Goal: Task Accomplishment & Management: Complete application form

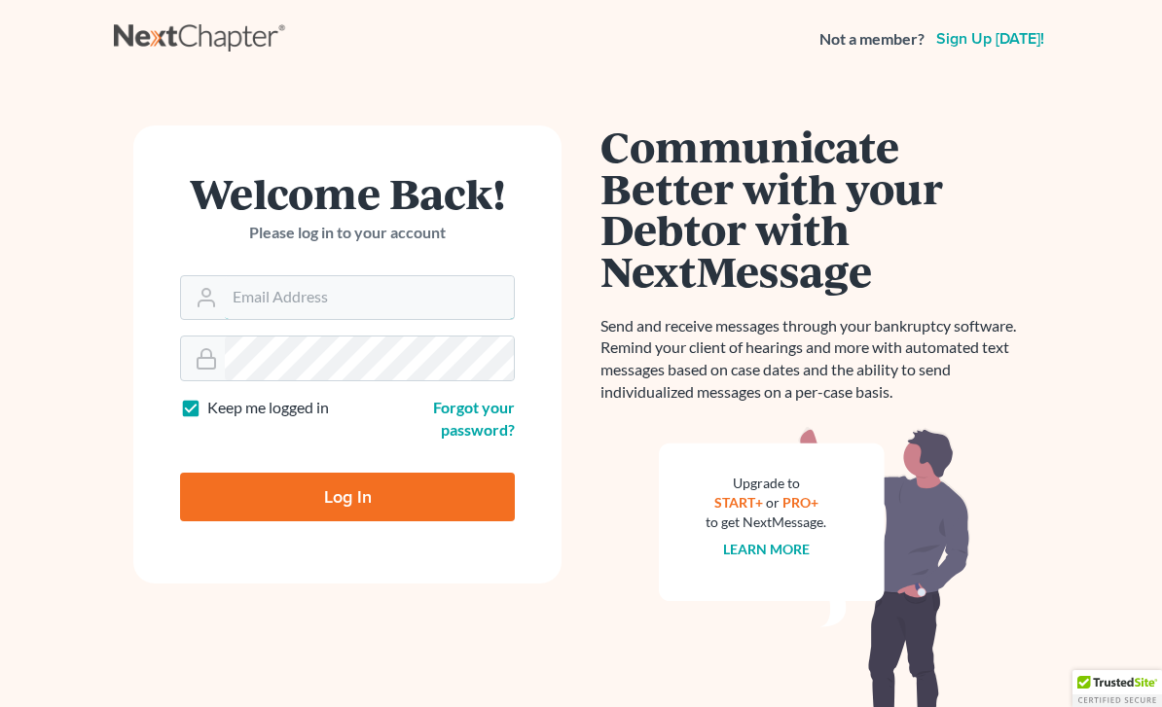
type input "[PERSON_NAME][EMAIL_ADDRESS][DOMAIN_NAME]"
click at [347, 495] on input "Log In" at bounding box center [347, 497] width 335 height 49
type input "Thinking..."
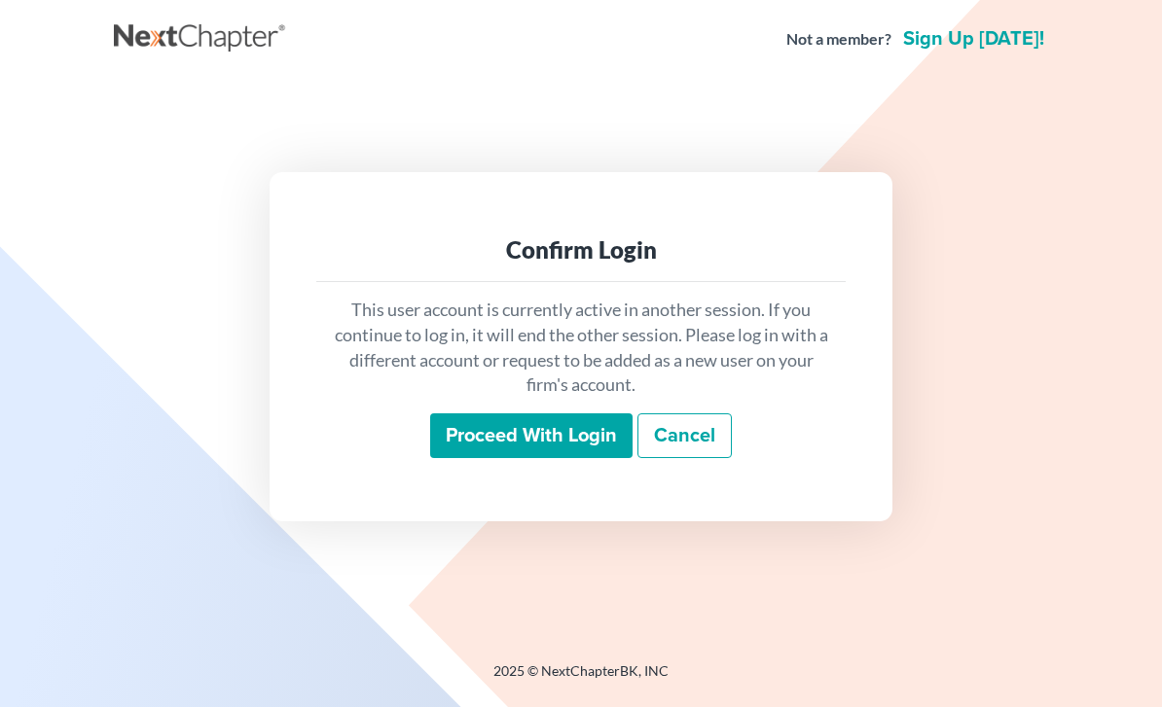
click at [578, 458] on input "Proceed with login" at bounding box center [531, 436] width 202 height 45
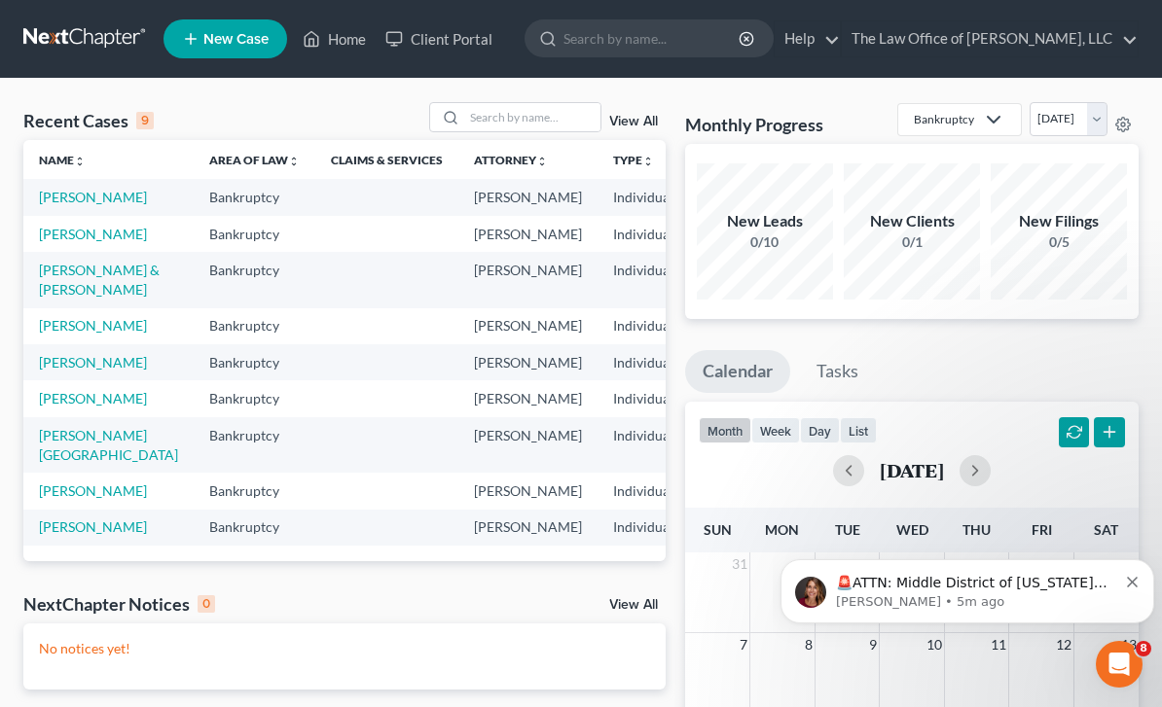
click at [236, 42] on span "New Case" at bounding box center [235, 39] width 65 height 15
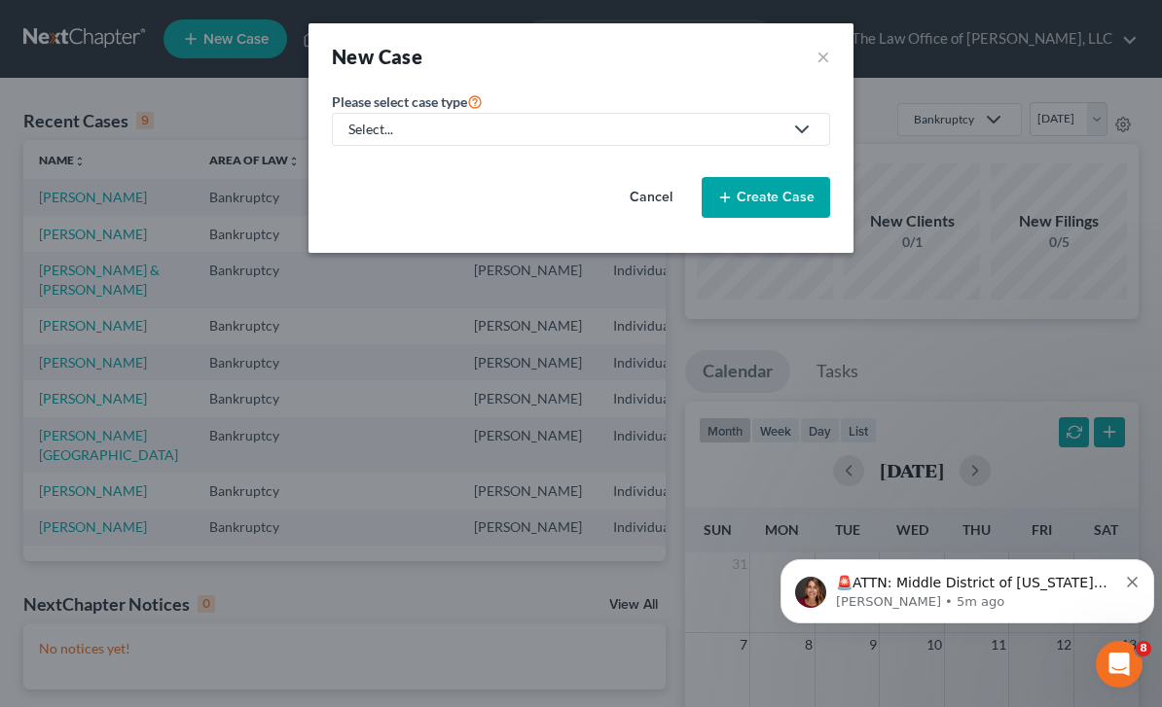
click at [796, 119] on icon at bounding box center [801, 129] width 23 height 23
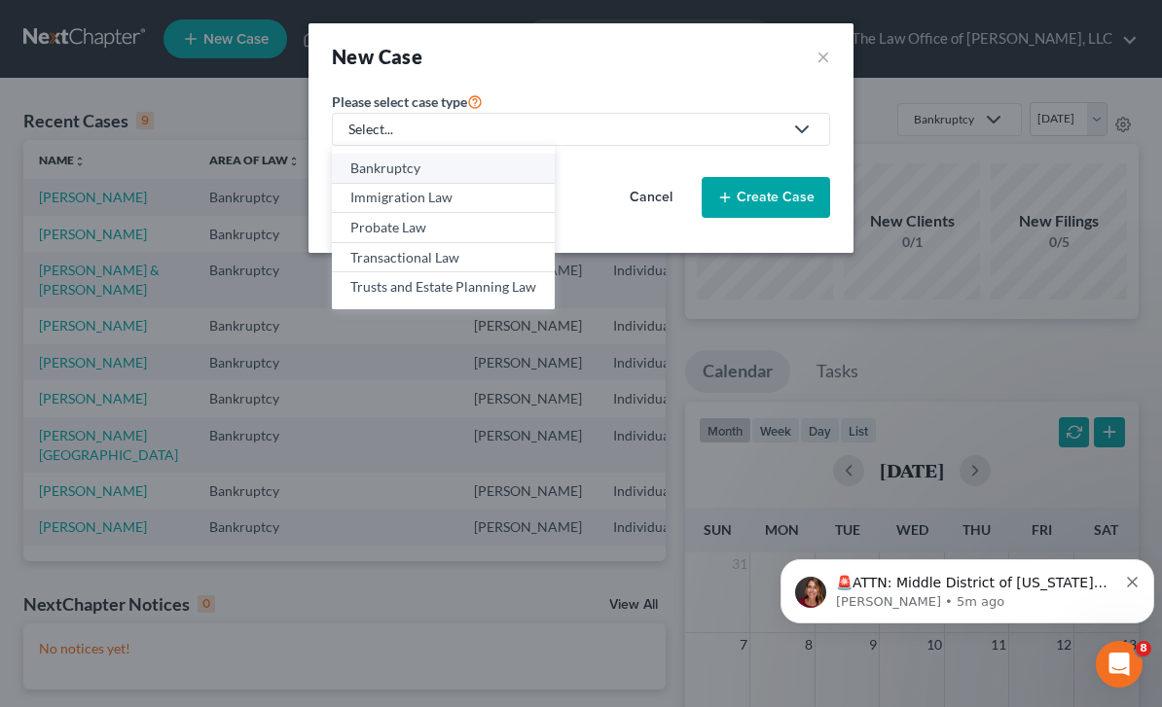
click at [485, 169] on div "Bankruptcy" at bounding box center [443, 168] width 186 height 19
select select "51"
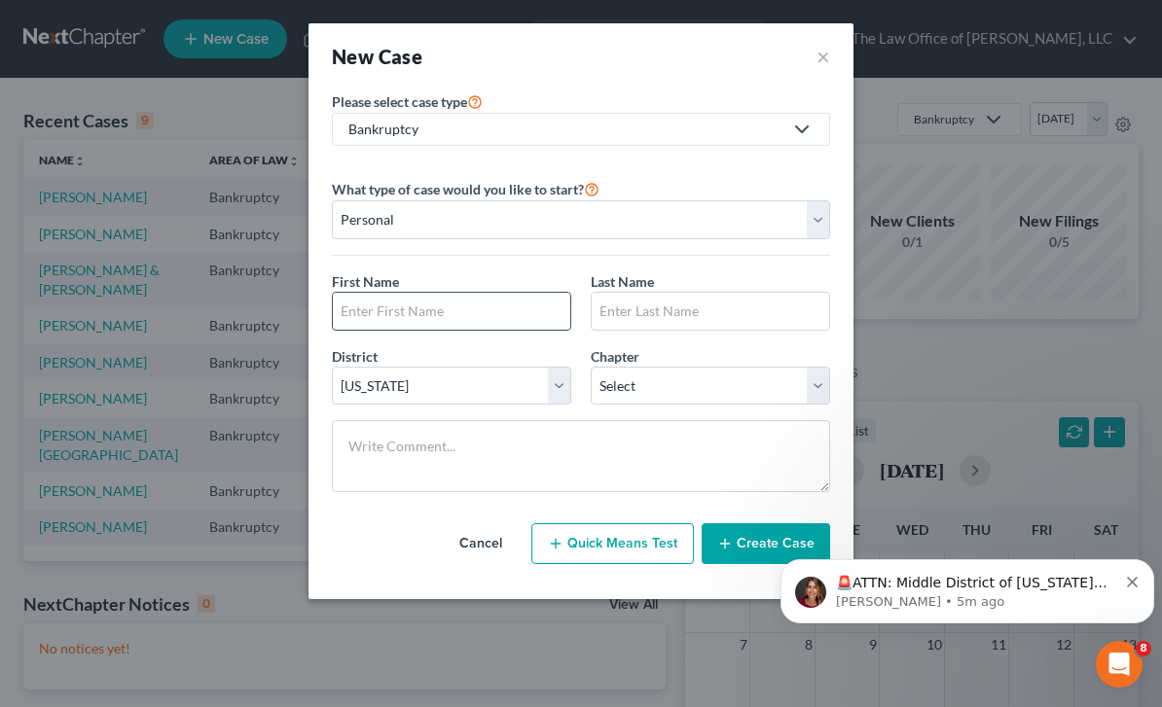
click at [502, 295] on input "text" at bounding box center [451, 311] width 237 height 37
type input "Aimee"
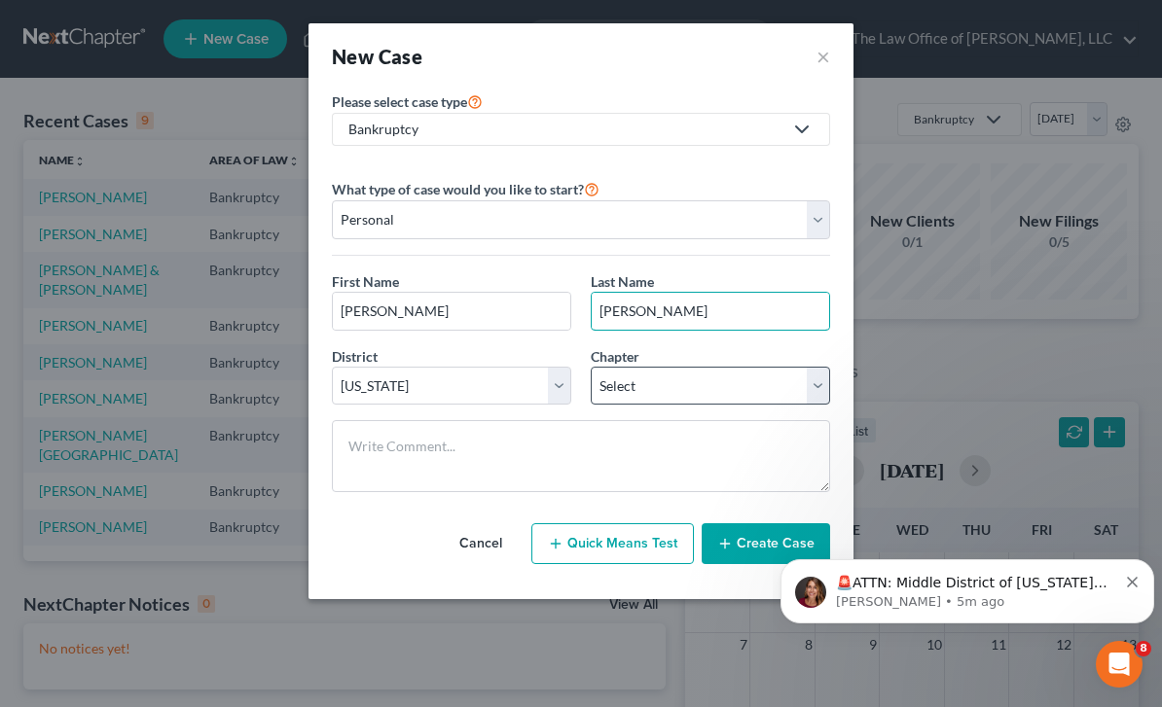
type input "Antal"
click at [698, 381] on select "Select 7 11 12 13" at bounding box center [710, 386] width 239 height 39
select select "0"
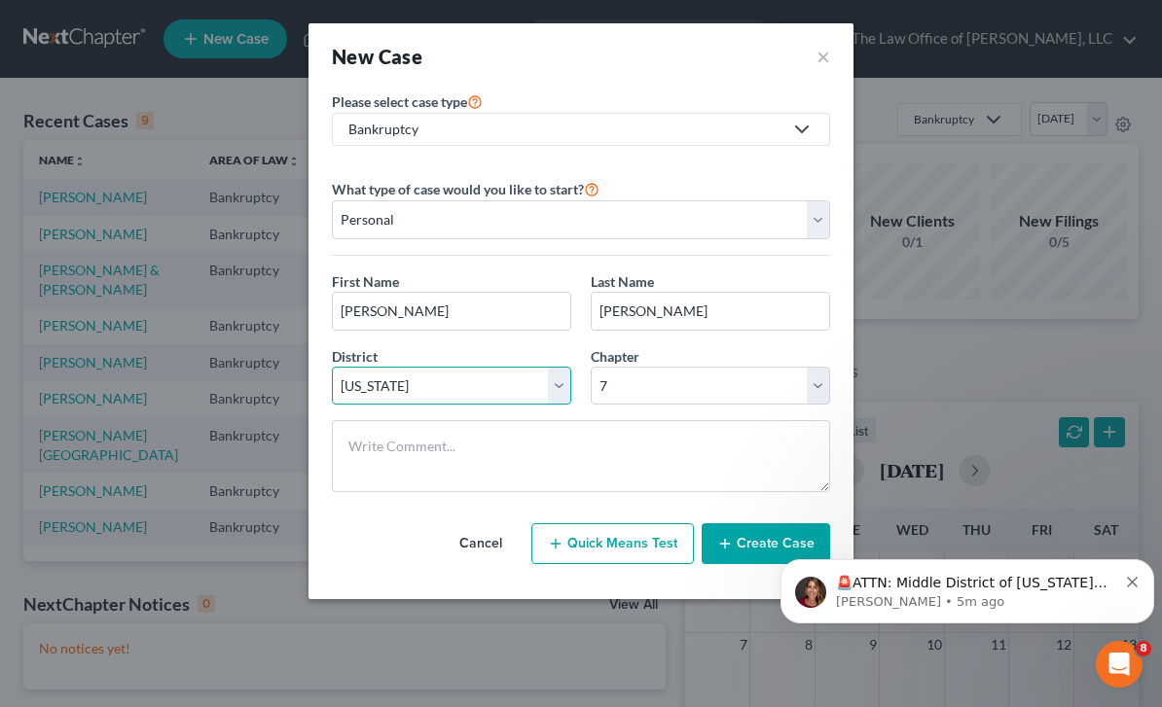
click at [544, 382] on select "Select Alabama - Middle Alabama - Northern Alabama - Southern Alaska Arizona Ar…" at bounding box center [451, 386] width 239 height 39
click at [730, 551] on icon "button" at bounding box center [725, 544] width 16 height 16
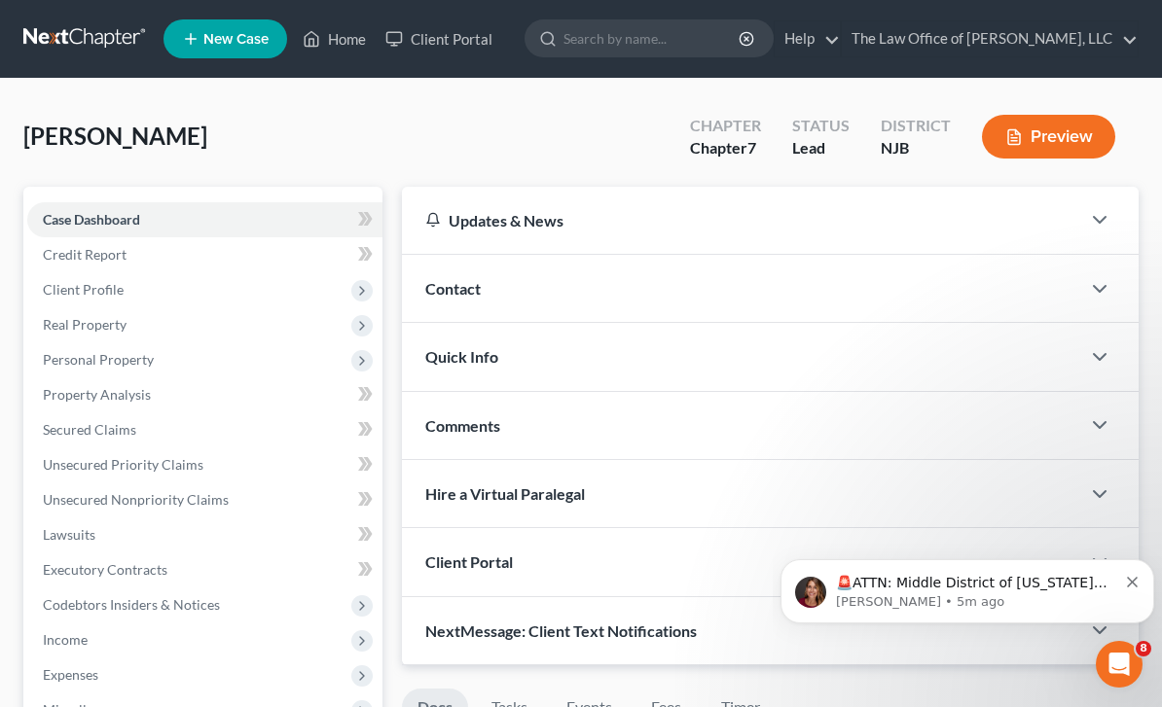
click at [1069, 222] on div "Updates & News" at bounding box center [741, 220] width 678 height 67
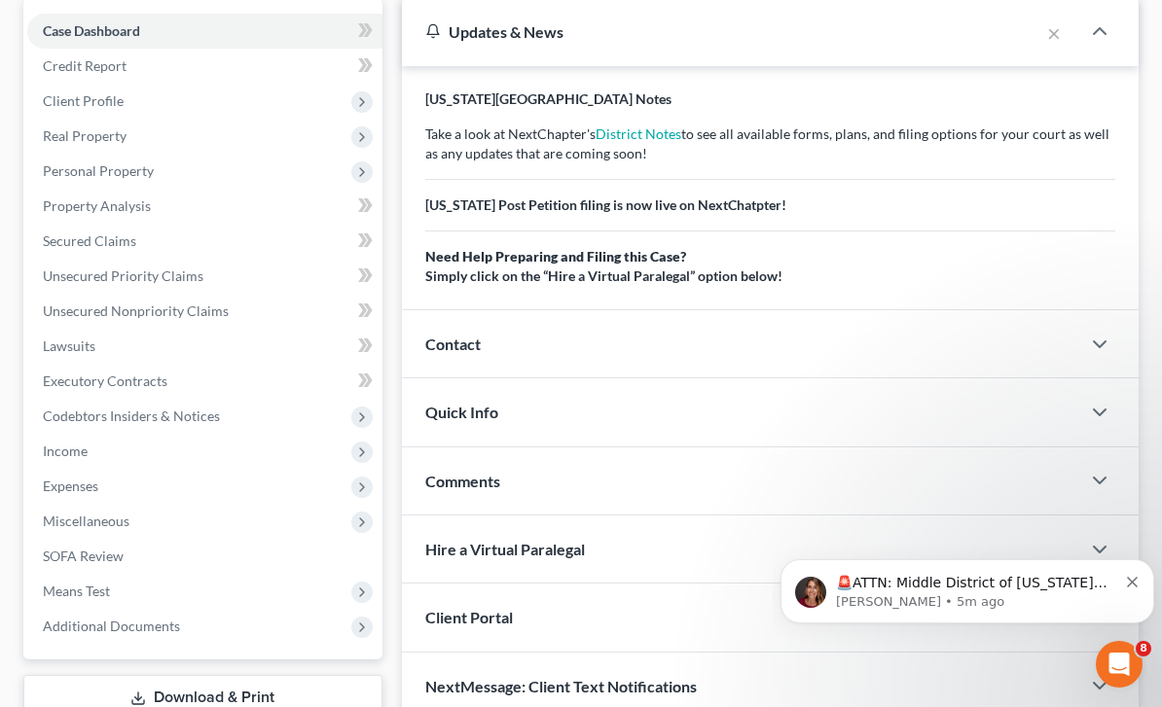
scroll to position [176, 0]
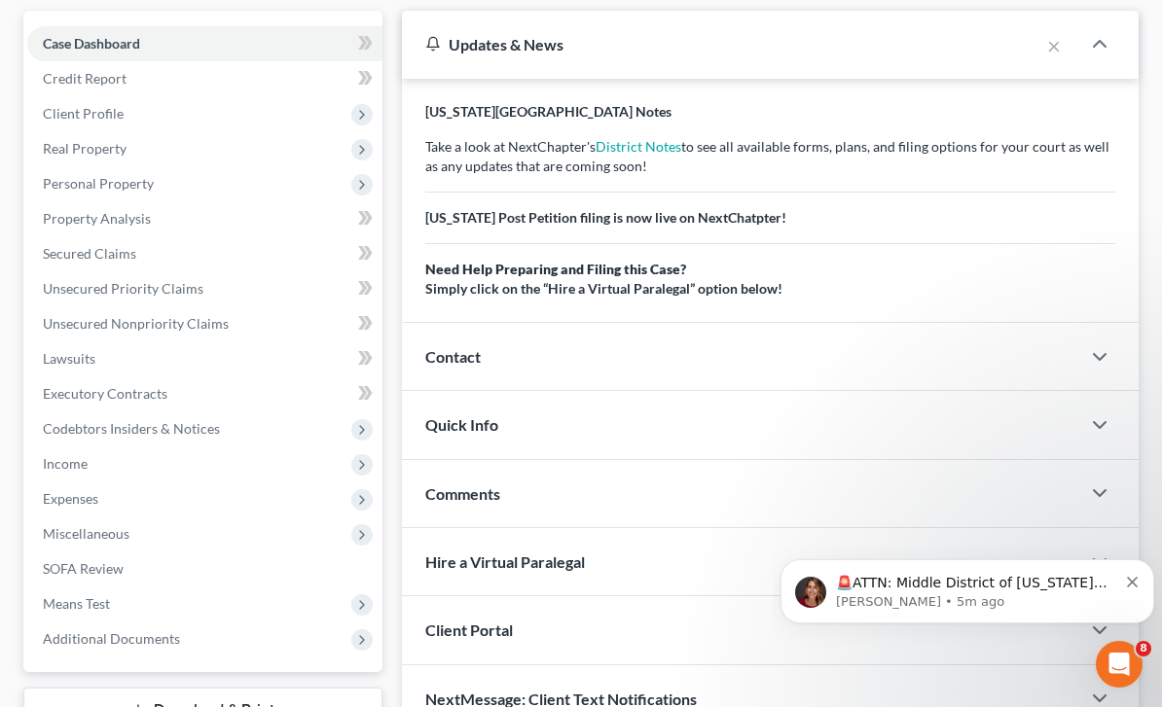
click at [1078, 337] on div "Contact" at bounding box center [741, 356] width 678 height 67
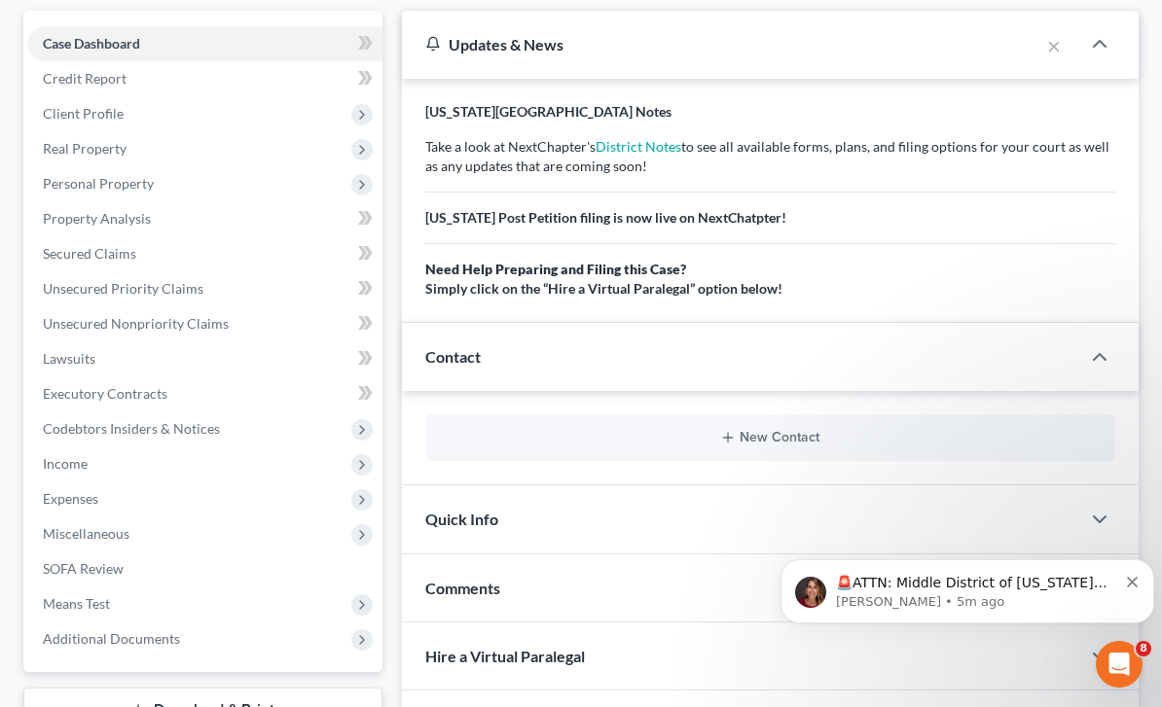
click at [976, 423] on div "New Contact" at bounding box center [770, 437] width 690 height 47
click at [776, 422] on div "New Contact" at bounding box center [770, 437] width 690 height 47
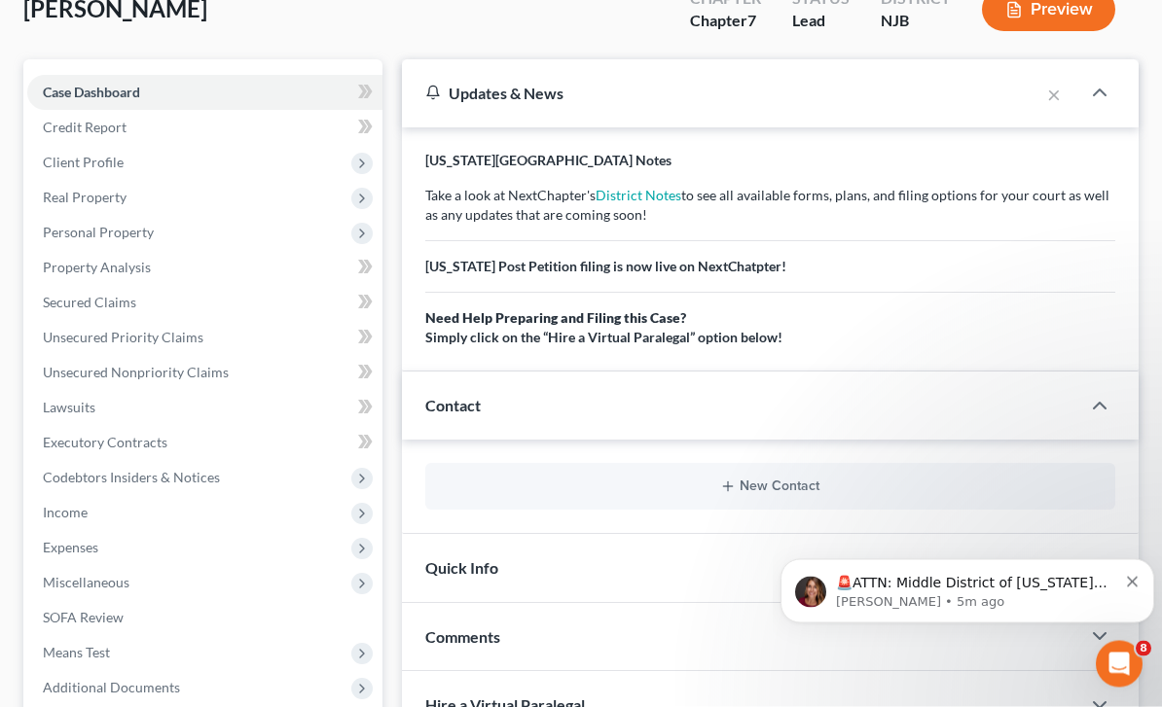
scroll to position [0, 0]
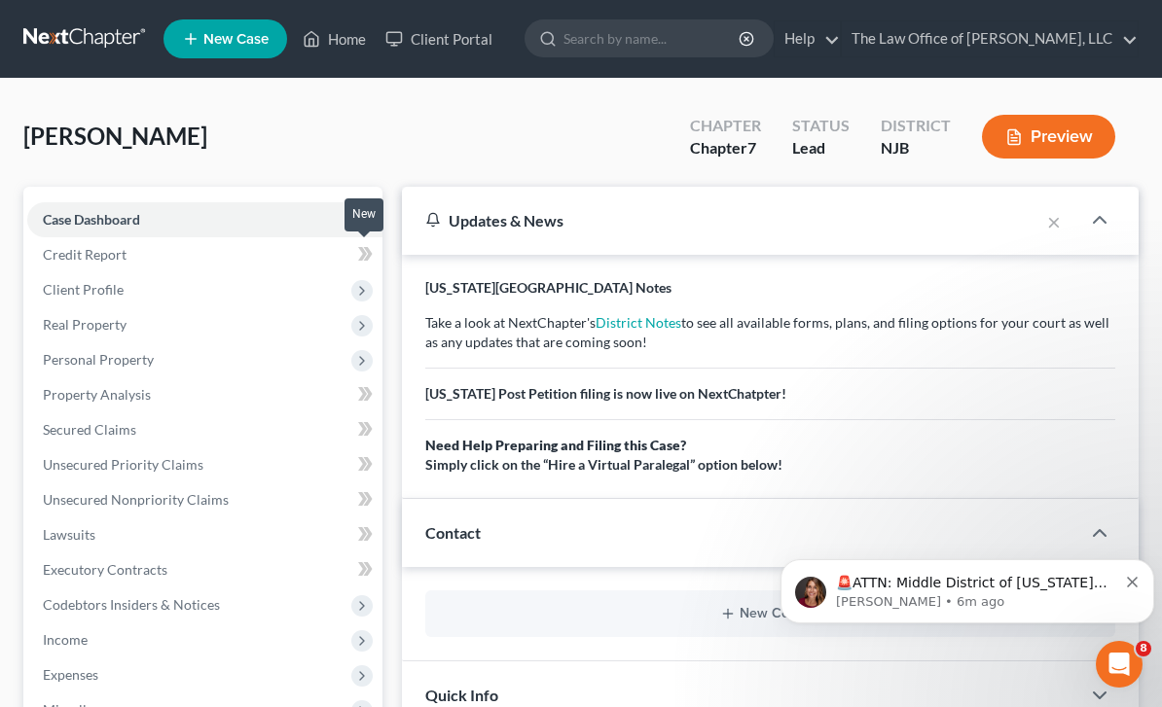
click at [353, 252] on span at bounding box center [365, 256] width 34 height 29
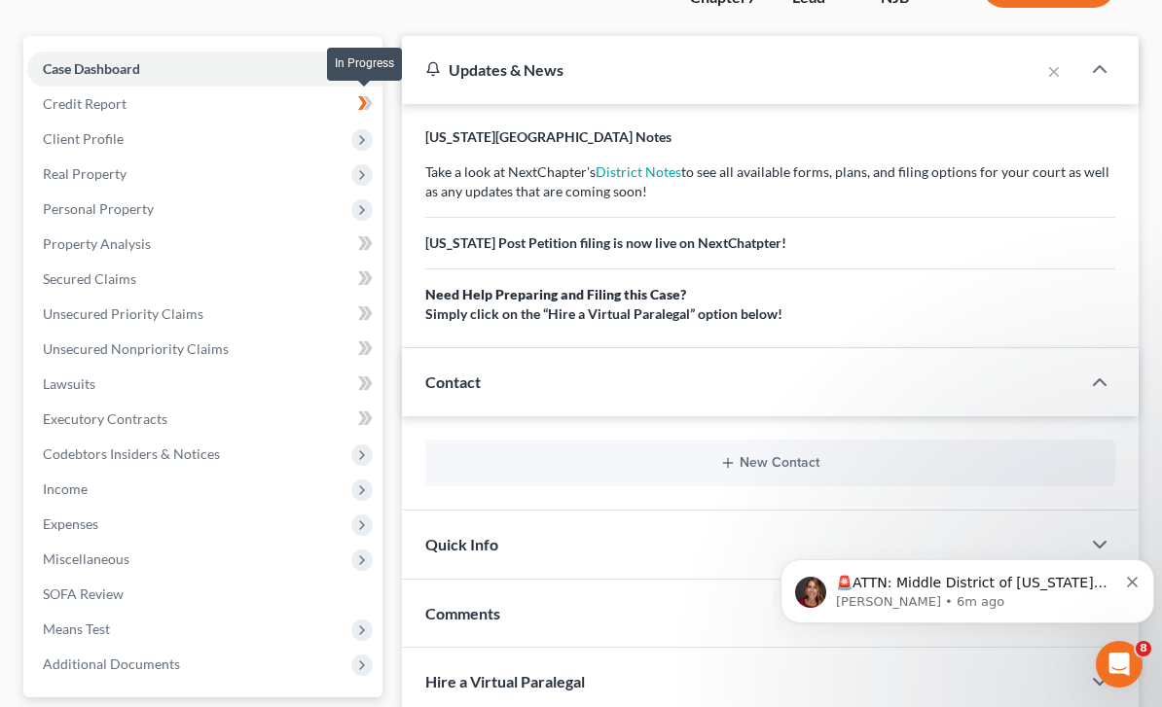
scroll to position [164, 0]
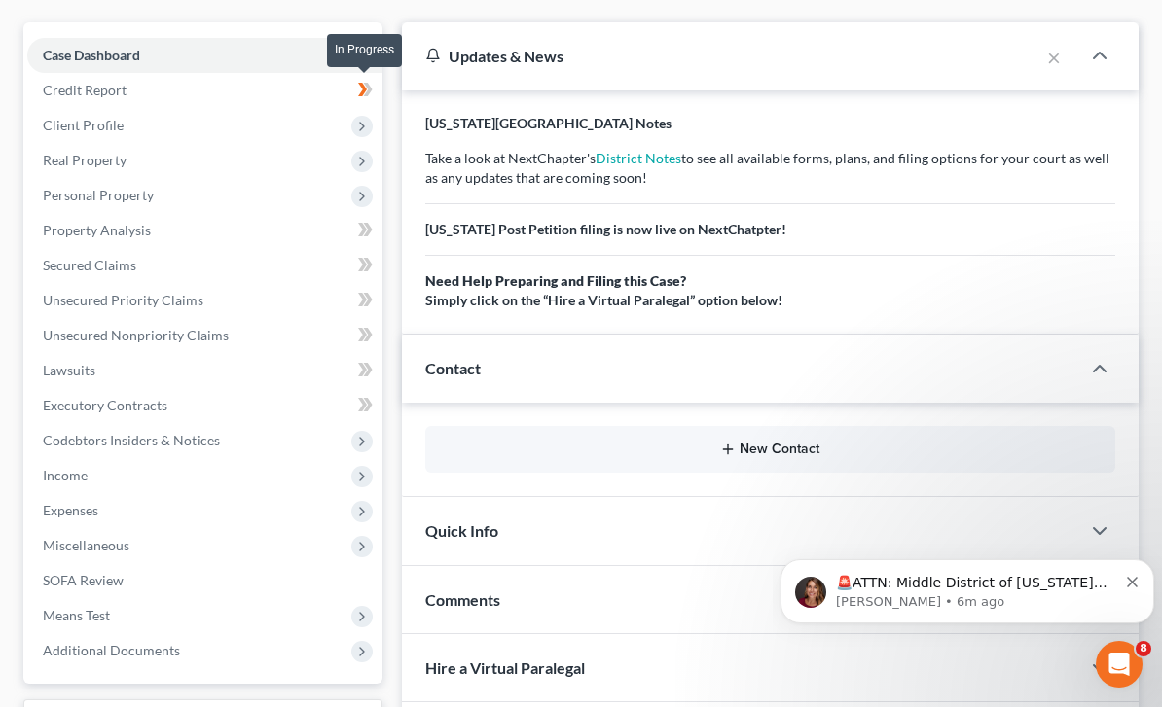
click at [750, 447] on button "New Contact" at bounding box center [770, 450] width 659 height 16
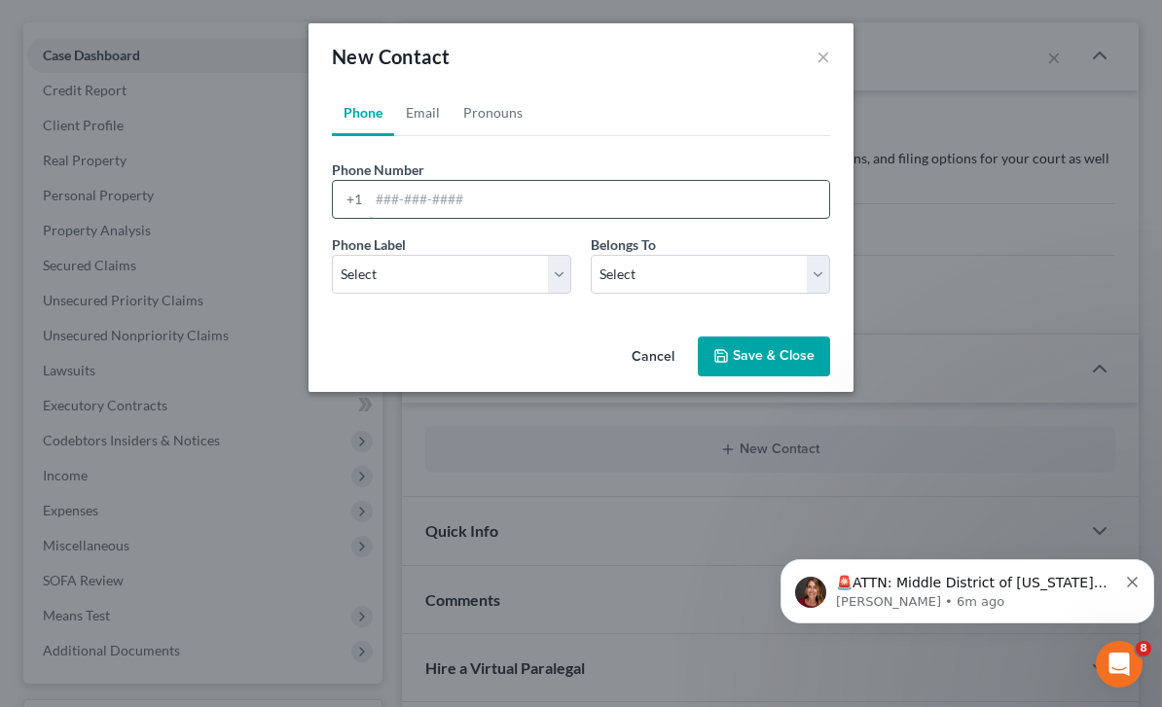
click at [690, 193] on input "tel" at bounding box center [599, 199] width 460 height 37
type input "609-290-2650"
click at [520, 274] on select "Select Mobile Home Work Other" at bounding box center [451, 274] width 239 height 39
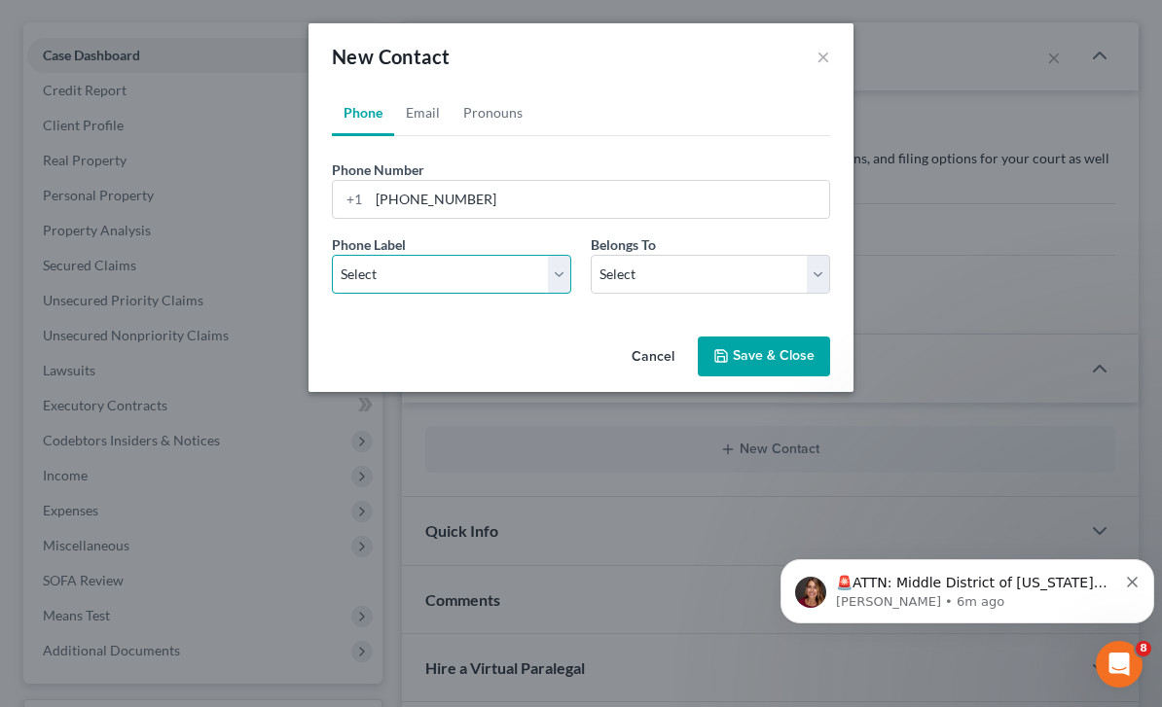
select select "0"
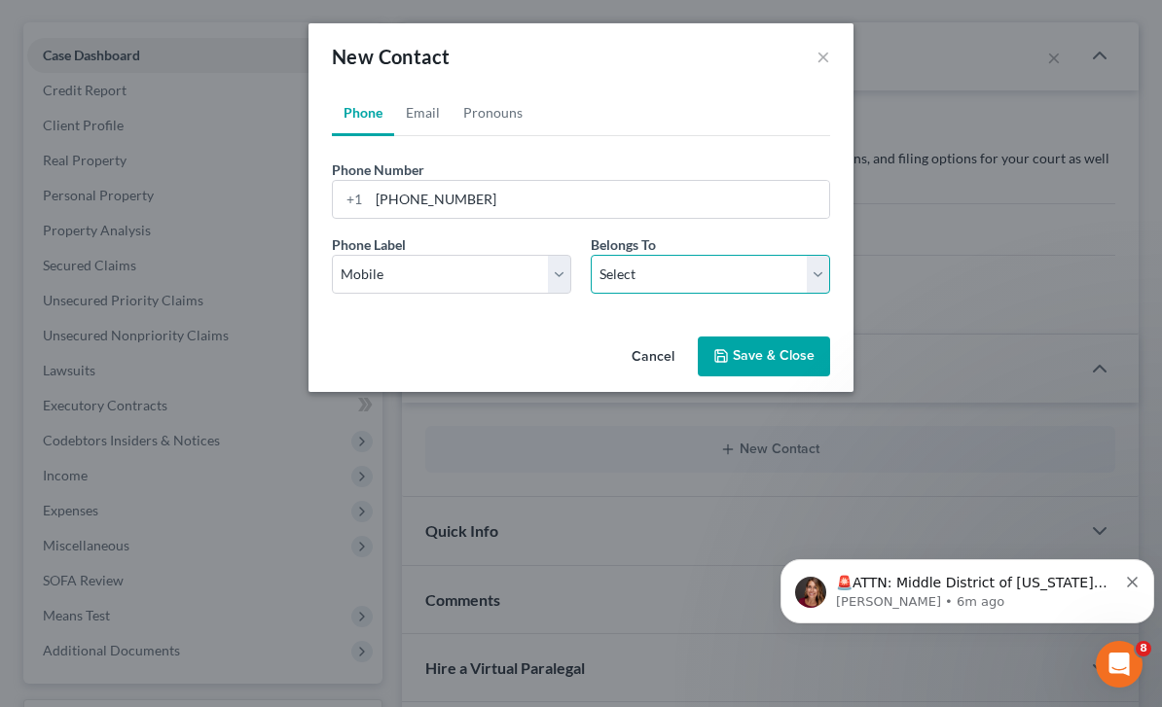
click at [749, 267] on select "Select Client Other" at bounding box center [710, 274] width 239 height 39
select select "0"
click at [427, 101] on link "Email" at bounding box center [422, 113] width 57 height 47
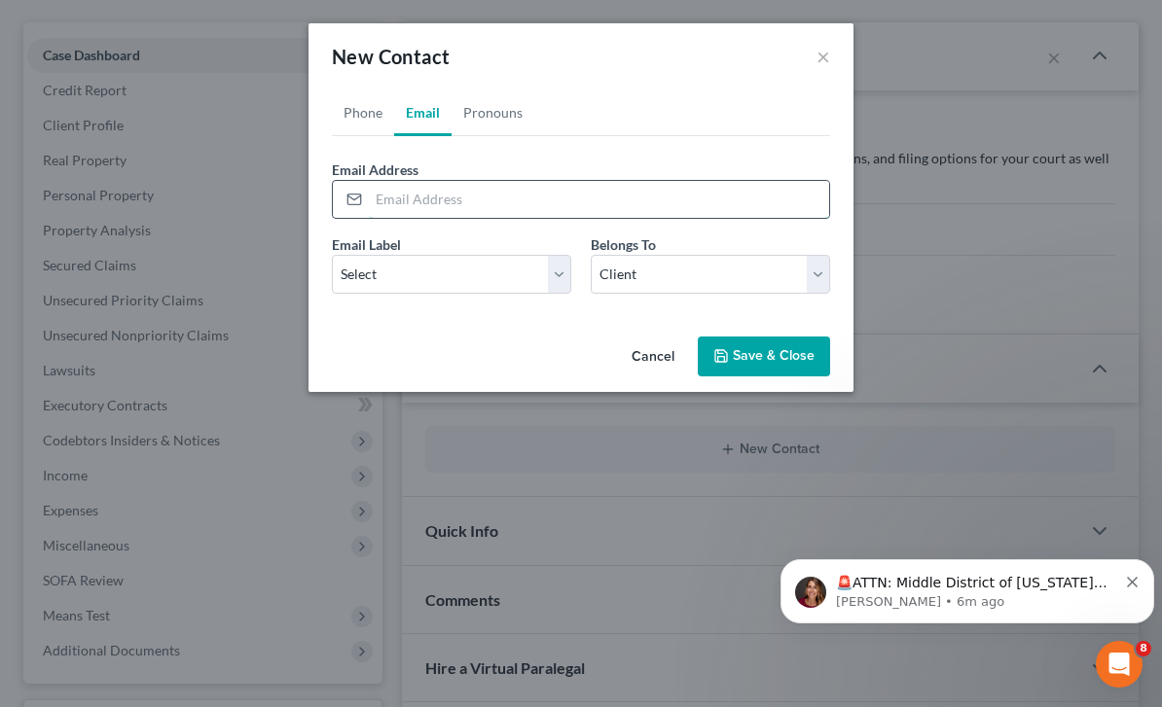
click at [493, 197] on input "email" at bounding box center [599, 199] width 460 height 37
type input "[EMAIL_ADDRESS][DOMAIN_NAME]"
click at [529, 257] on select "Select Home Work Other" at bounding box center [451, 274] width 239 height 39
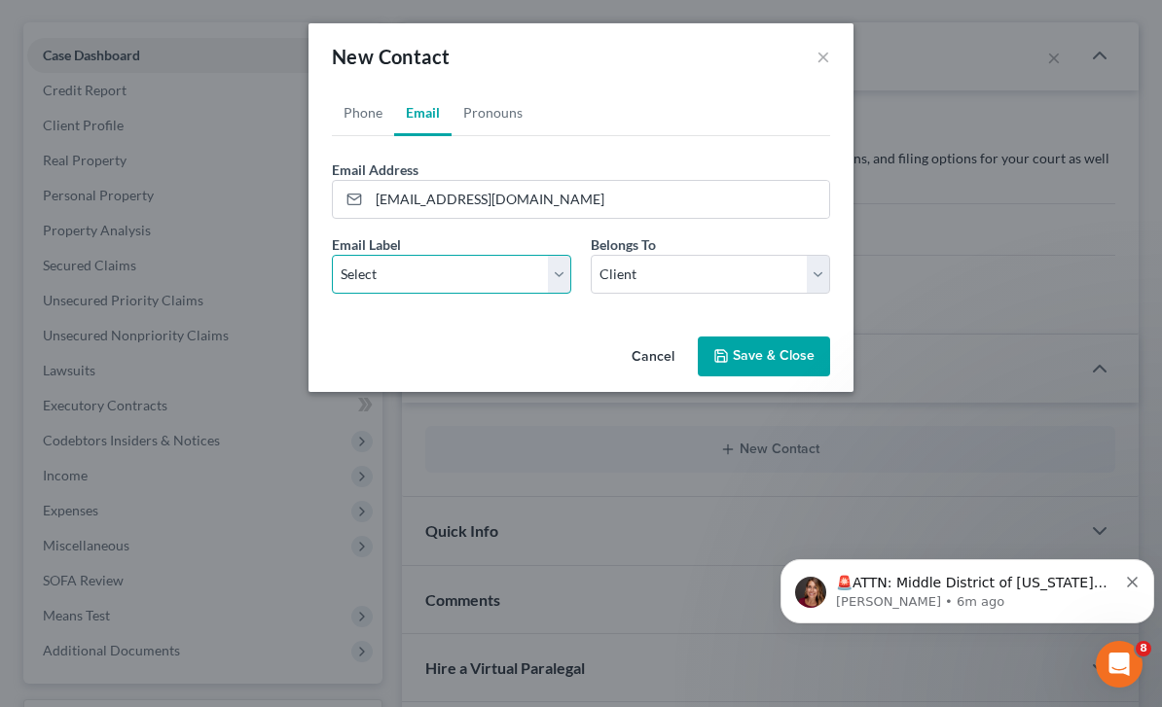
select select "0"
click at [490, 117] on link "Pronouns" at bounding box center [492, 113] width 83 height 47
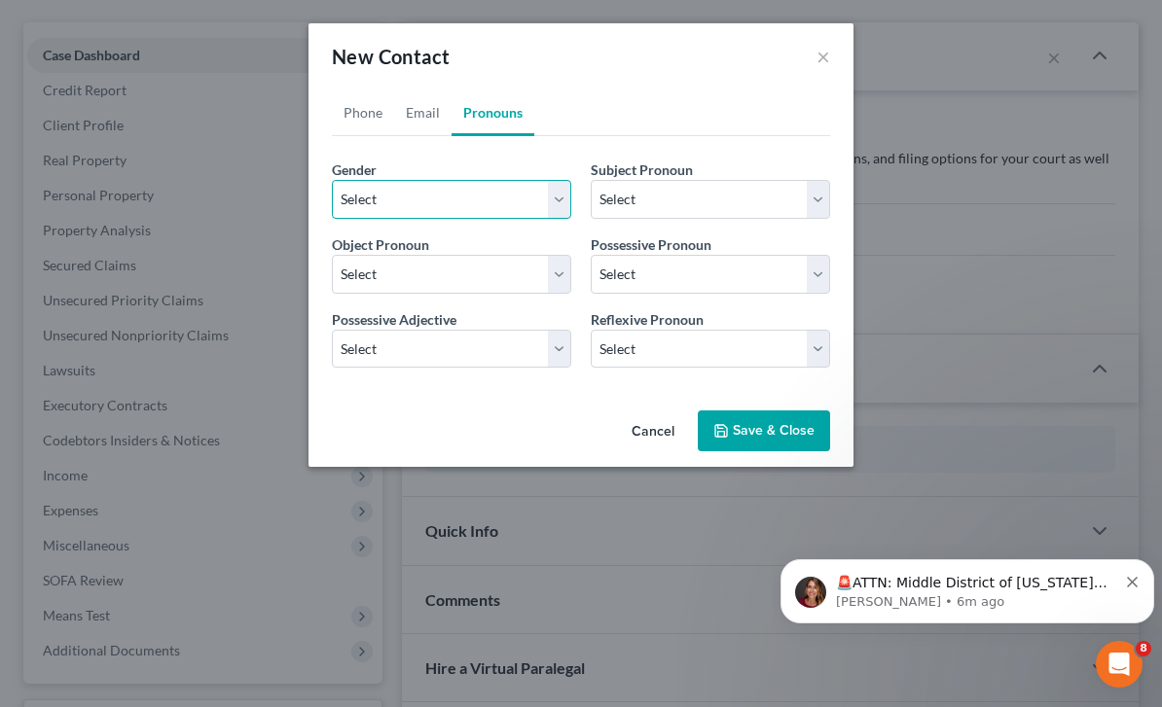
click at [548, 209] on select "Select Male Female Non Binary More Than One Person" at bounding box center [451, 199] width 239 height 39
select select "1"
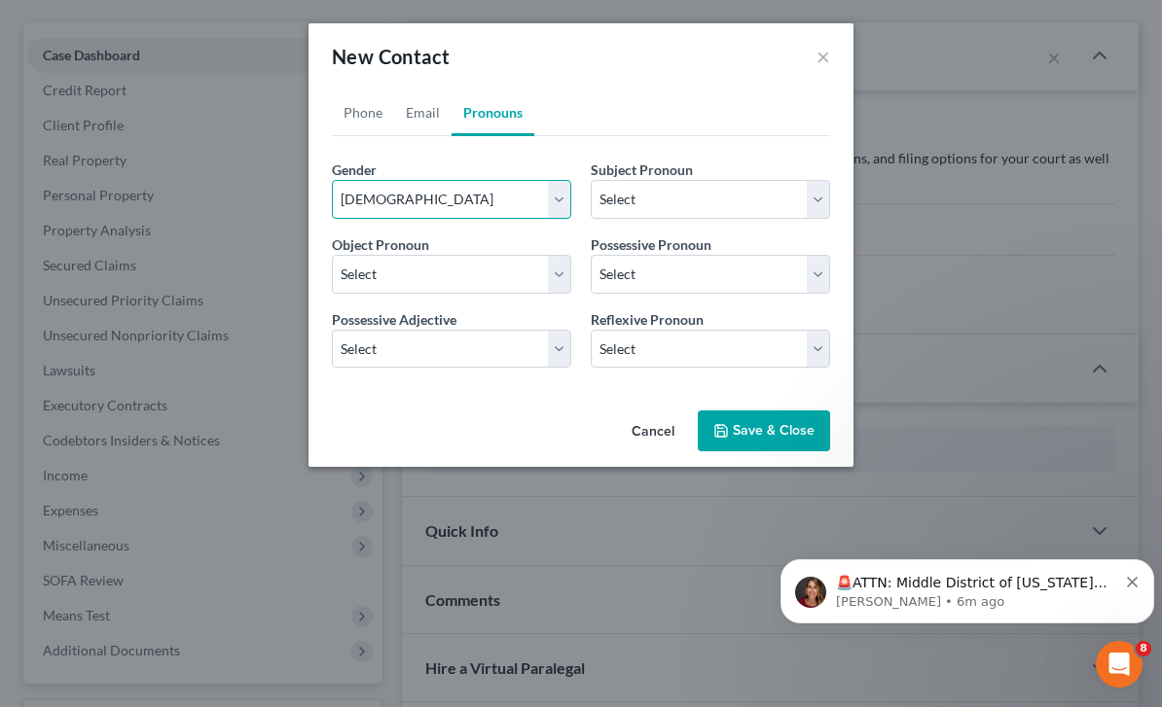
select select "1"
click at [785, 429] on button "Save & Close" at bounding box center [764, 431] width 132 height 41
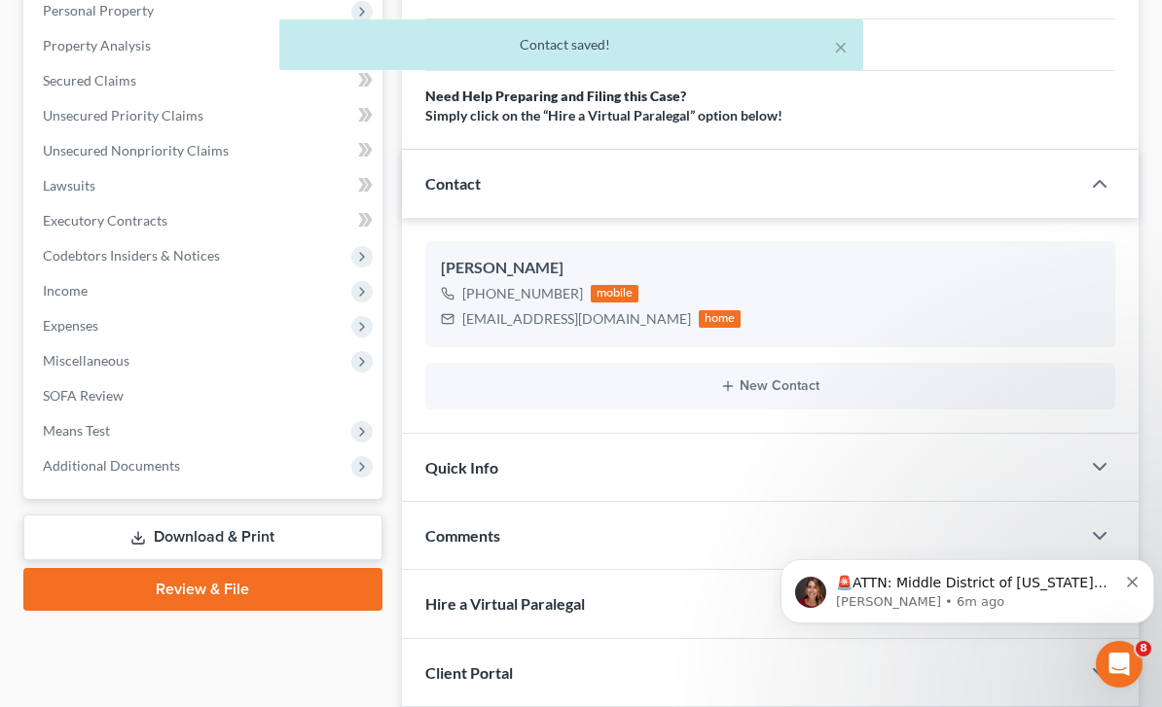
scroll to position [350, 0]
click at [694, 469] on div "Quick Info" at bounding box center [741, 466] width 678 height 67
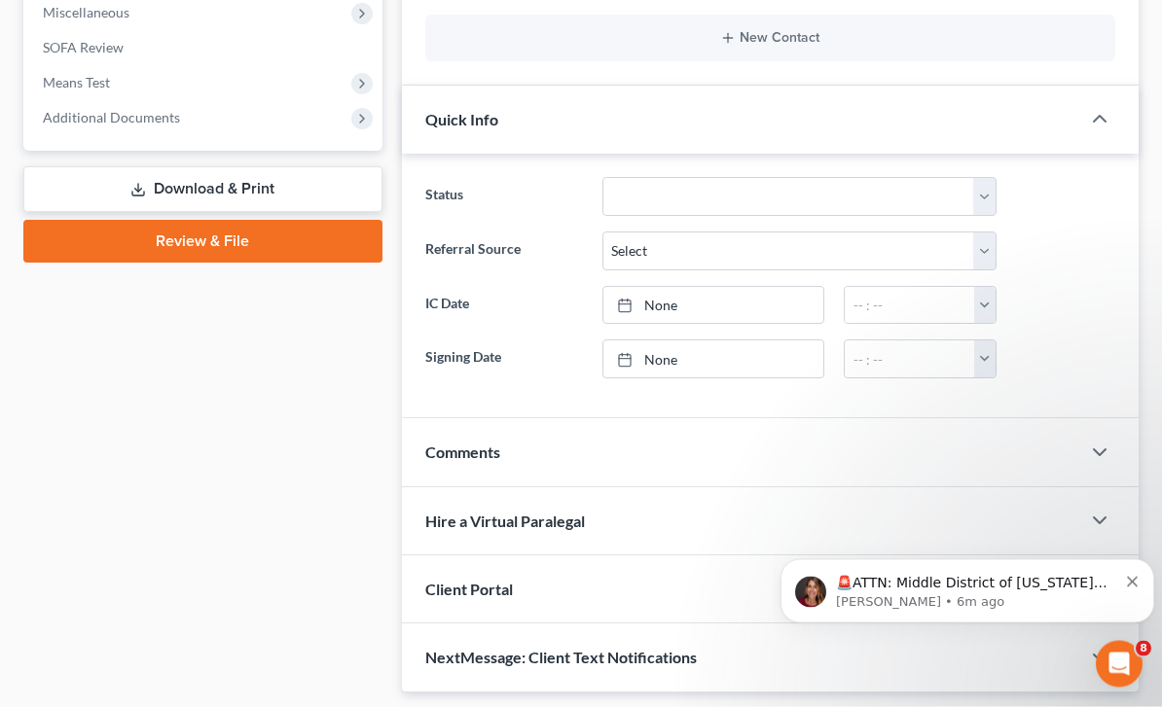
scroll to position [698, 0]
click at [721, 443] on div "Comments" at bounding box center [741, 451] width 678 height 67
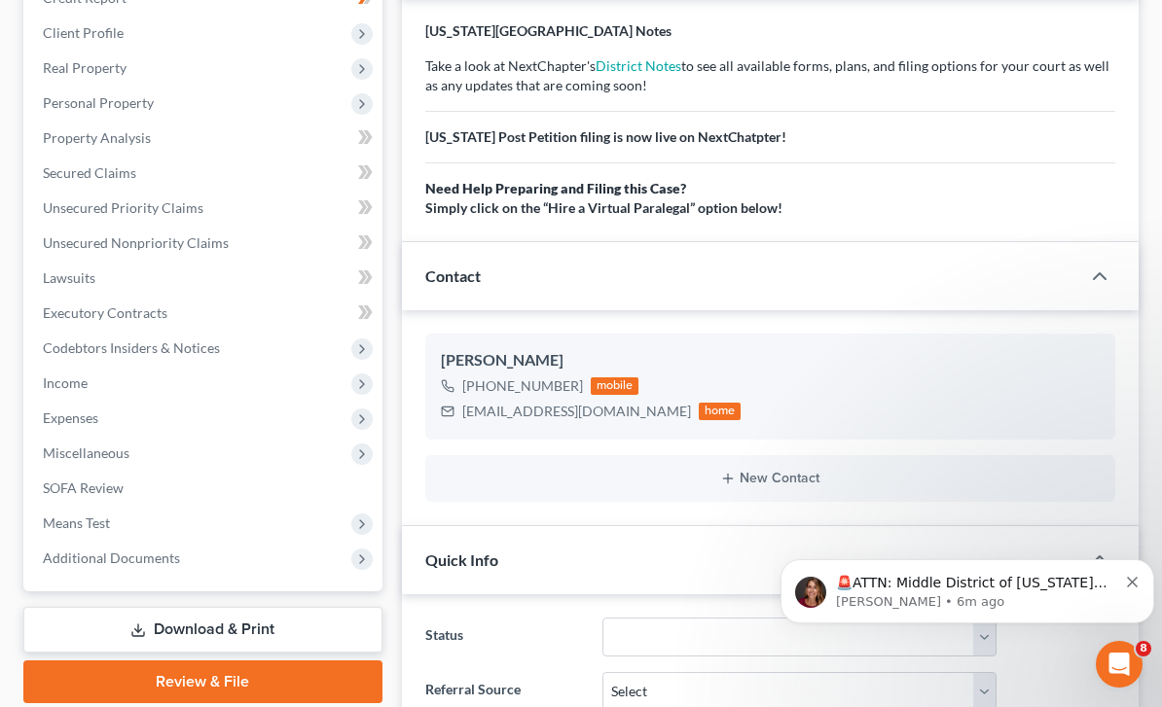
scroll to position [0, 0]
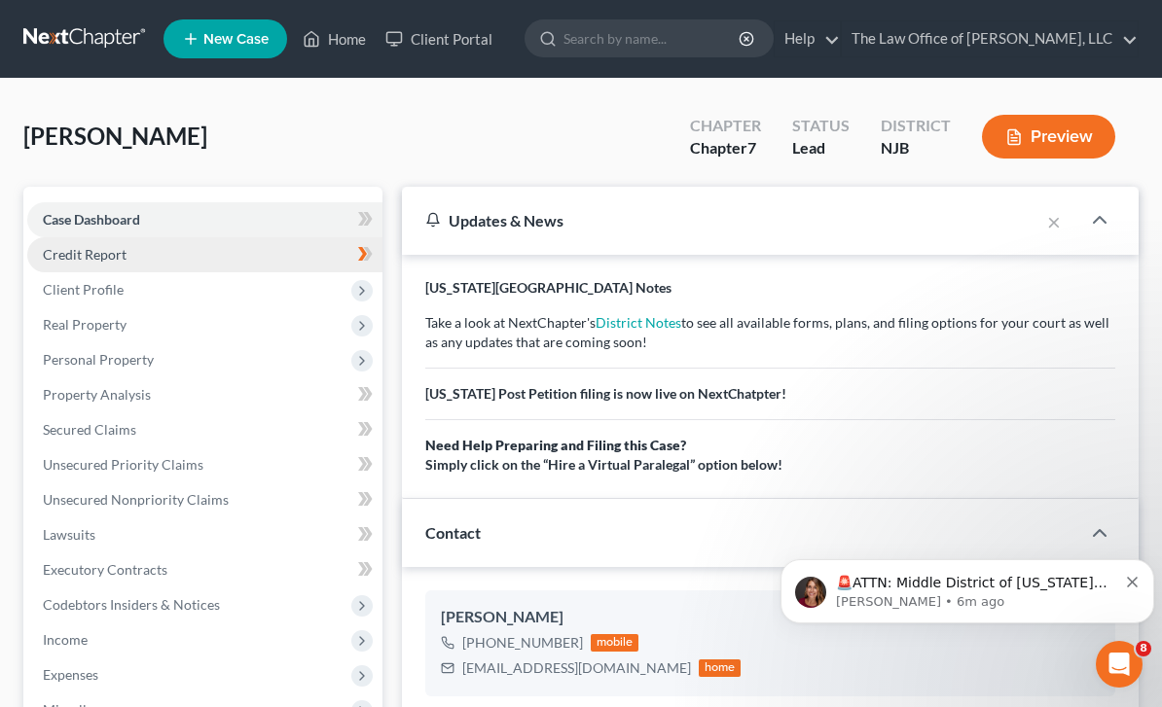
click at [341, 249] on link "Credit Report" at bounding box center [204, 254] width 355 height 35
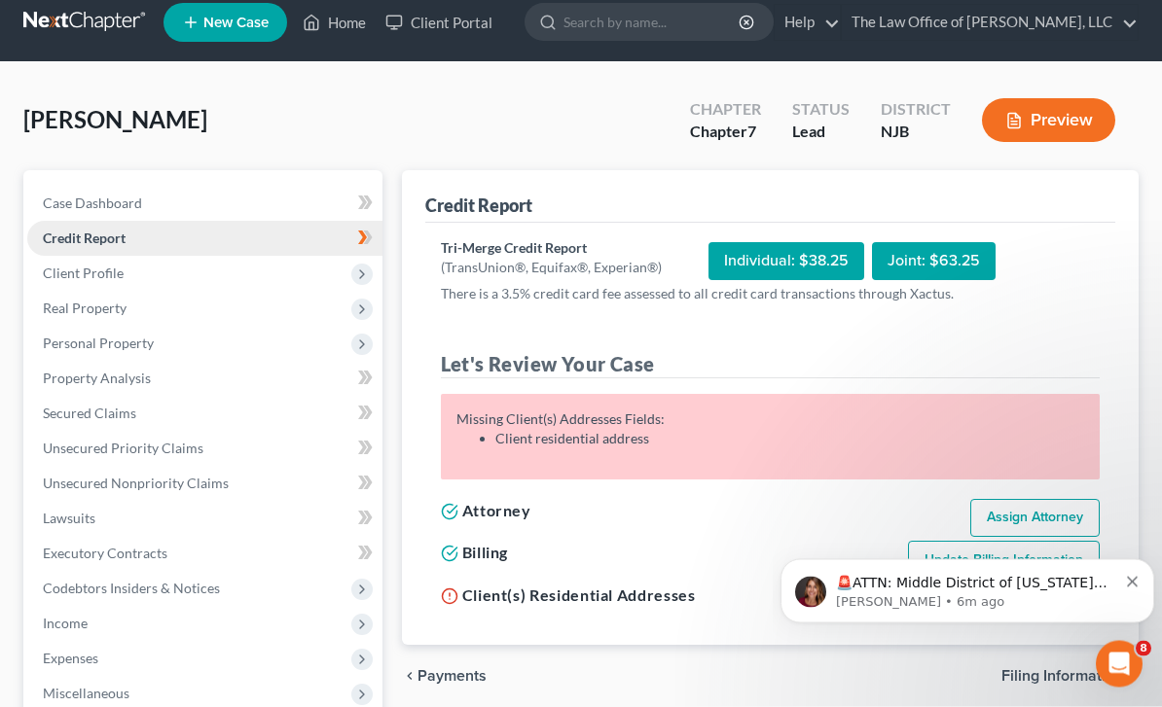
scroll to position [17, 0]
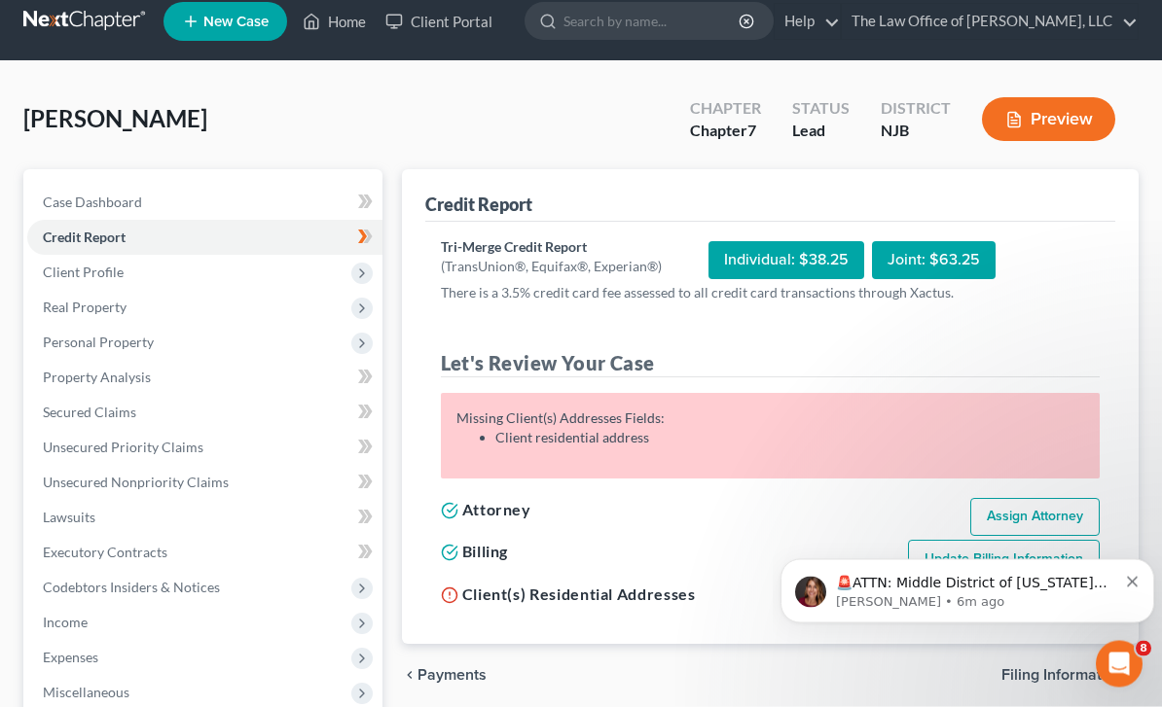
click at [959, 543] on body "🚨ATTN: Middle District of Florida The court has added a new Credit Counseling F…" at bounding box center [967, 585] width 374 height 121
click at [1141, 573] on div "🚨ATTN: Middle District of Florida The court has added a new Credit Counseling F…" at bounding box center [967, 590] width 374 height 64
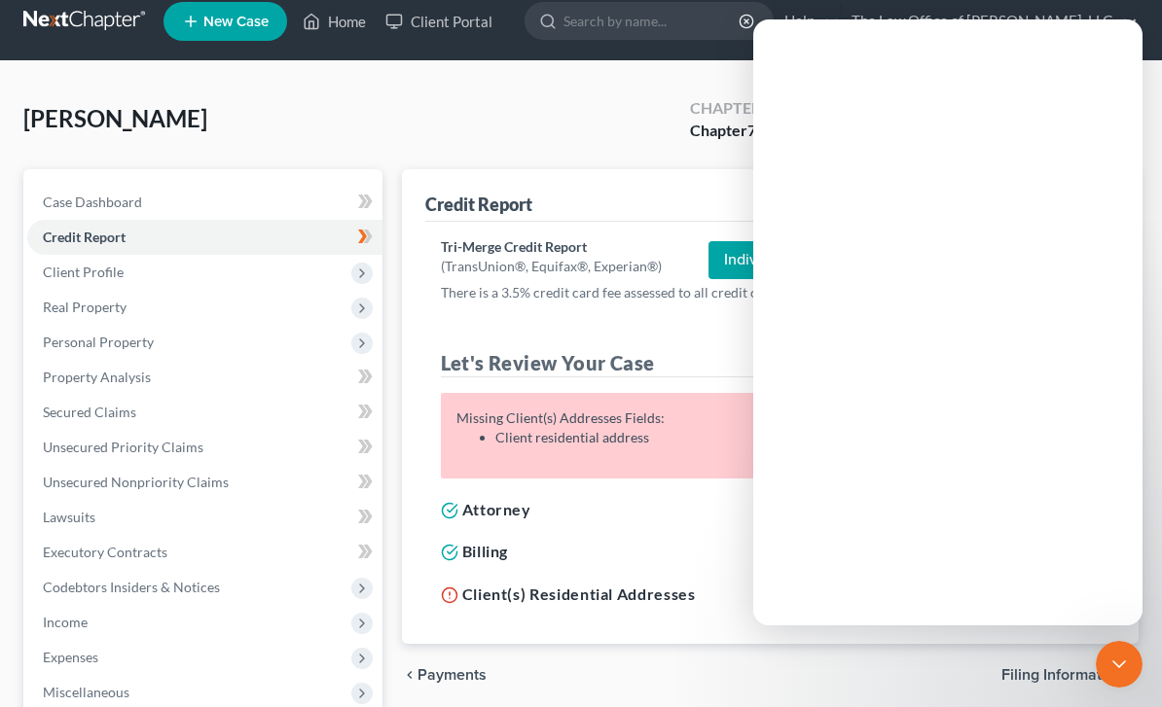
scroll to position [0, 0]
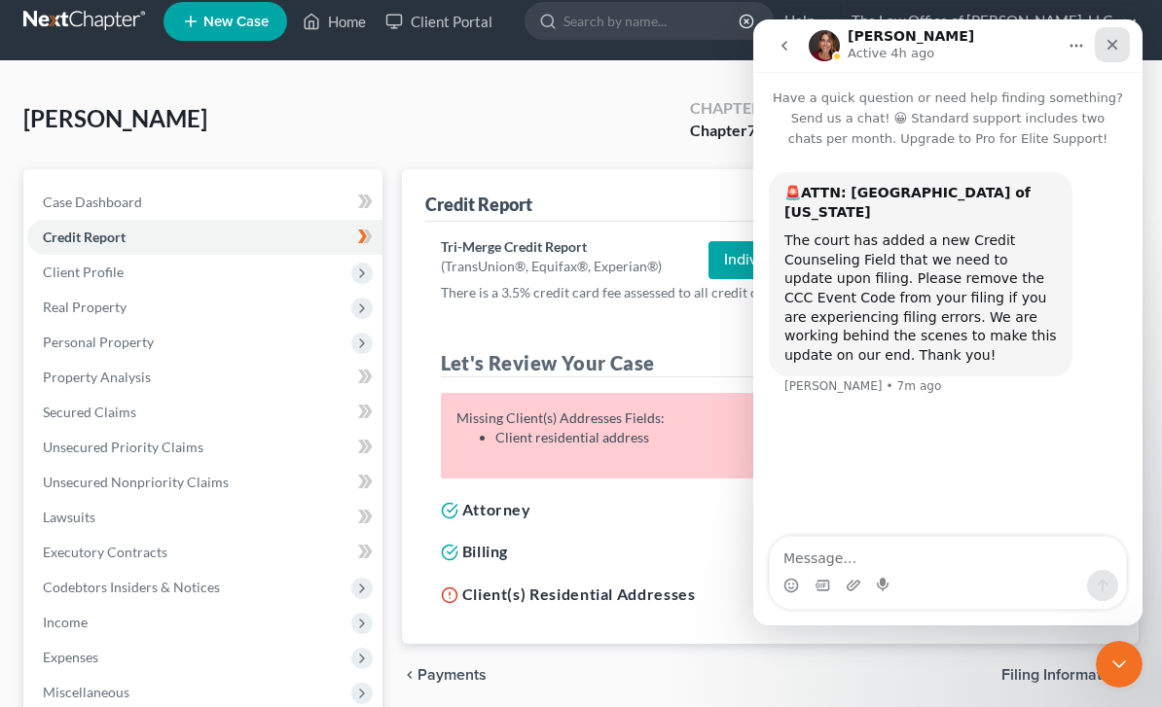
click at [1112, 43] on icon "Close" at bounding box center [1112, 45] width 16 height 16
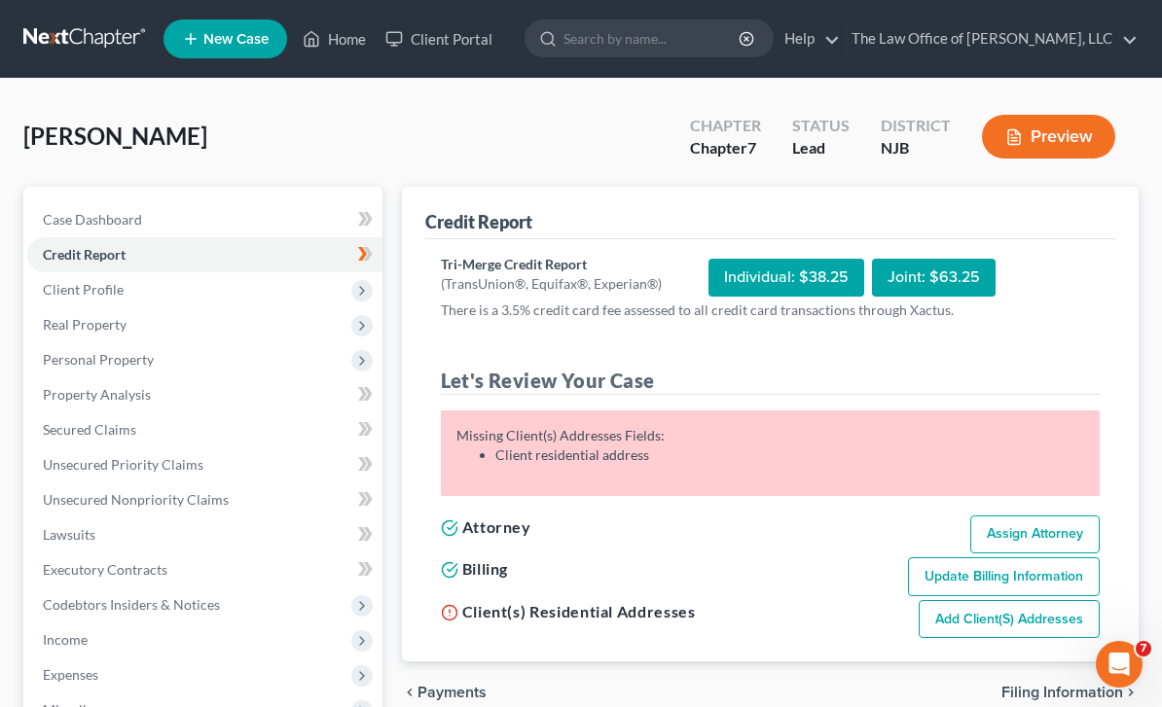
click at [953, 619] on link "Add Client(s) Addresses" at bounding box center [1008, 619] width 181 height 39
select select "0"
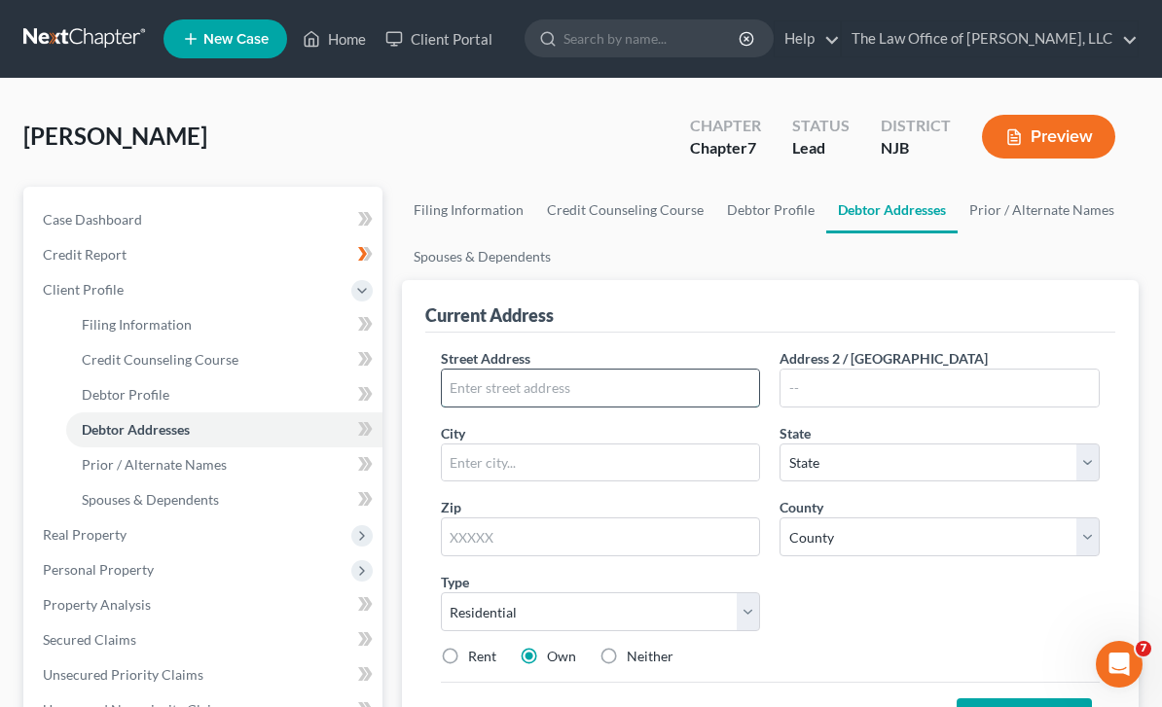
click at [541, 386] on input "text" at bounding box center [601, 388] width 318 height 37
type input "1963 New Street"
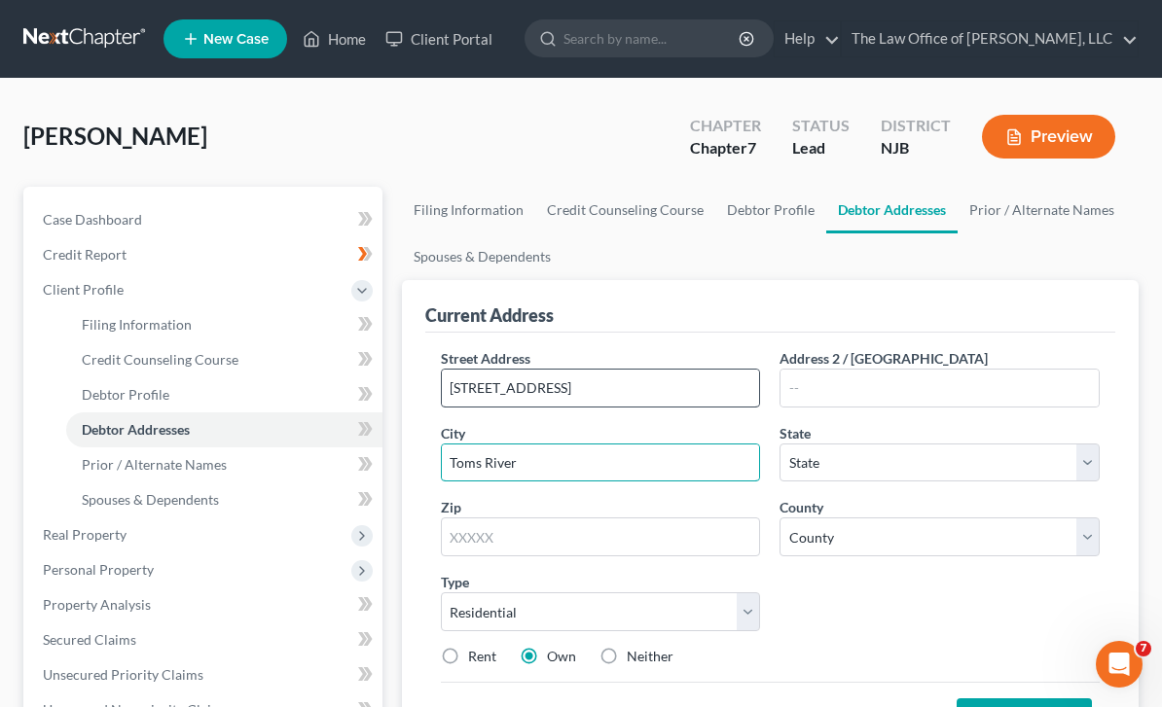
type input "Toms River"
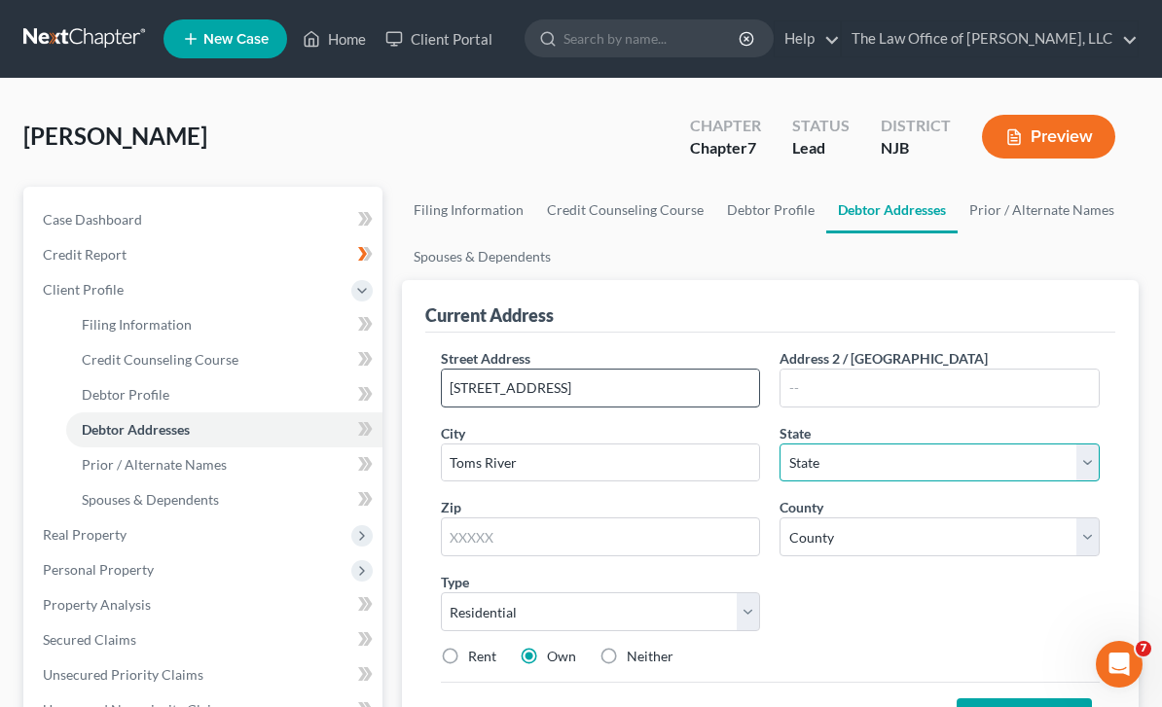
select select "33"
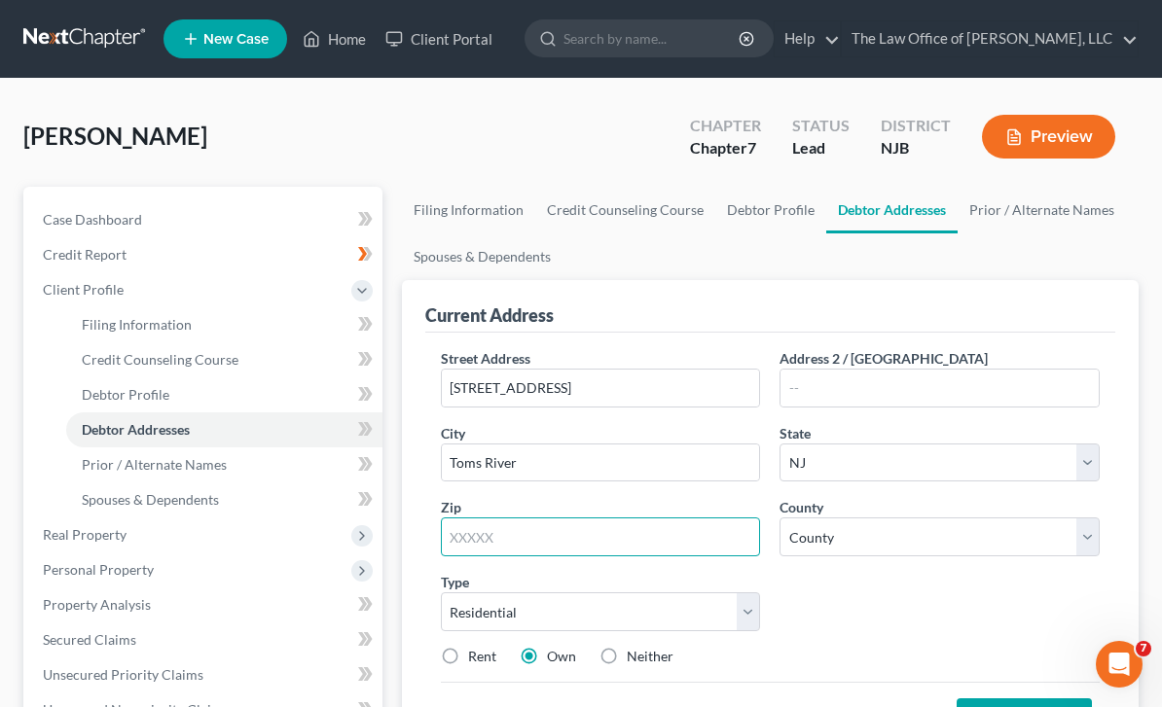
click at [665, 527] on input "text" at bounding box center [601, 537] width 320 height 39
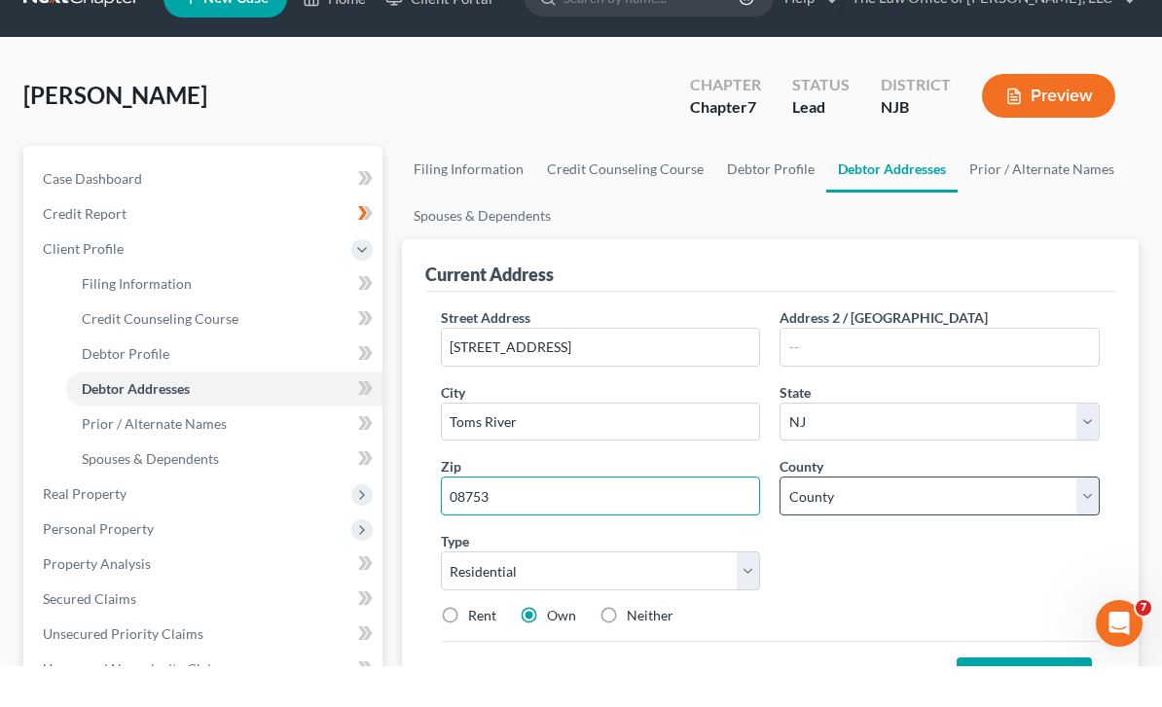
type input "08753"
click at [901, 518] on select "County Atlantic County Bergen County Burlington County Camden County Cape May C…" at bounding box center [939, 537] width 320 height 39
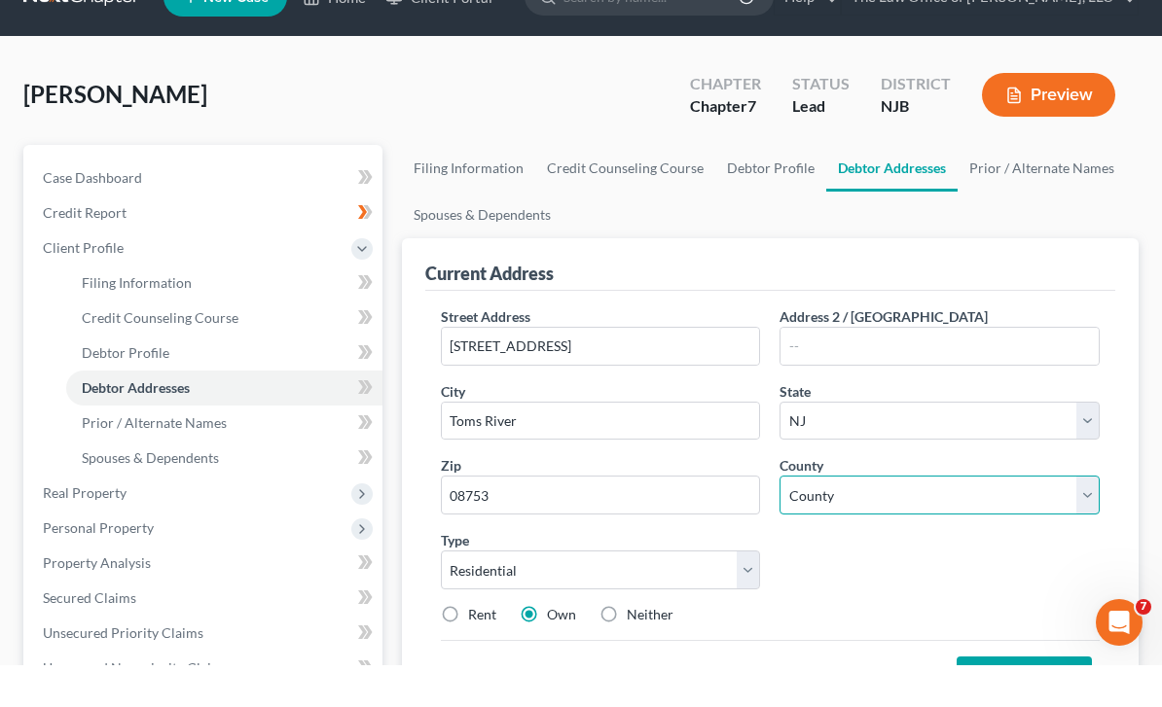
scroll to position [42, 0]
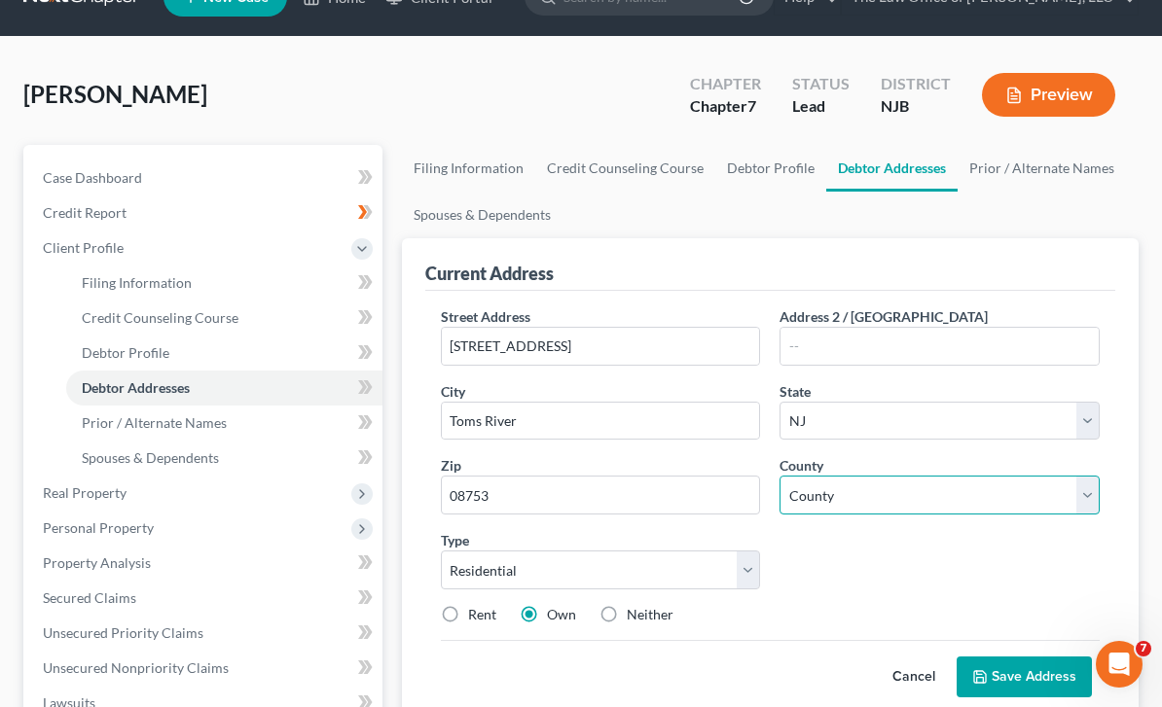
select select "14"
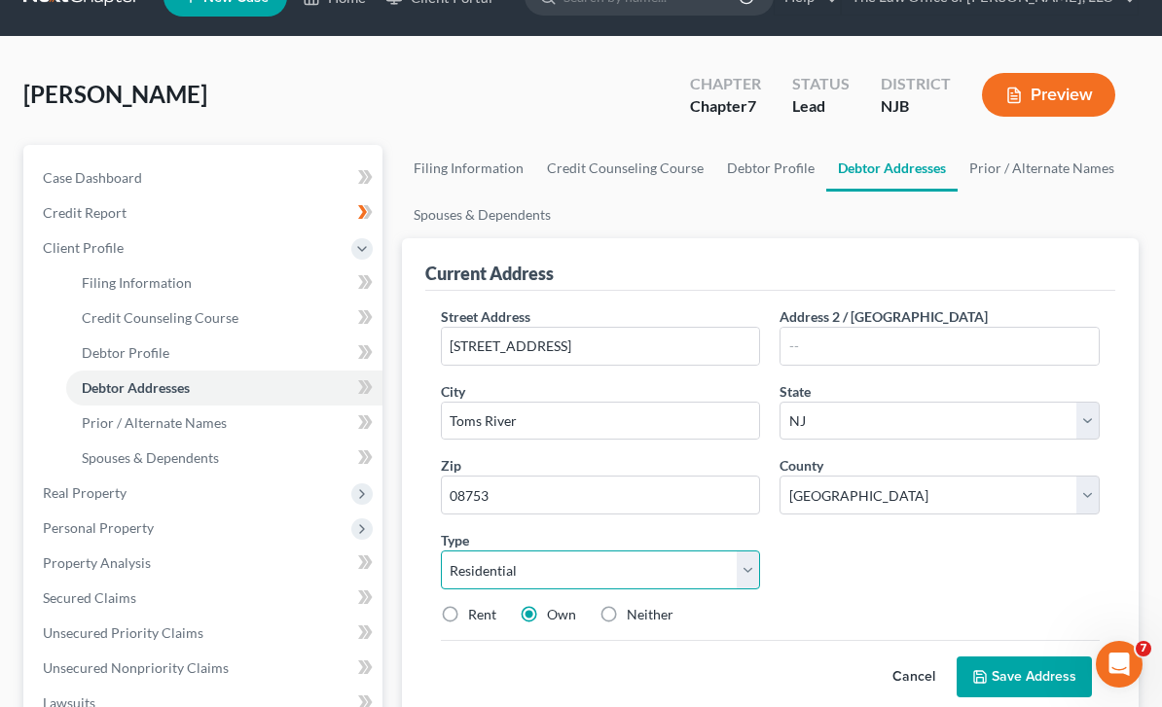
click at [715, 563] on select "Select Residential Mailing Rental Business" at bounding box center [601, 570] width 320 height 39
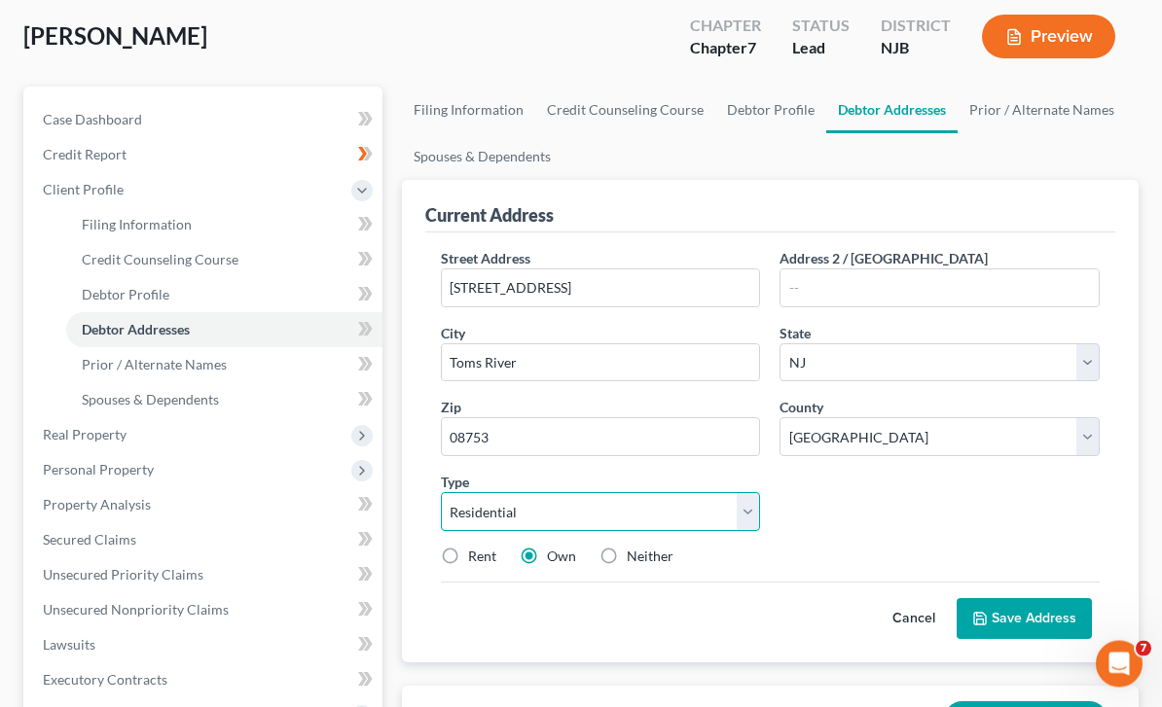
scroll to position [100, 0]
click at [468, 558] on label "Rent" at bounding box center [482, 556] width 28 height 19
click at [476, 558] on input "Rent" at bounding box center [482, 553] width 13 height 13
radio input "true"
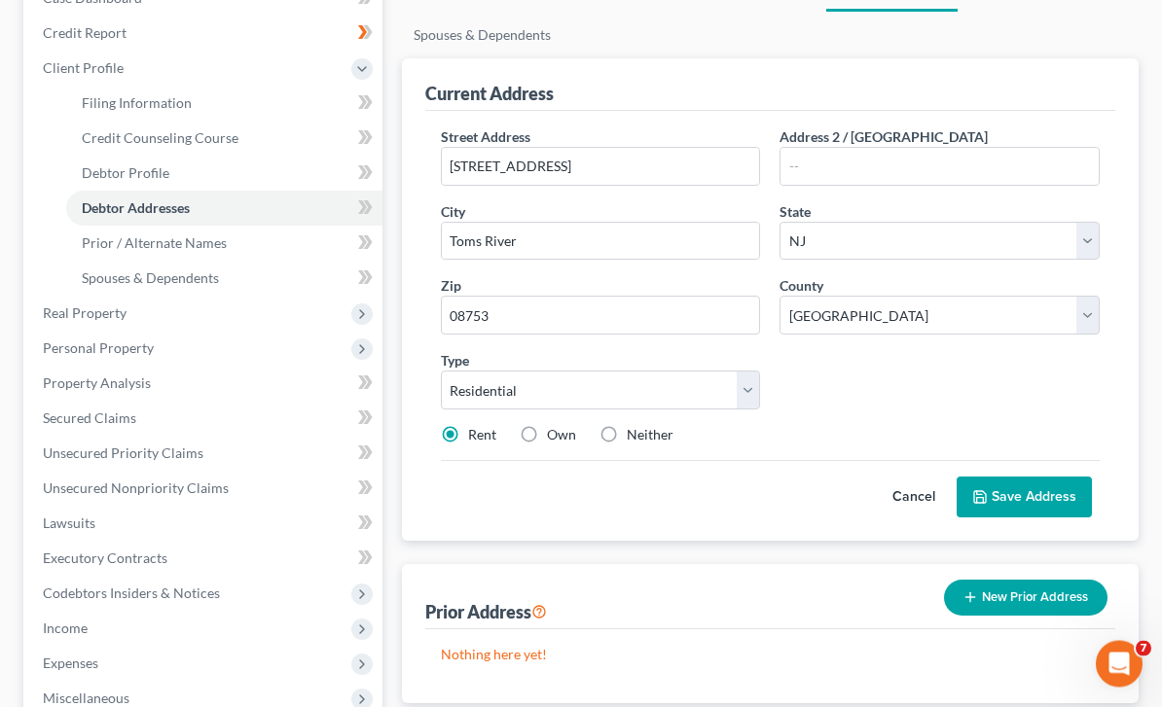
scroll to position [223, 0]
click at [1032, 495] on button "Save Address" at bounding box center [1023, 496] width 135 height 41
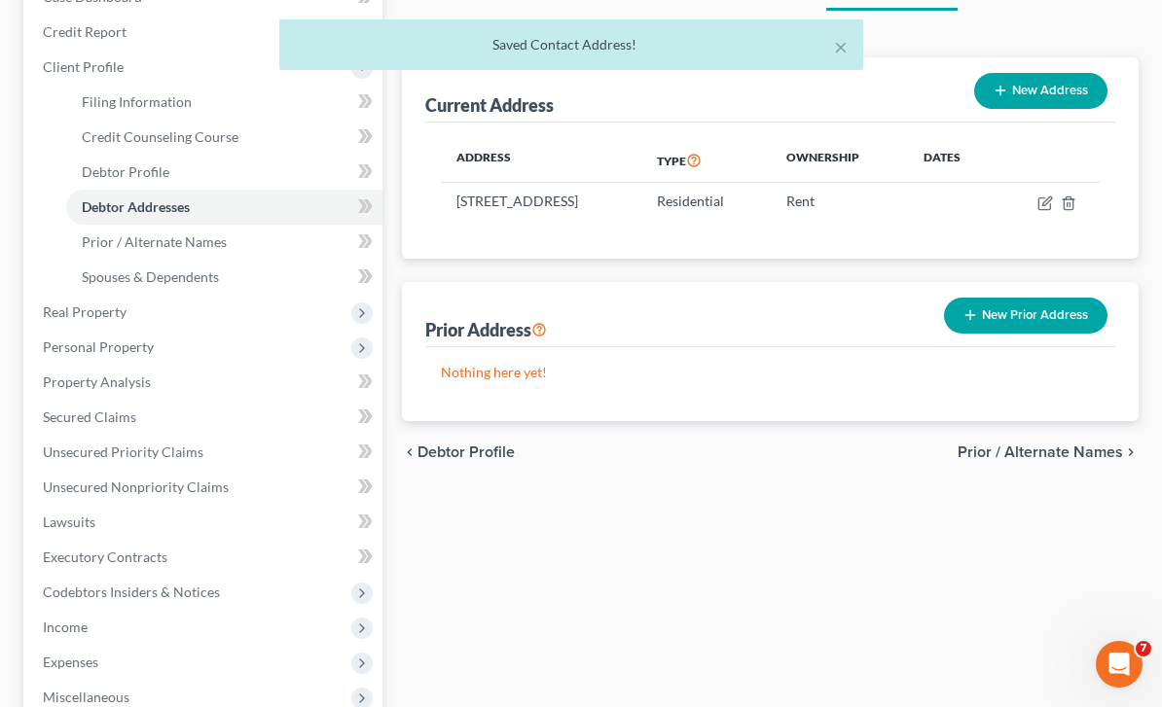
click at [1034, 314] on button "New Prior Address" at bounding box center [1025, 316] width 163 height 36
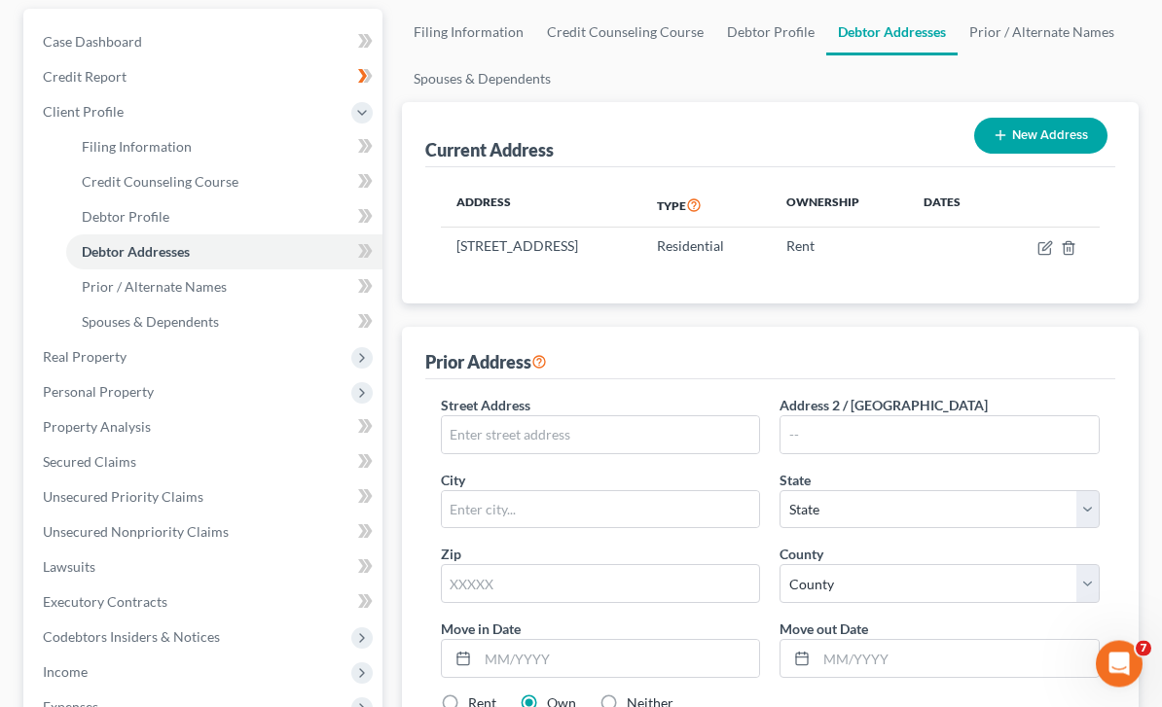
scroll to position [185, 0]
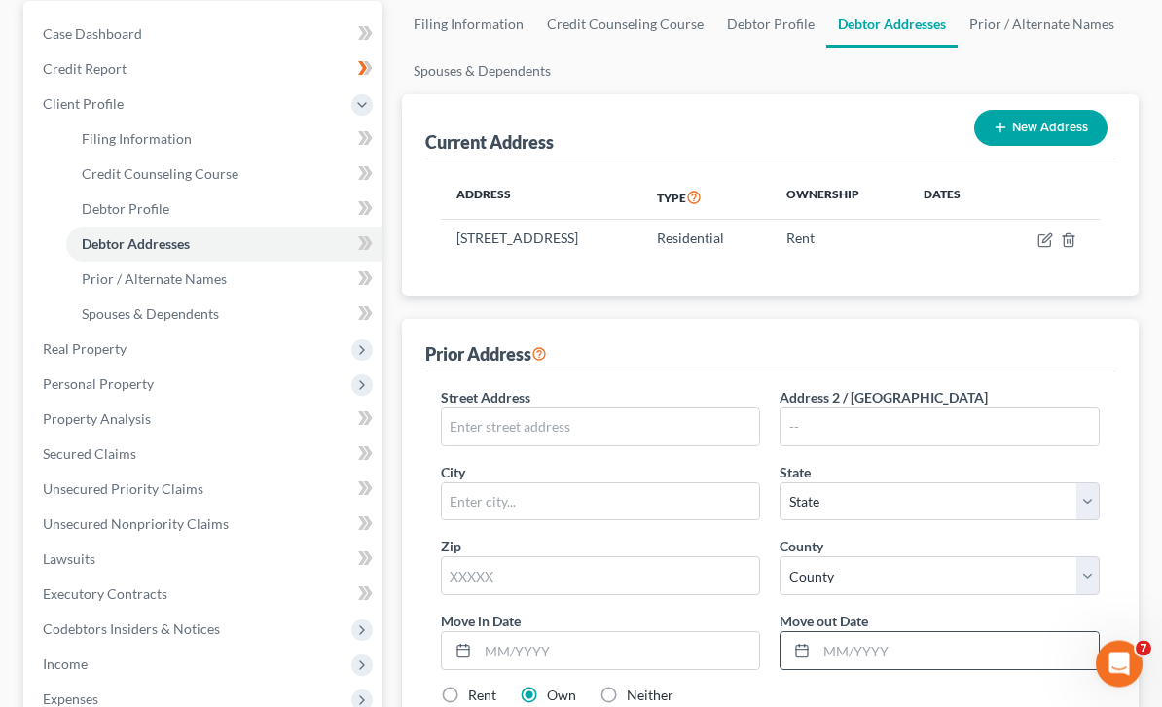
click at [803, 652] on icon at bounding box center [802, 652] width 16 height 16
click at [801, 650] on icon at bounding box center [802, 652] width 16 height 16
click at [910, 638] on input "text" at bounding box center [957, 650] width 282 height 37
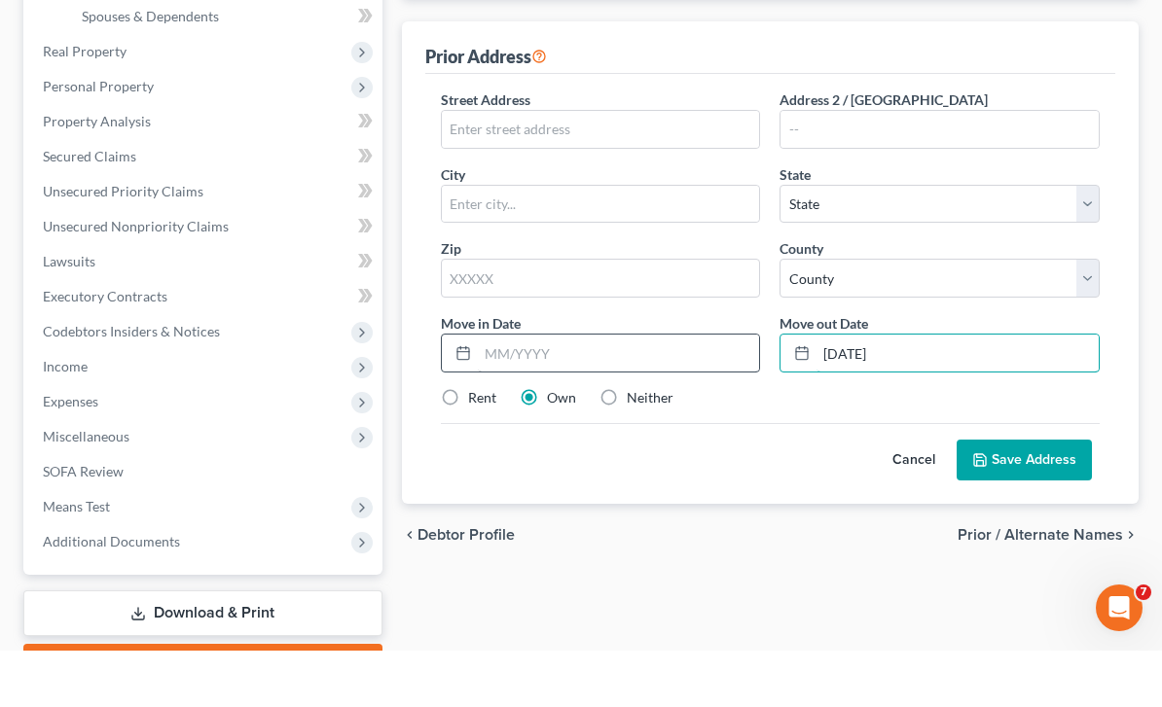
type input "01/20/2024"
click at [691, 391] on input "text" at bounding box center [619, 409] width 282 height 37
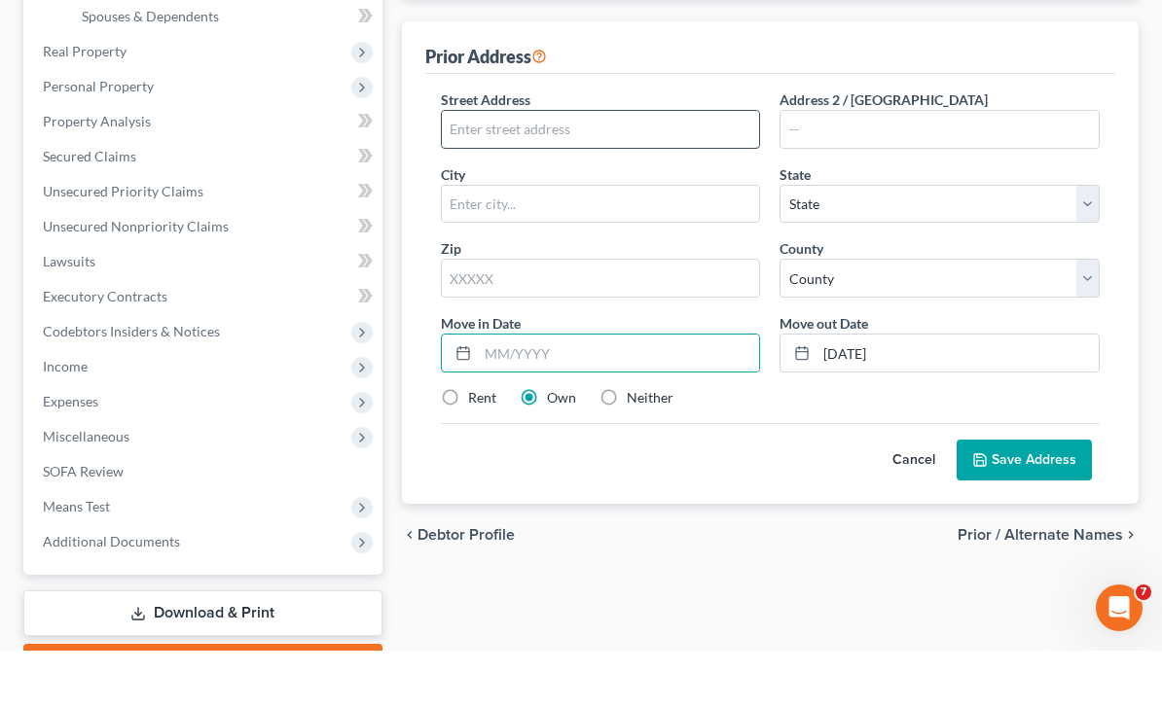
click at [636, 167] on input "text" at bounding box center [601, 185] width 318 height 37
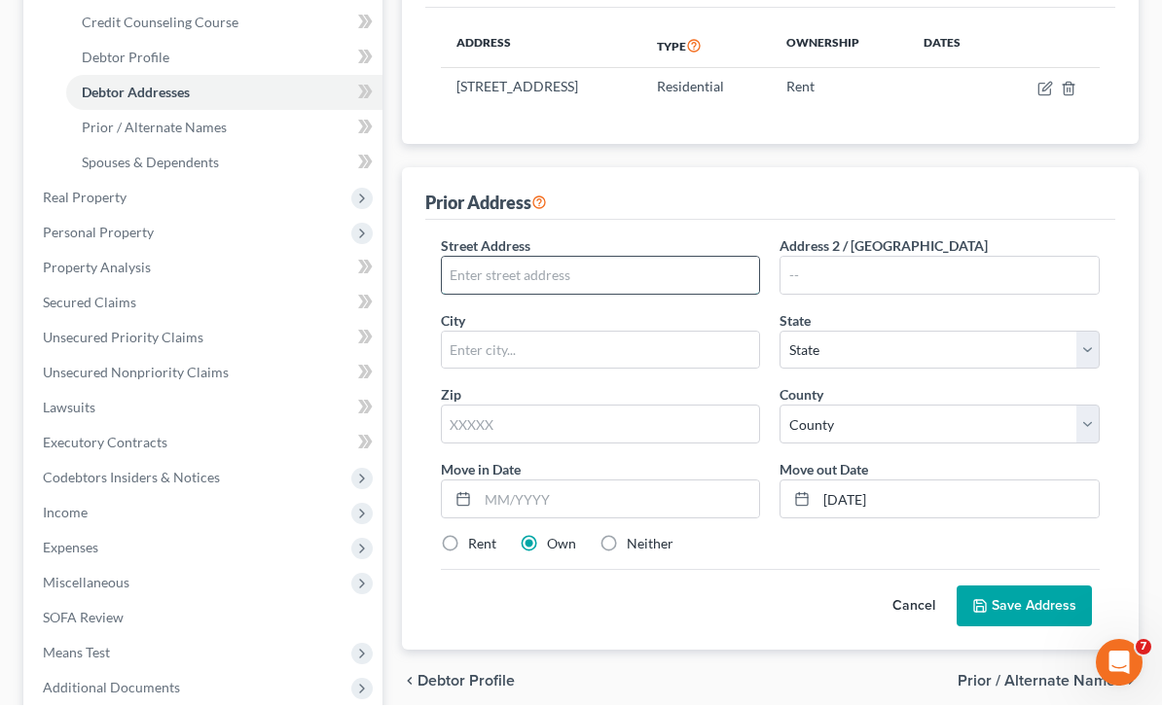
scroll to position [335, 0]
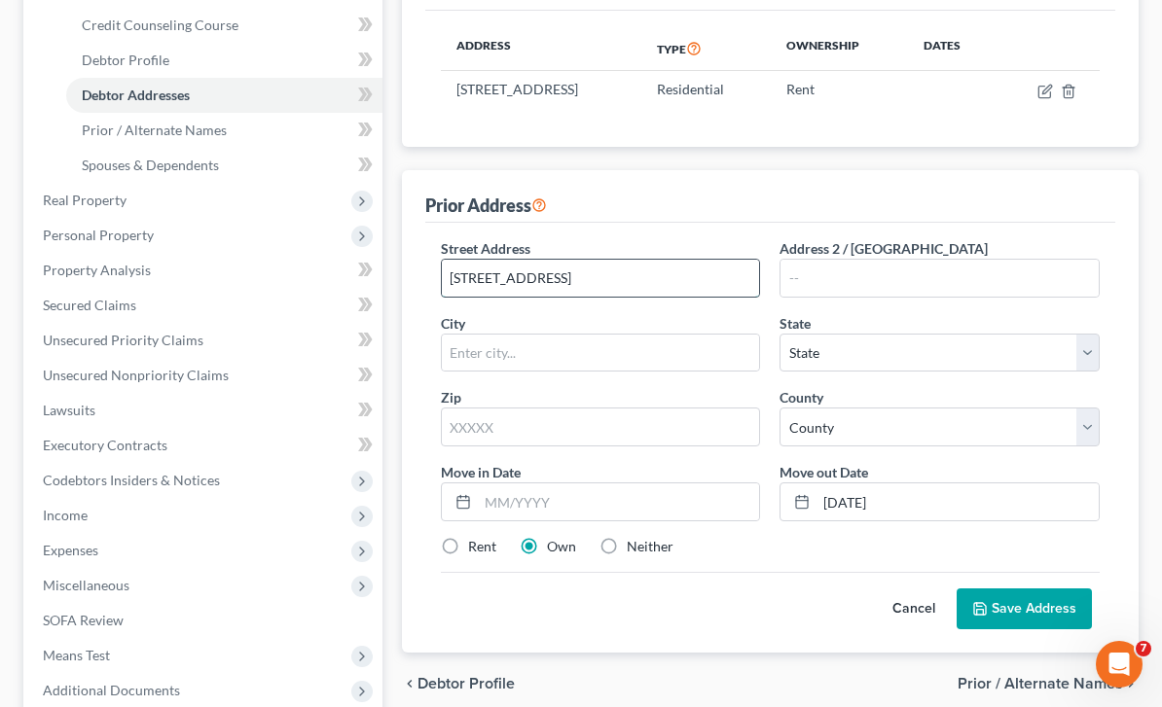
type input "1601 East Katie Avenue"
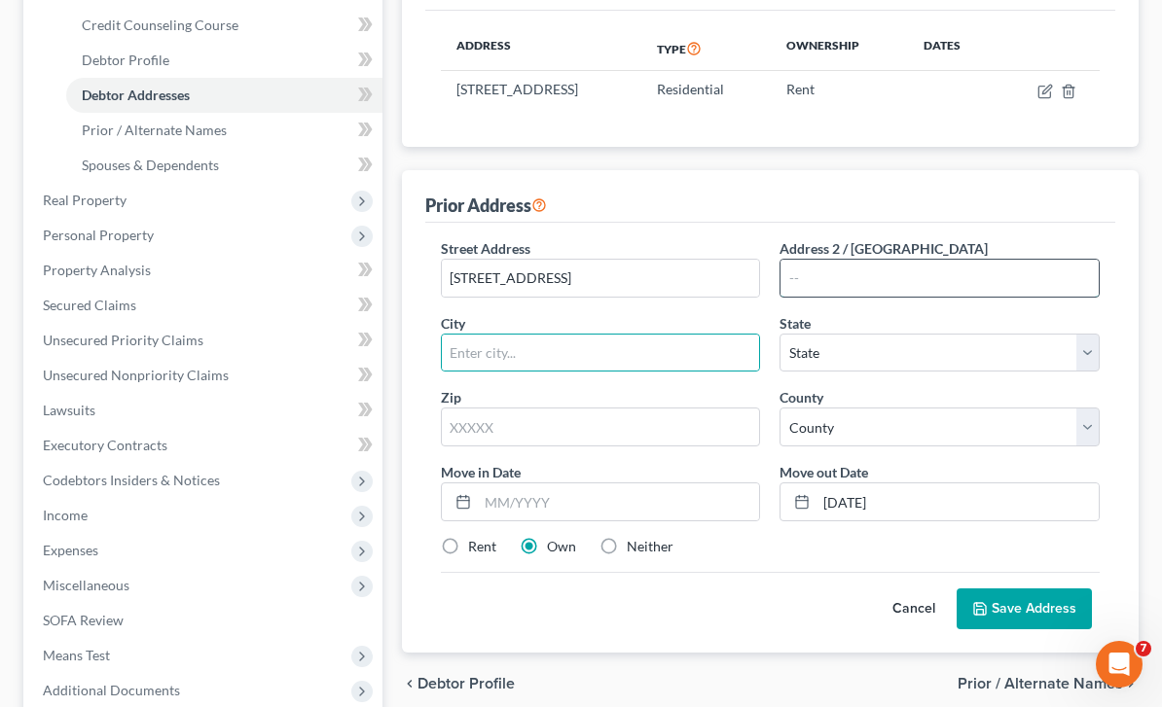
click at [940, 264] on input "text" at bounding box center [939, 278] width 318 height 37
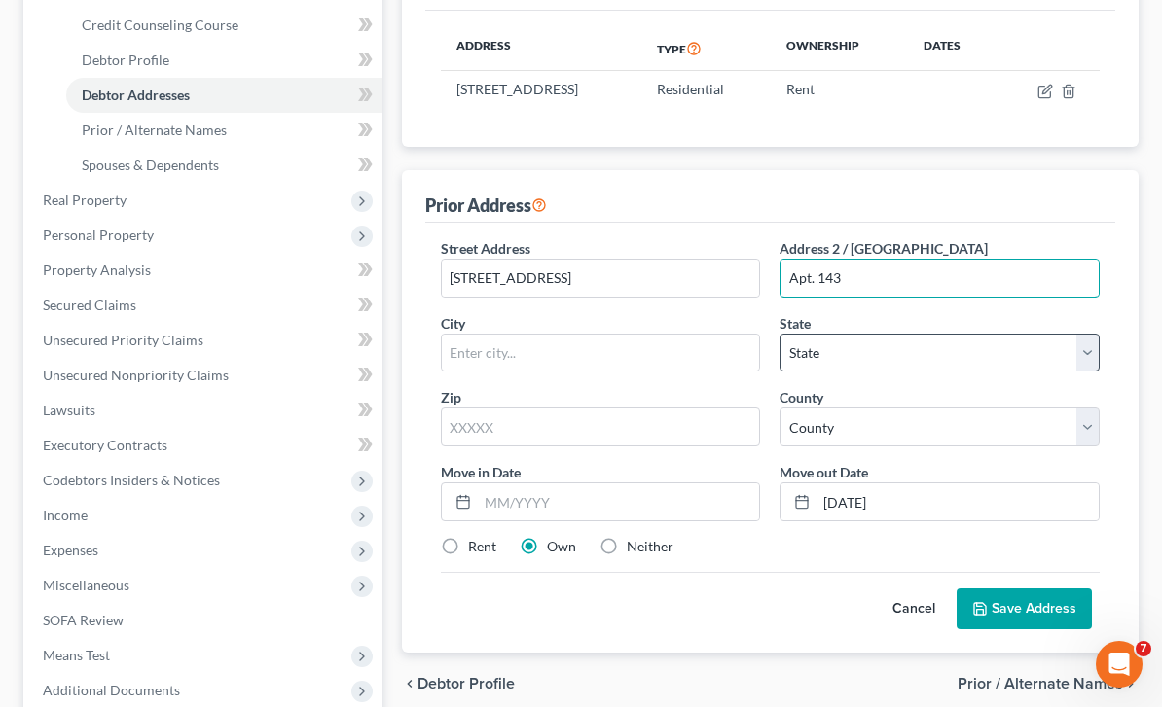
type input "Apt. 143"
click at [1032, 342] on select "State AL AK AR AZ CA CO CT DE DC FL GA GU HI ID IL IN IA KS KY LA ME MD MA MI M…" at bounding box center [939, 353] width 320 height 39
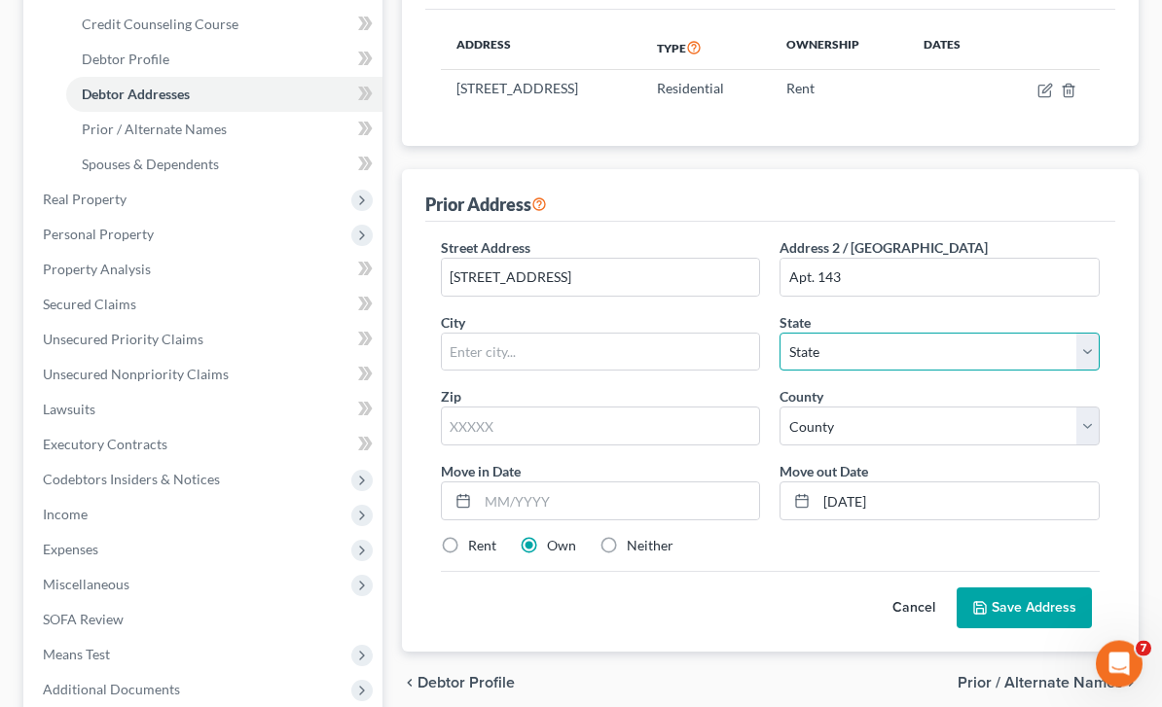
select select "31"
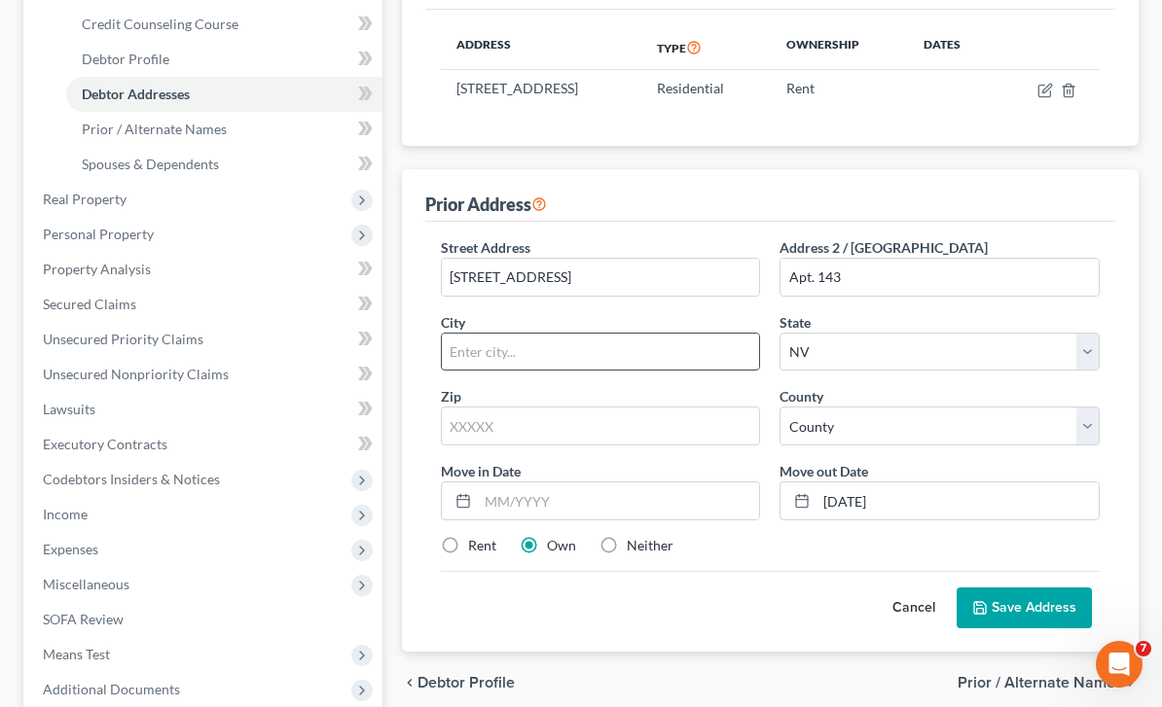
click at [706, 334] on input "text" at bounding box center [601, 352] width 318 height 37
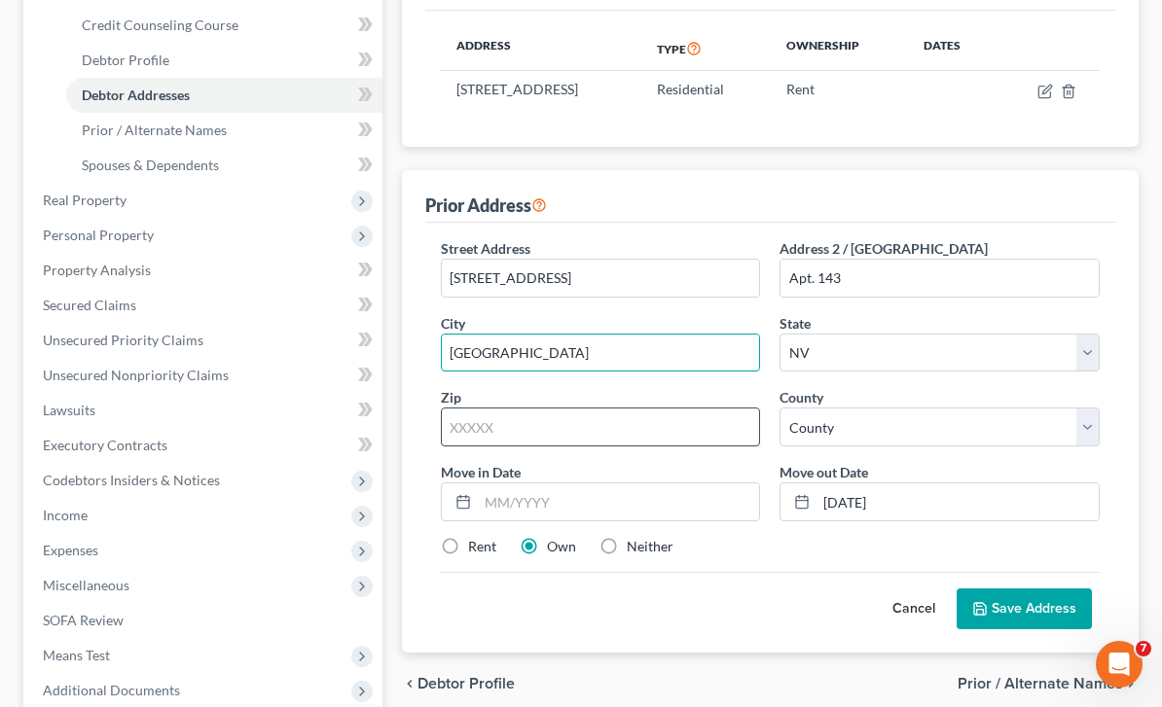
type input "Las Vegas"
click at [691, 416] on input "text" at bounding box center [601, 427] width 320 height 39
type input "89119"
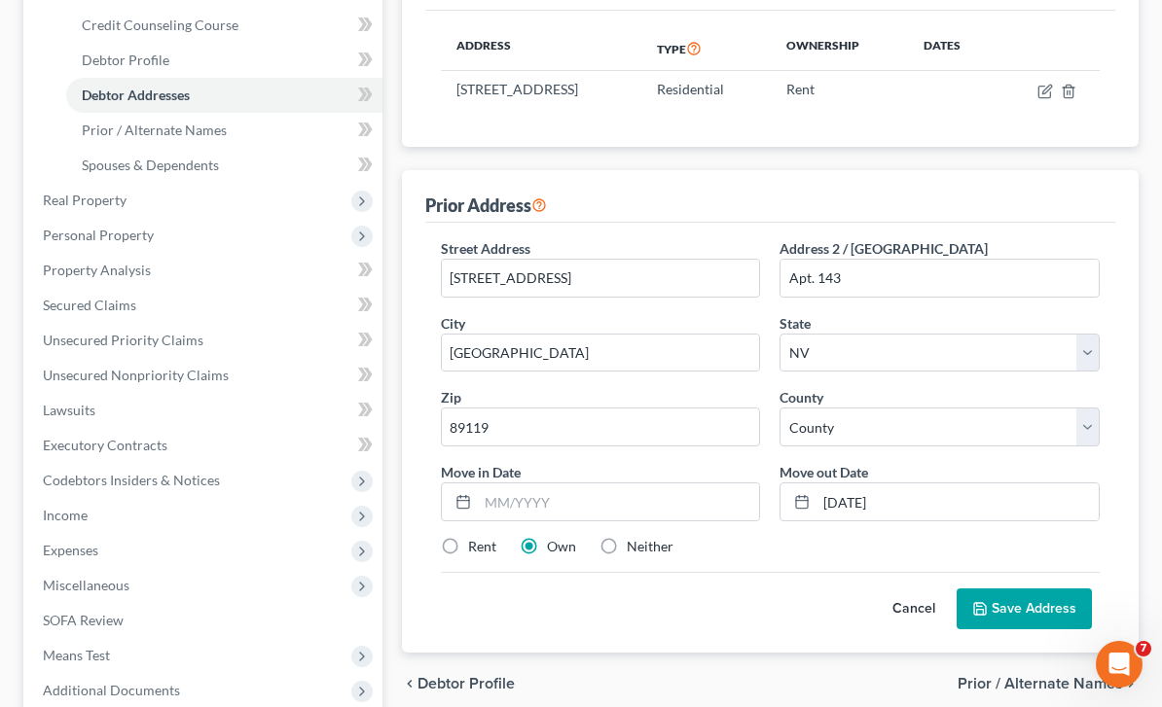
click at [468, 537] on label "Rent" at bounding box center [482, 546] width 28 height 19
click at [476, 537] on input "Rent" at bounding box center [482, 543] width 13 height 13
radio input "true"
click at [646, 493] on input "text" at bounding box center [619, 502] width 282 height 37
type input "1/02/2023"
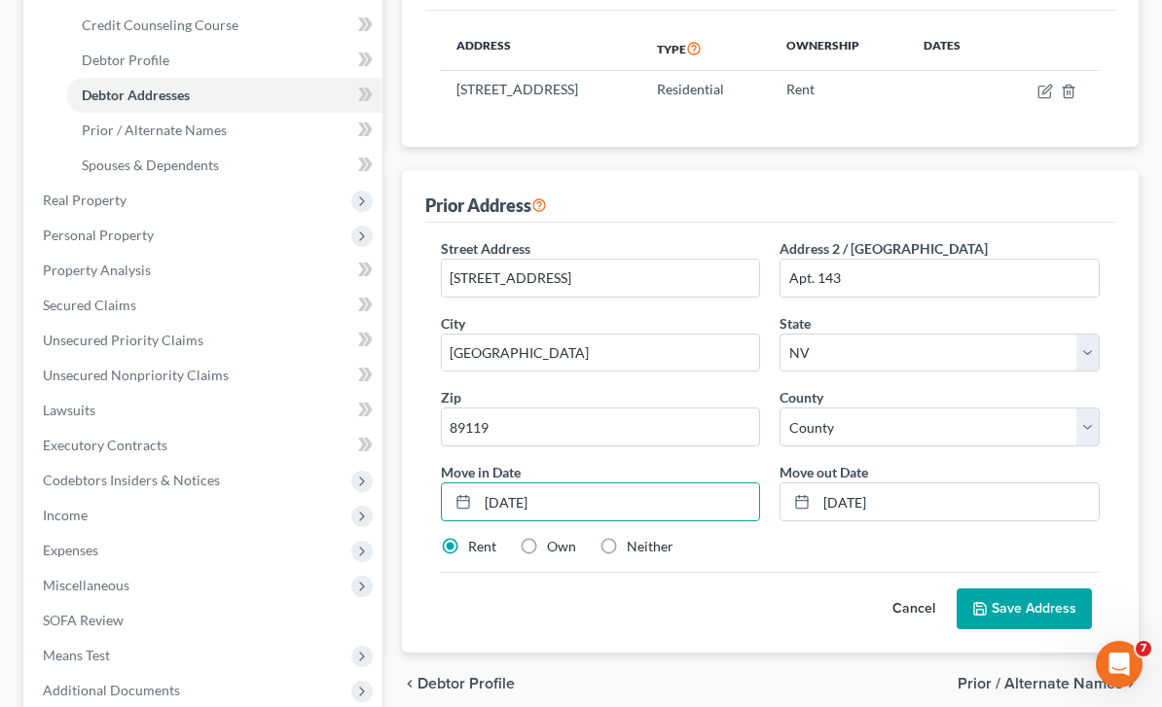
click at [1031, 605] on button "Save Address" at bounding box center [1023, 609] width 135 height 41
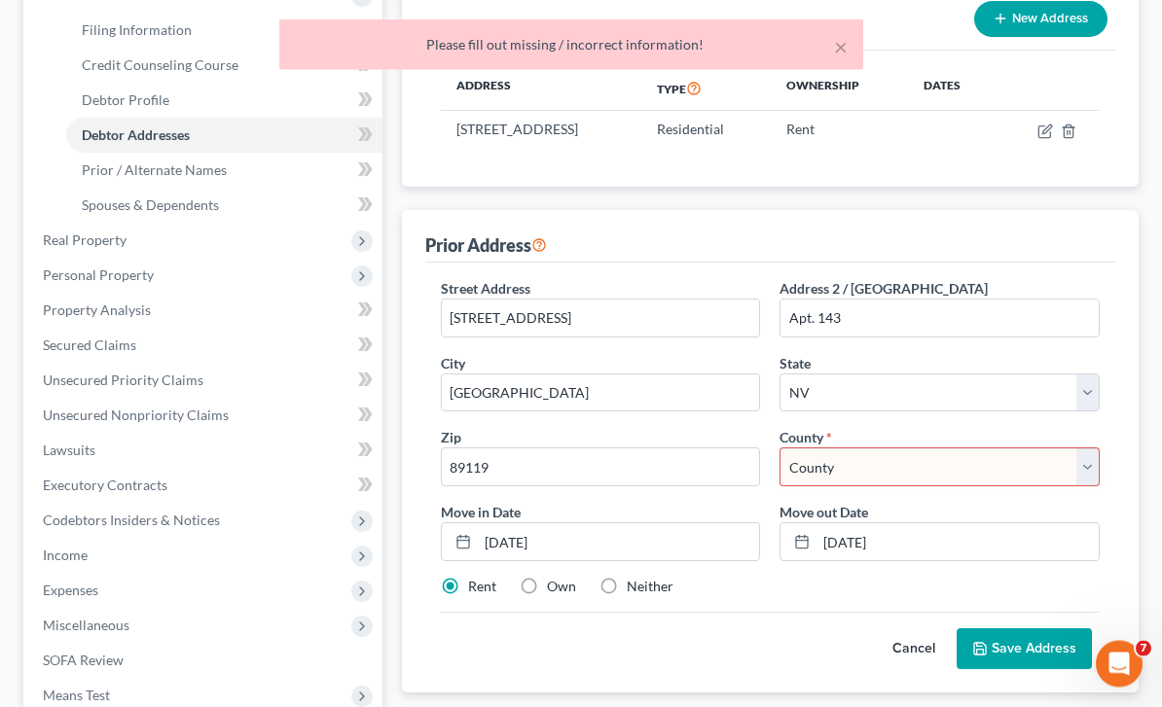
scroll to position [295, 0]
click at [918, 449] on select "County Carson City Churchill County Clark County Douglas County Elko County Esm…" at bounding box center [939, 467] width 320 height 39
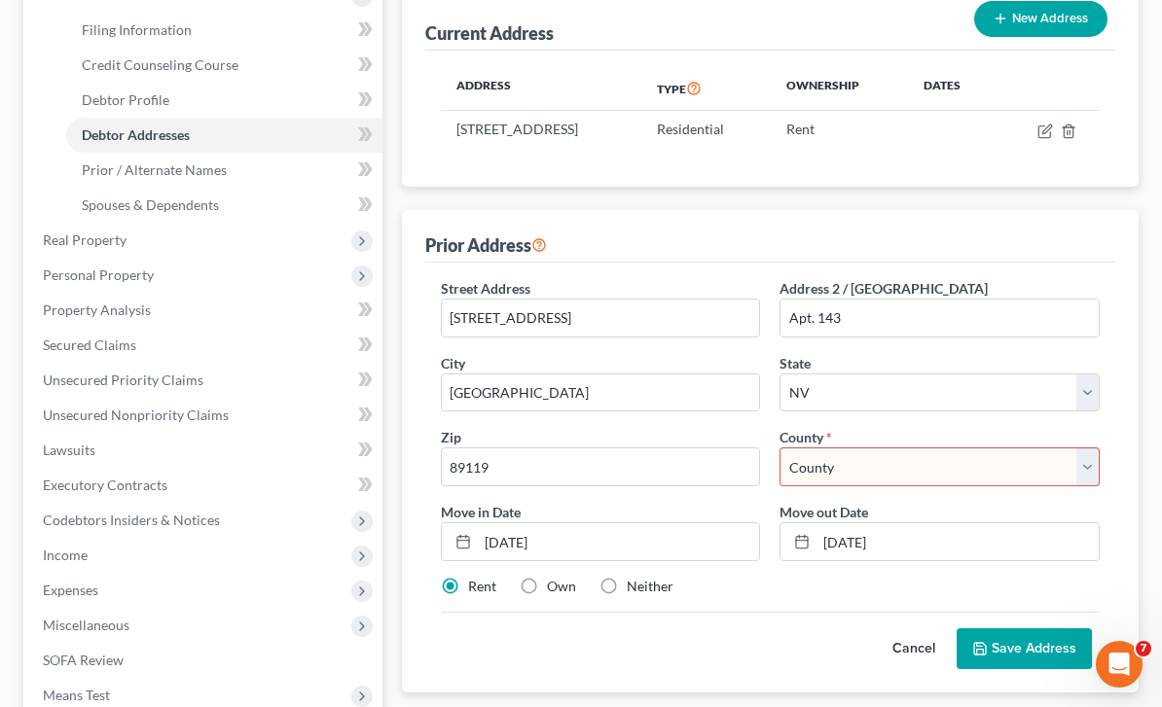
select select "2"
click at [794, 678] on div "Street Address * 1601 East Katie Avenue Address 2 / PO Box Apt. 143 City * Las …" at bounding box center [770, 478] width 690 height 430
click at [1011, 639] on button "Save Address" at bounding box center [1023, 649] width 135 height 41
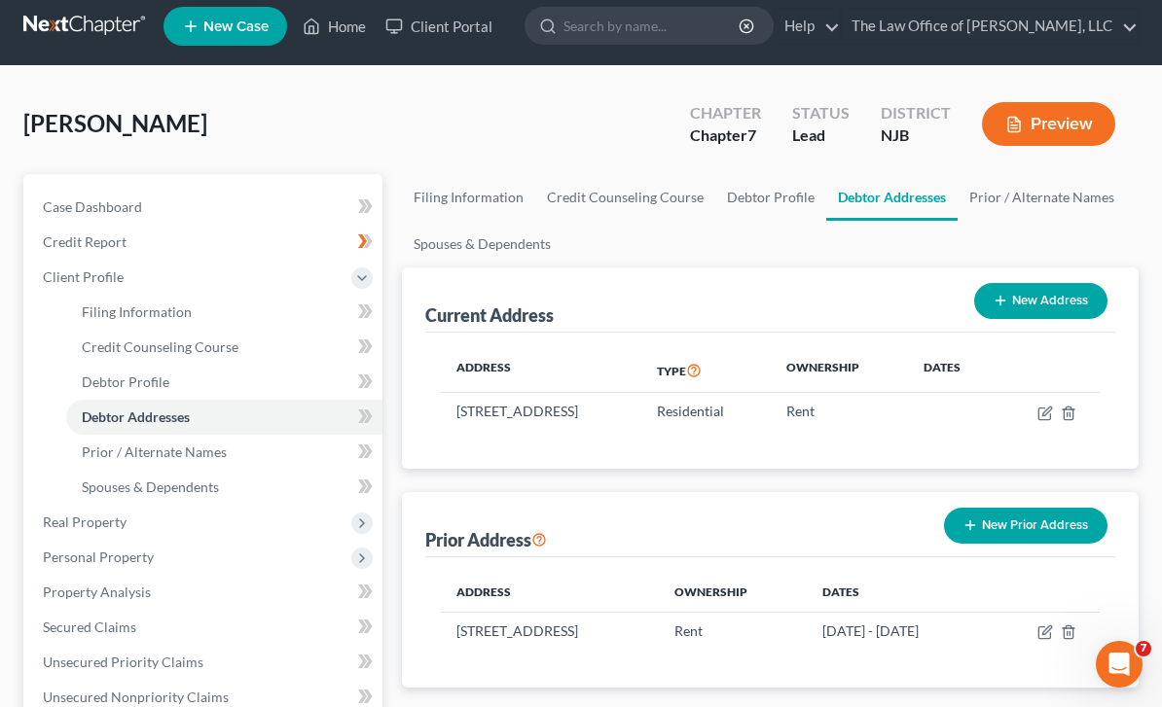
scroll to position [14, 0]
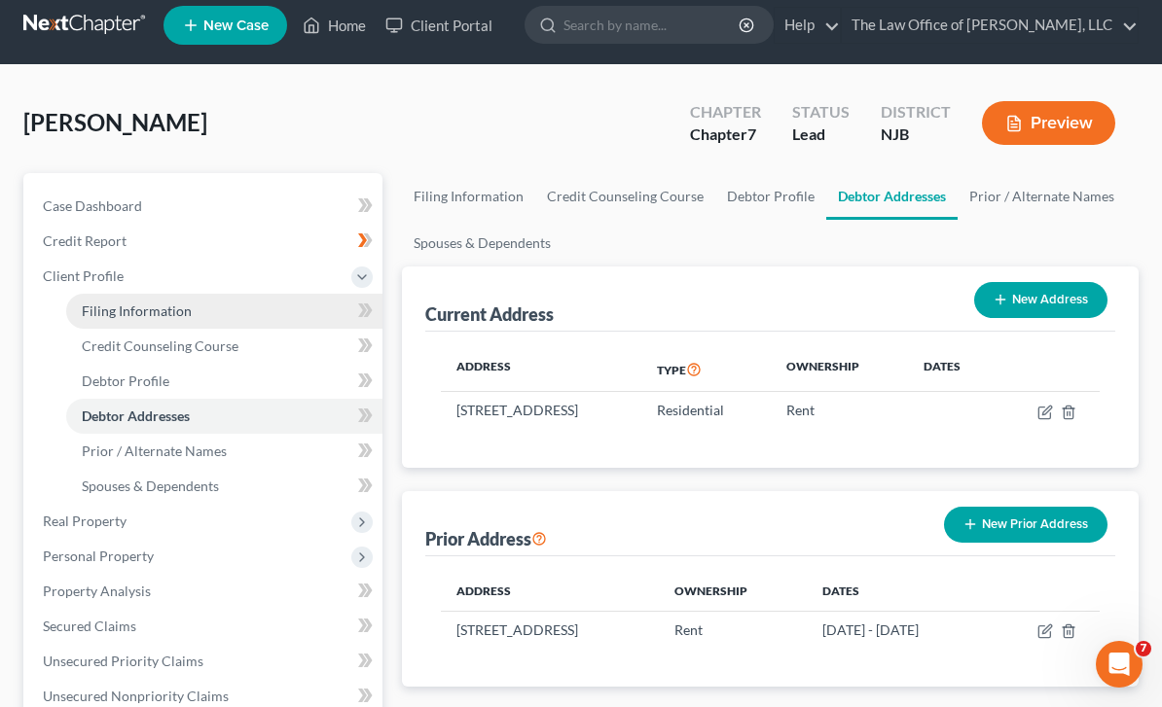
click at [312, 309] on link "Filing Information" at bounding box center [224, 311] width 316 height 35
select select "1"
select select "0"
select select "51"
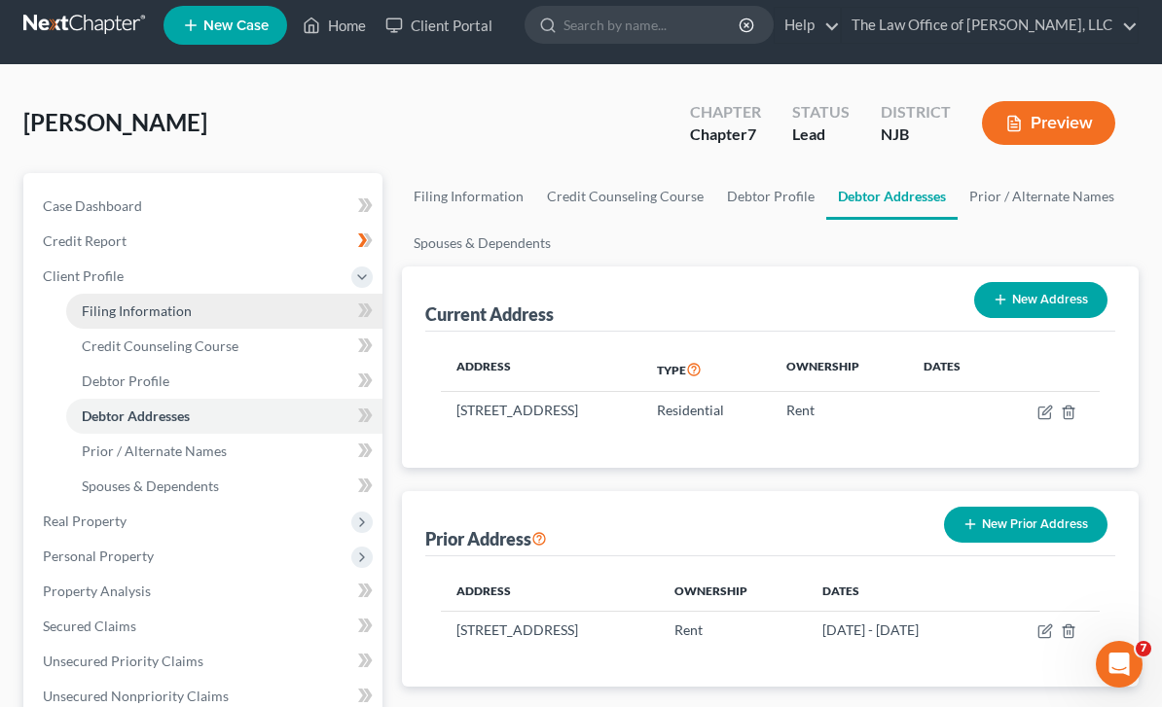
select select "0"
select select "33"
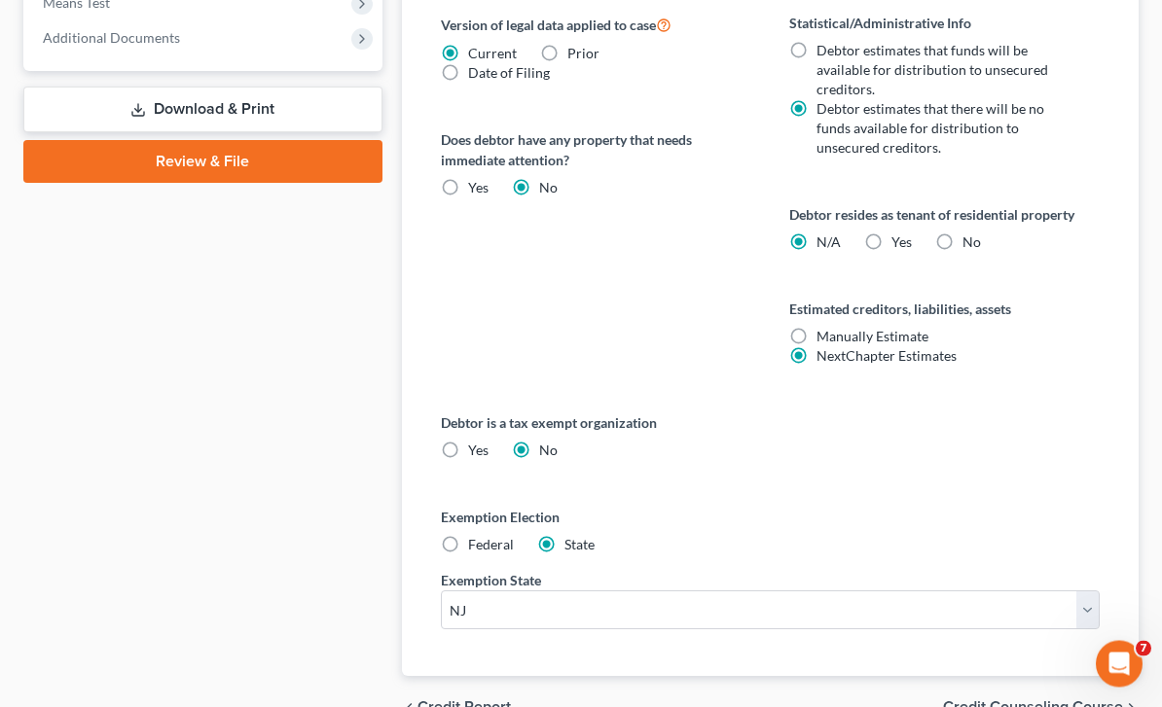
scroll to position [988, 0]
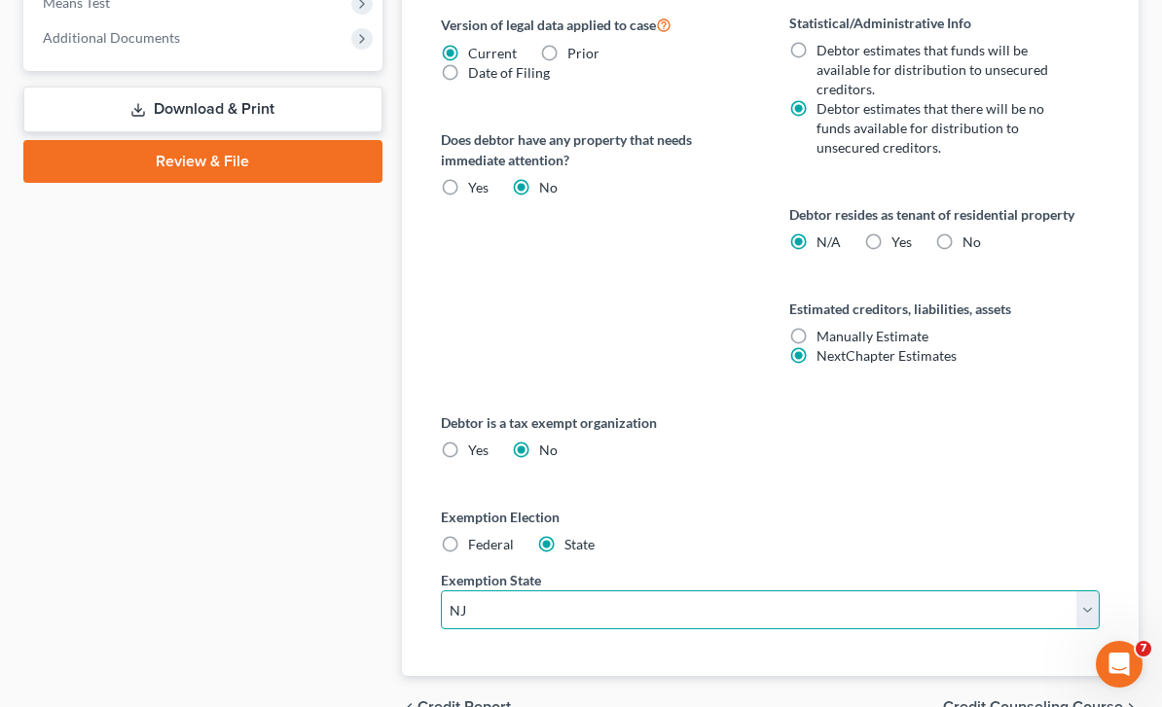
click at [708, 623] on select "State AL AK AR AZ CA CO CT DE DC FL GA GU HI ID IL IN IA KS KY LA ME MD MA MI M…" at bounding box center [770, 610] width 659 height 39
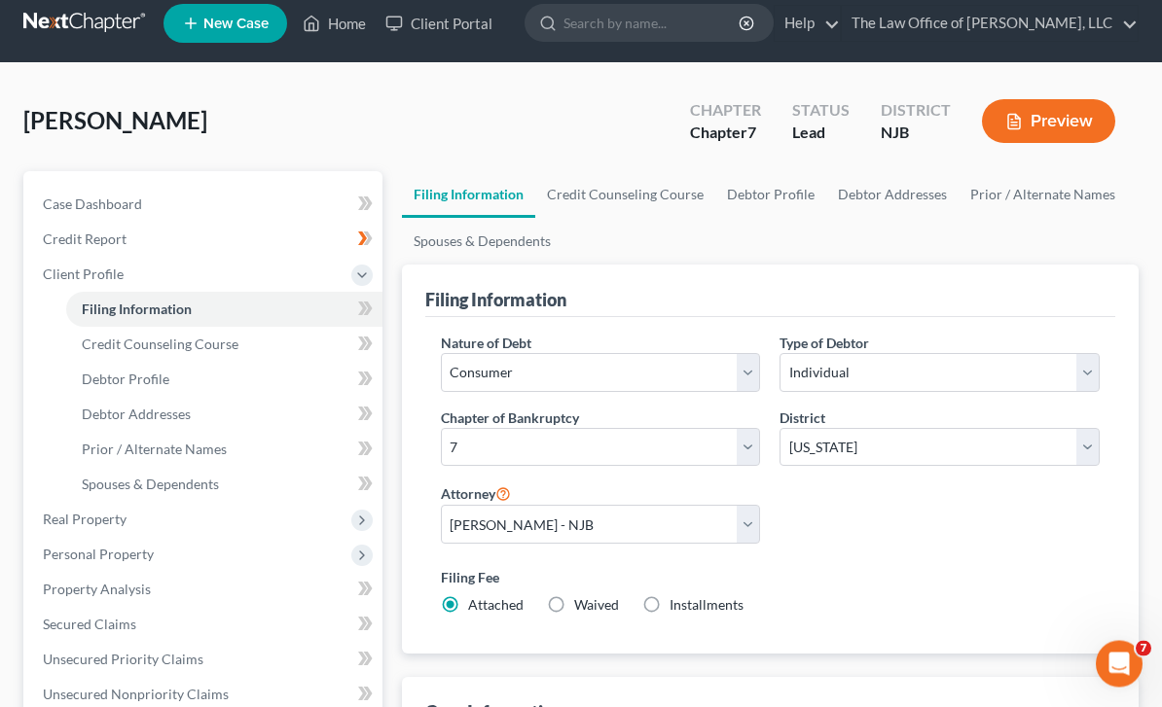
scroll to position [0, 0]
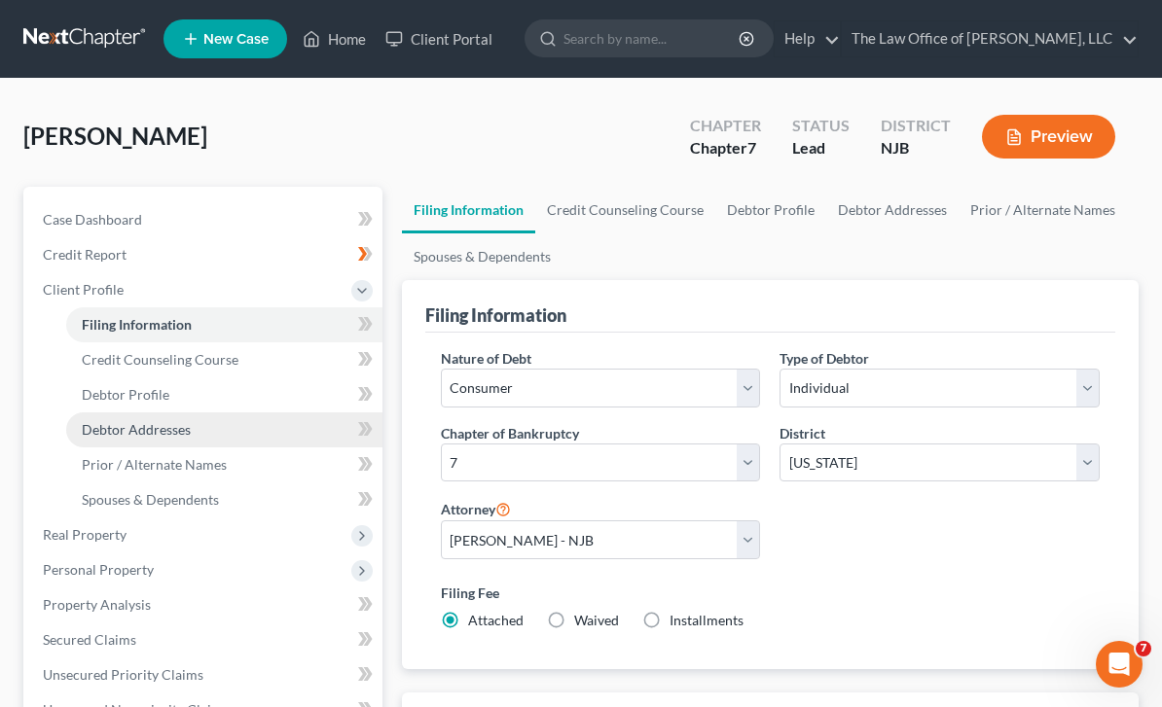
click at [270, 444] on link "Debtor Addresses" at bounding box center [224, 430] width 316 height 35
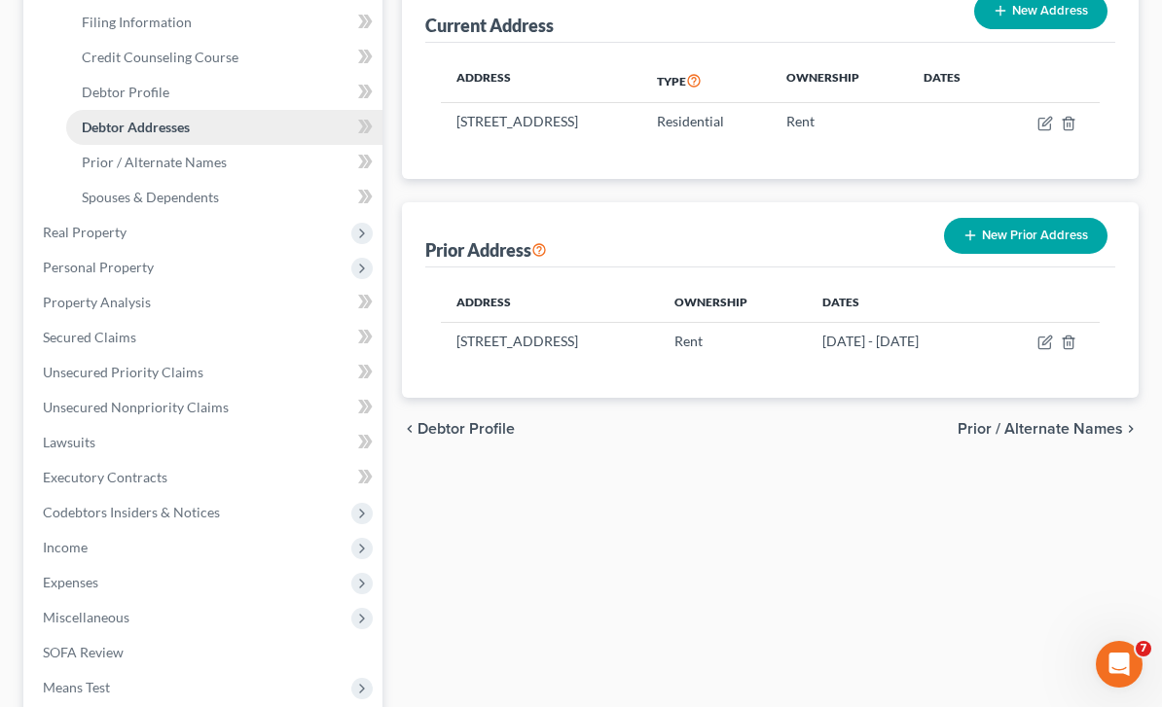
scroll to position [302, 0]
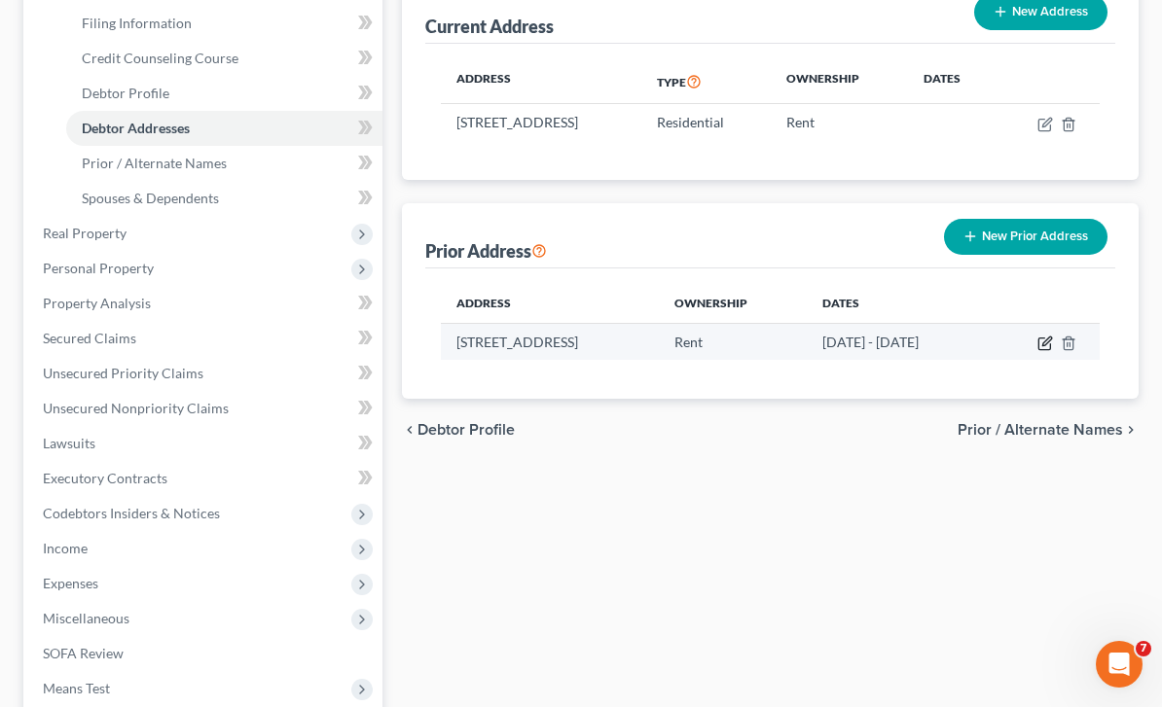
click at [1053, 336] on icon "button" at bounding box center [1045, 344] width 16 height 16
select select "31"
select select "2"
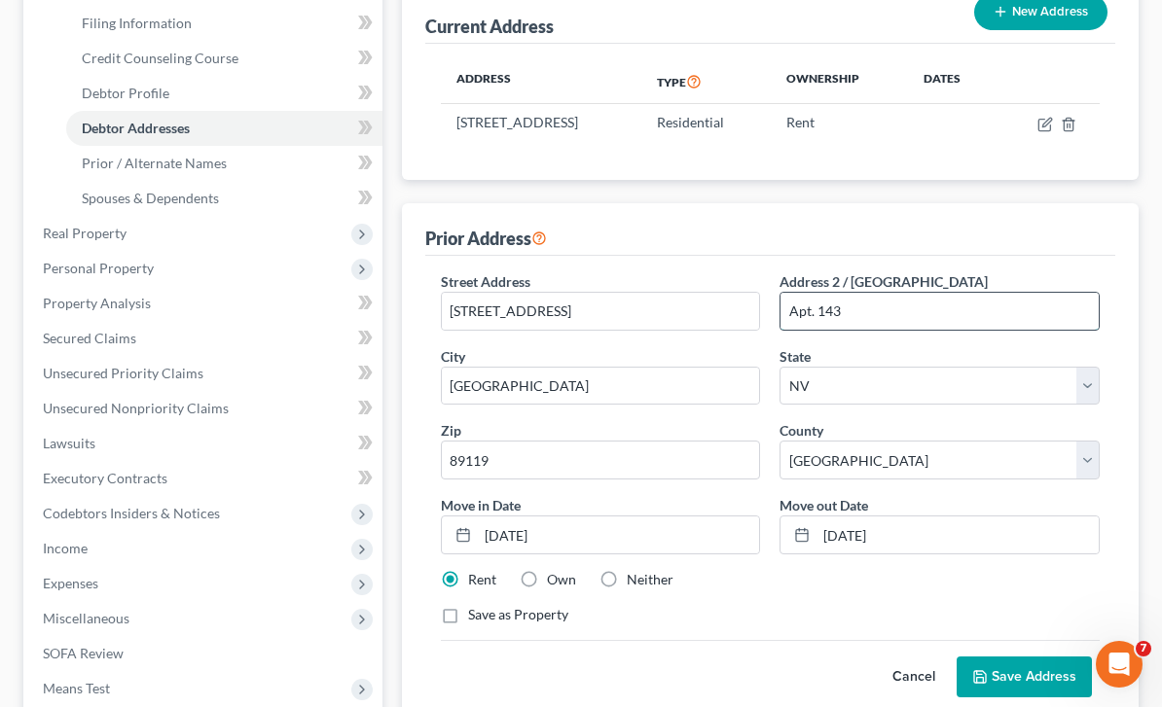
click at [1025, 295] on input "Apt. 143" at bounding box center [939, 311] width 318 height 37
click at [983, 305] on input "Apt. 143" at bounding box center [939, 311] width 318 height 37
type input "Apt. 155"
click at [1039, 664] on button "Save Address" at bounding box center [1023, 677] width 135 height 41
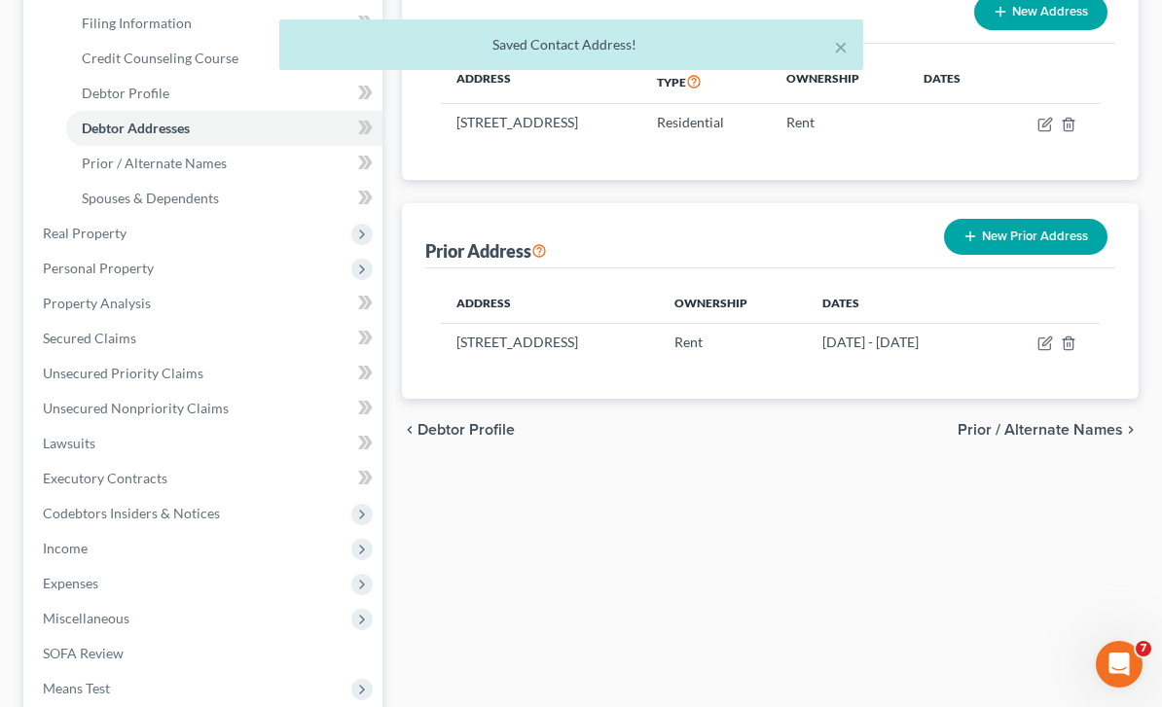
click at [1019, 222] on button "New Prior Address" at bounding box center [1025, 237] width 163 height 36
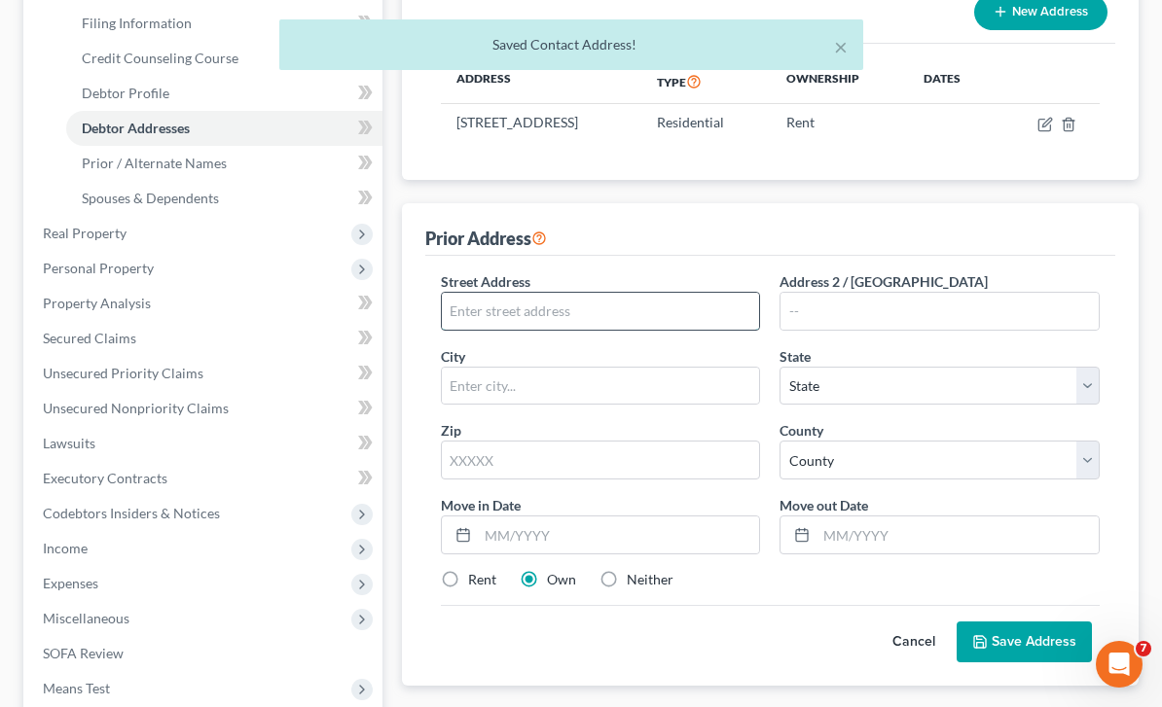
click at [657, 307] on input "text" at bounding box center [601, 311] width 318 height 37
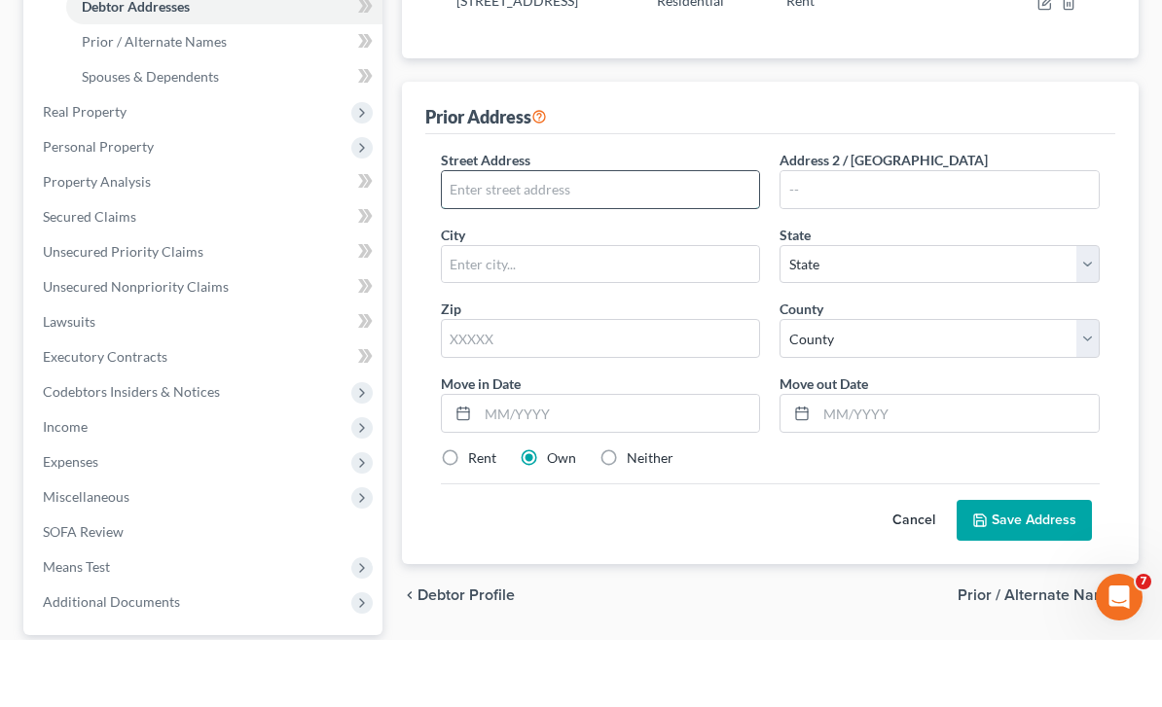
scroll to position [431, 0]
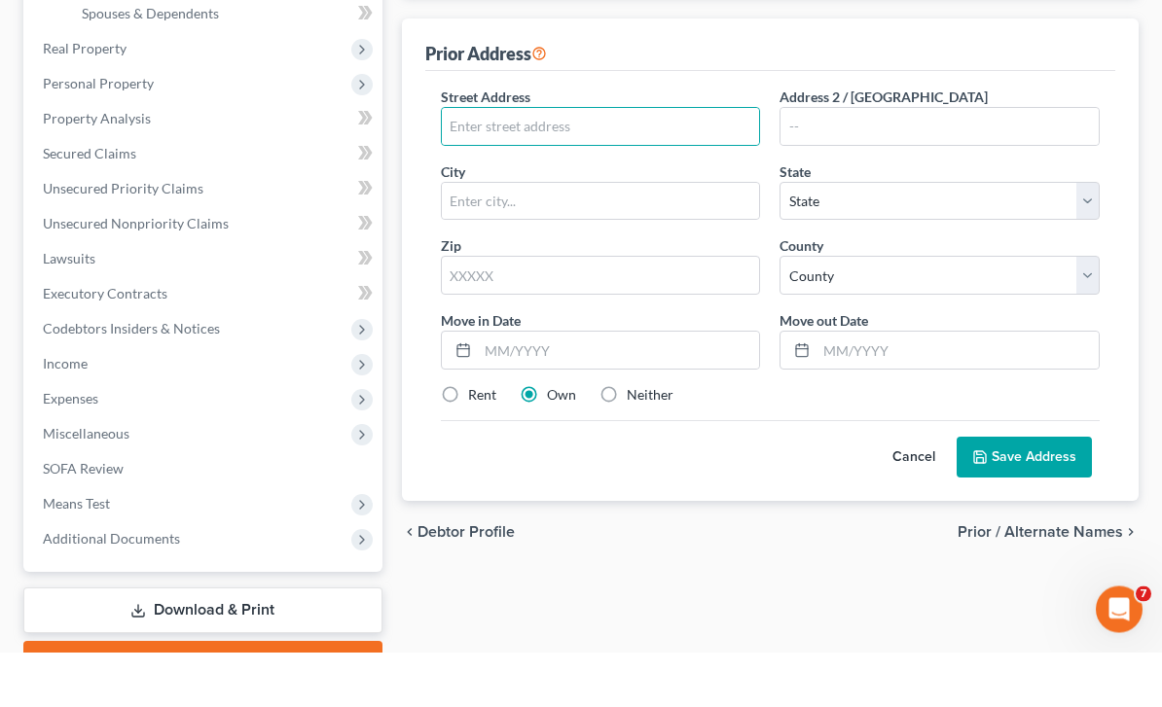
click at [908, 493] on button "Cancel" at bounding box center [914, 512] width 86 height 39
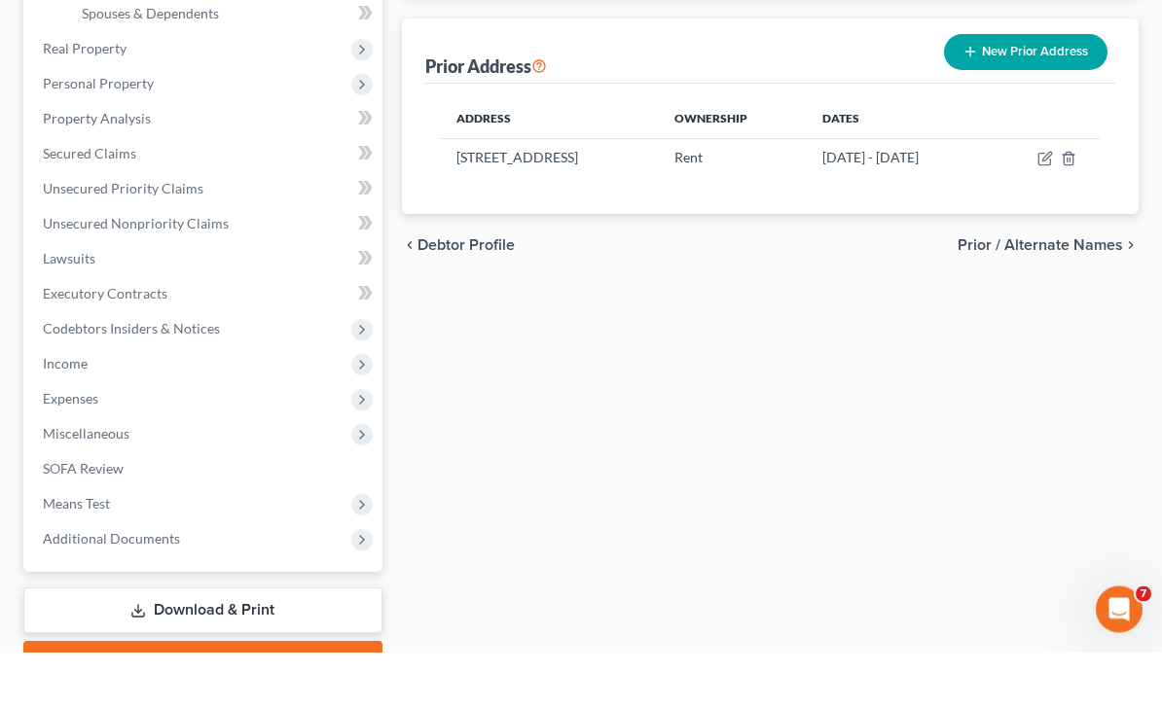
scroll to position [474, 0]
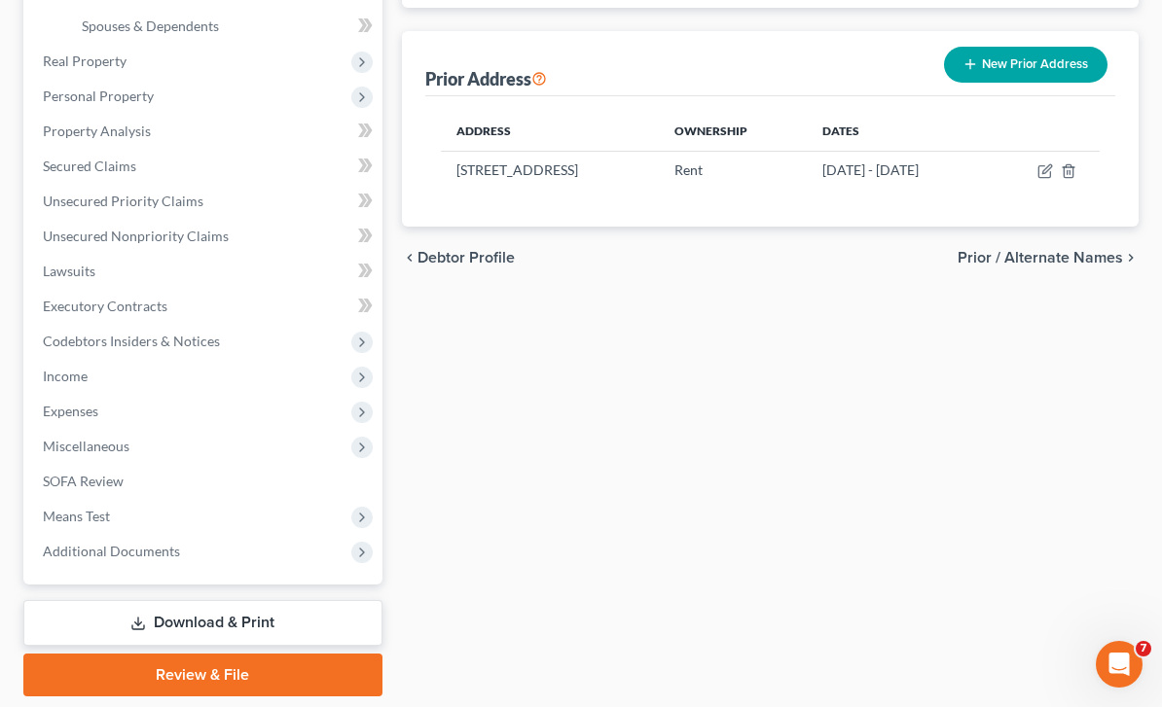
click at [1024, 56] on button "New Prior Address" at bounding box center [1025, 65] width 163 height 36
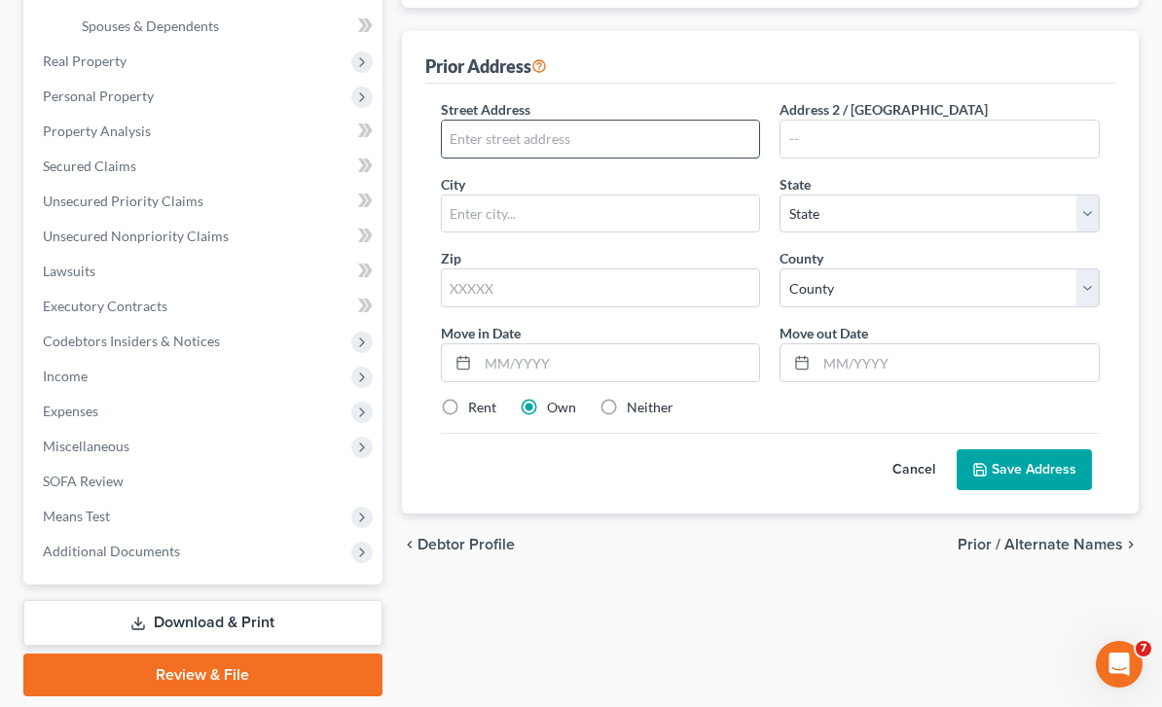
click at [696, 134] on input "text" at bounding box center [601, 139] width 318 height 37
paste input "1601 East Katie Avenue"
type input "1601 East Katie Avenue"
click at [880, 128] on input "text" at bounding box center [939, 139] width 318 height 37
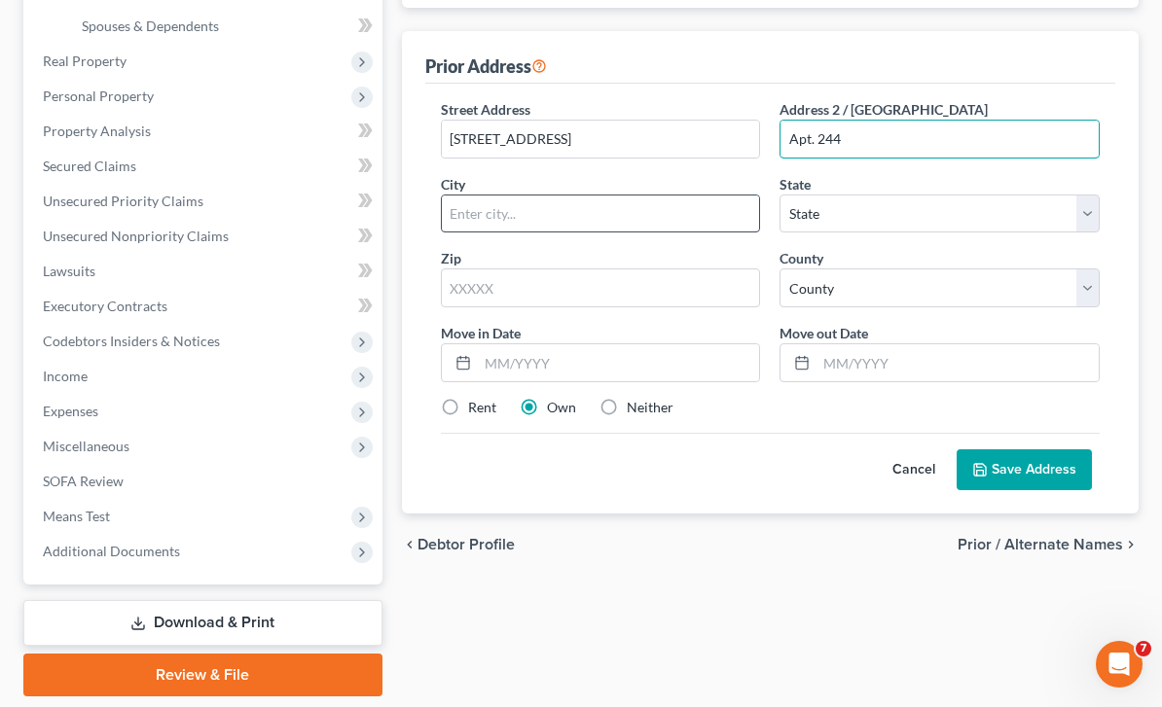
type input "Apt. 244"
click at [658, 210] on input "text" at bounding box center [601, 214] width 318 height 37
type input "Las Vegas"
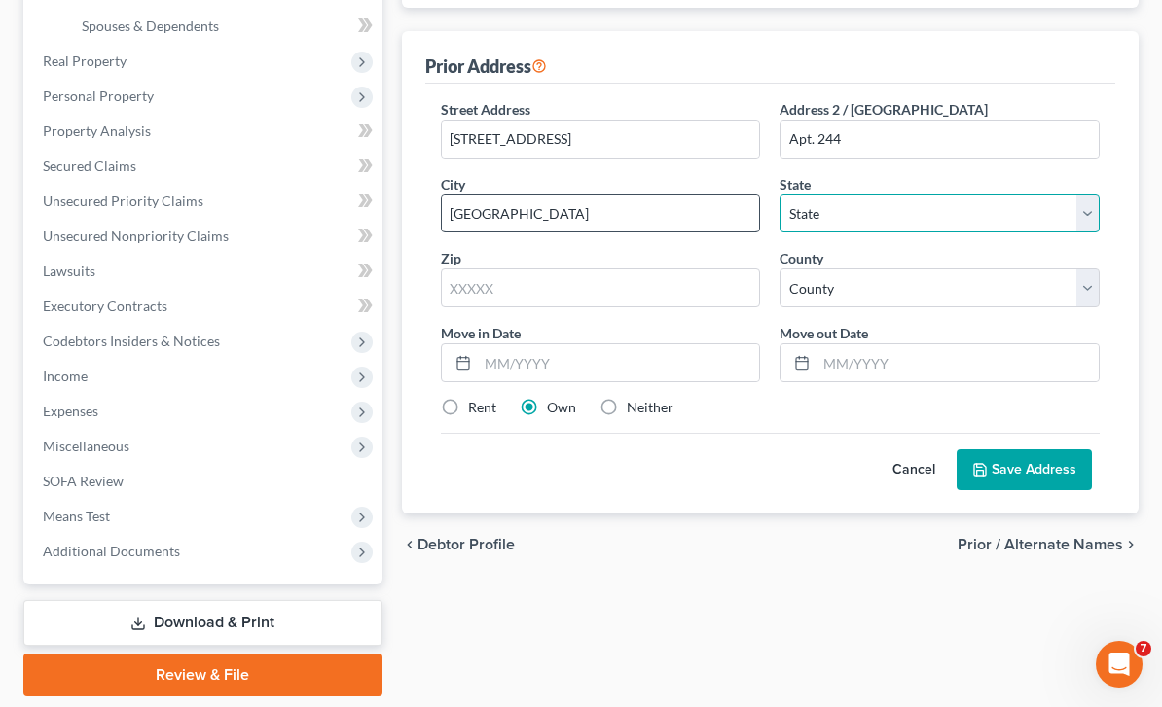
select select "31"
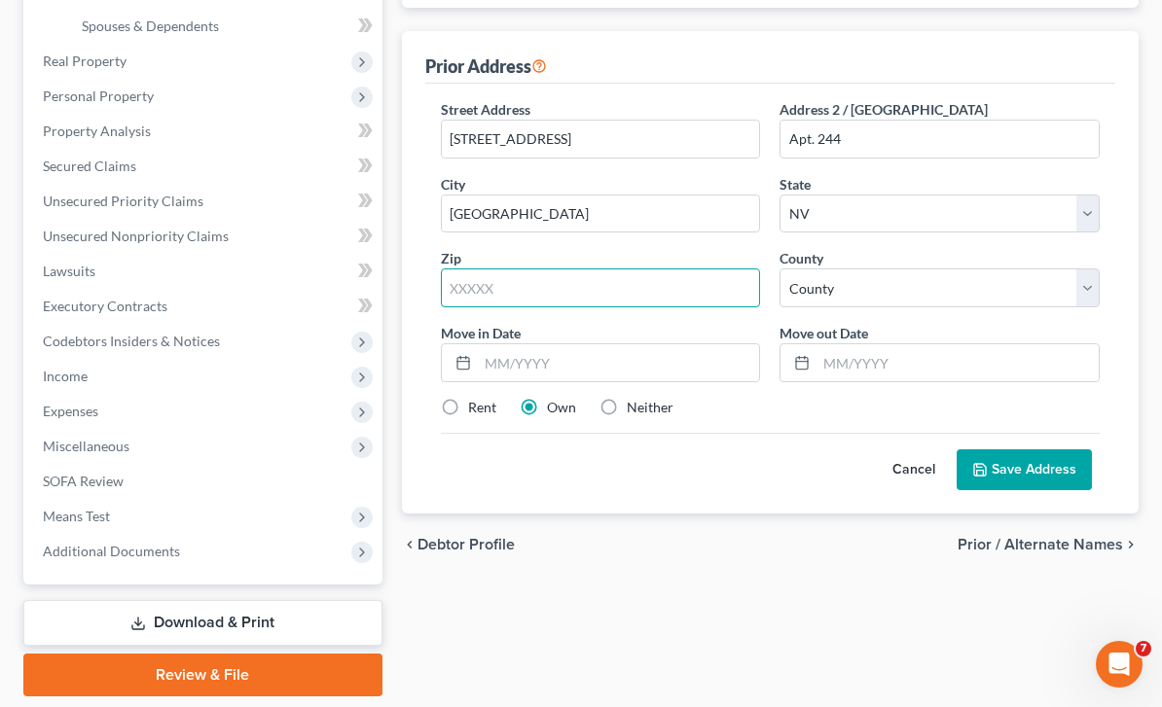
click at [686, 269] on input "text" at bounding box center [601, 288] width 320 height 39
type input "89119"
click at [938, 261] on div "County * County Carson City Churchill County Clark County Douglas County Elko C…" at bounding box center [940, 277] width 340 height 59
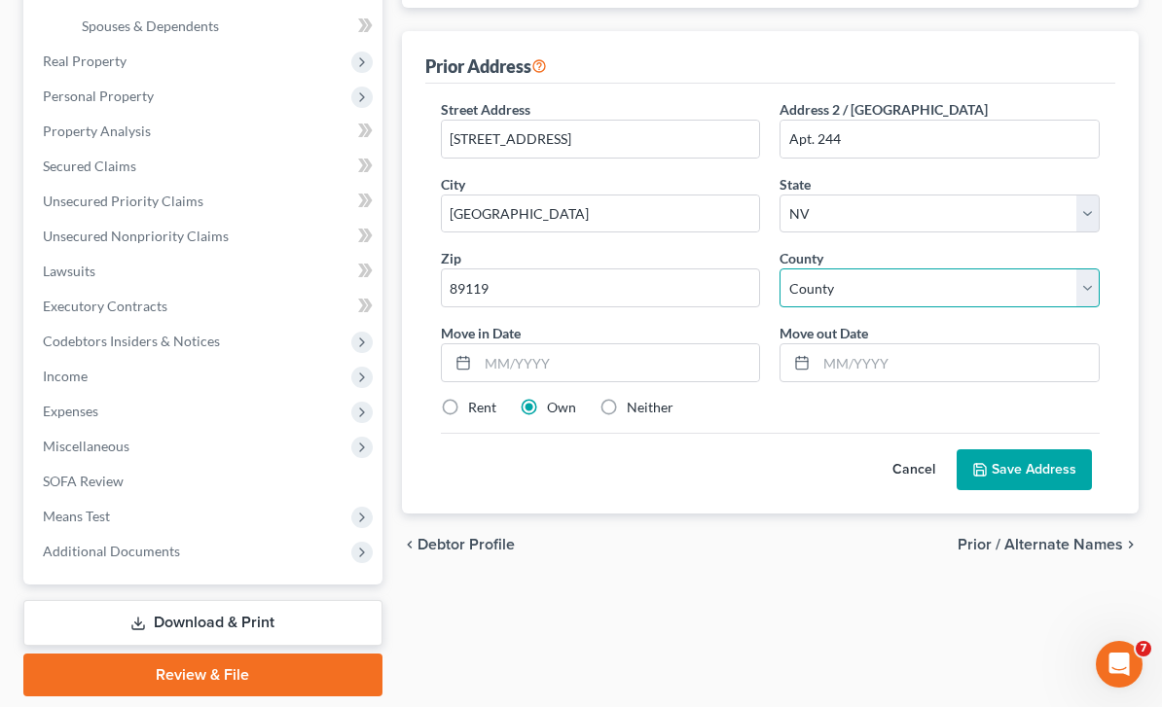
click at [941, 275] on select "County Carson City Churchill County Clark County Douglas County Elko County Esm…" at bounding box center [939, 288] width 320 height 39
select select "2"
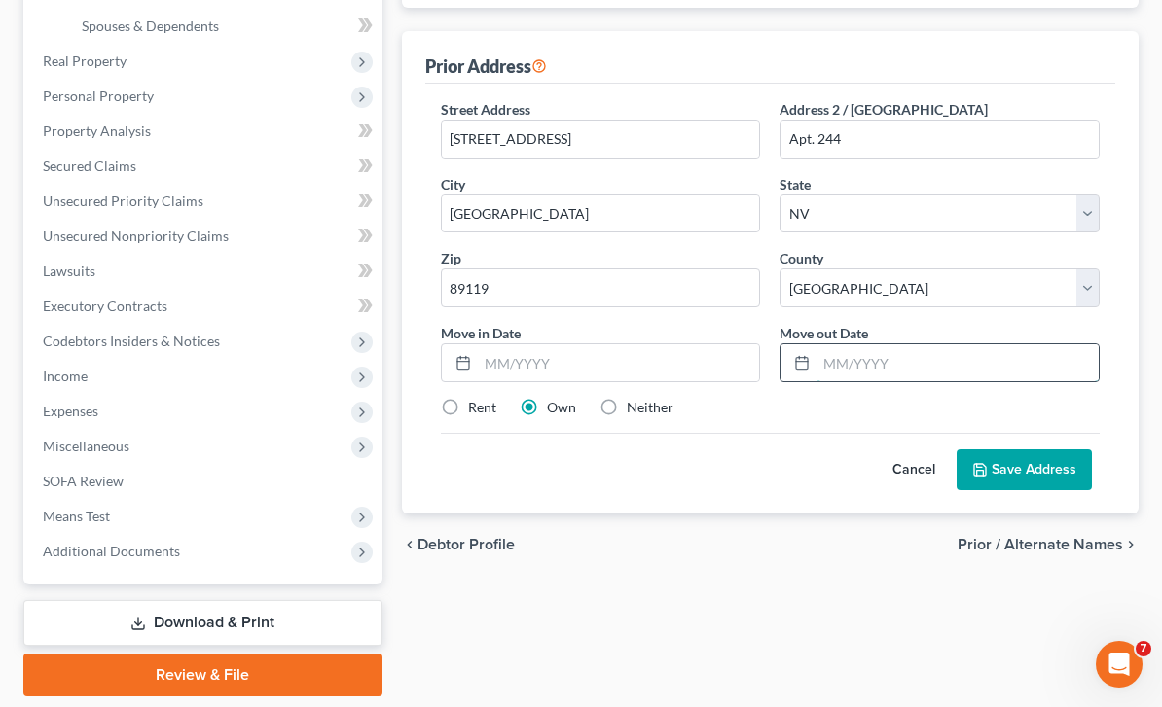
click at [935, 360] on input "text" at bounding box center [957, 362] width 282 height 37
type input "01/02/2023"
click at [674, 344] on input "text" at bounding box center [619, 362] width 282 height 37
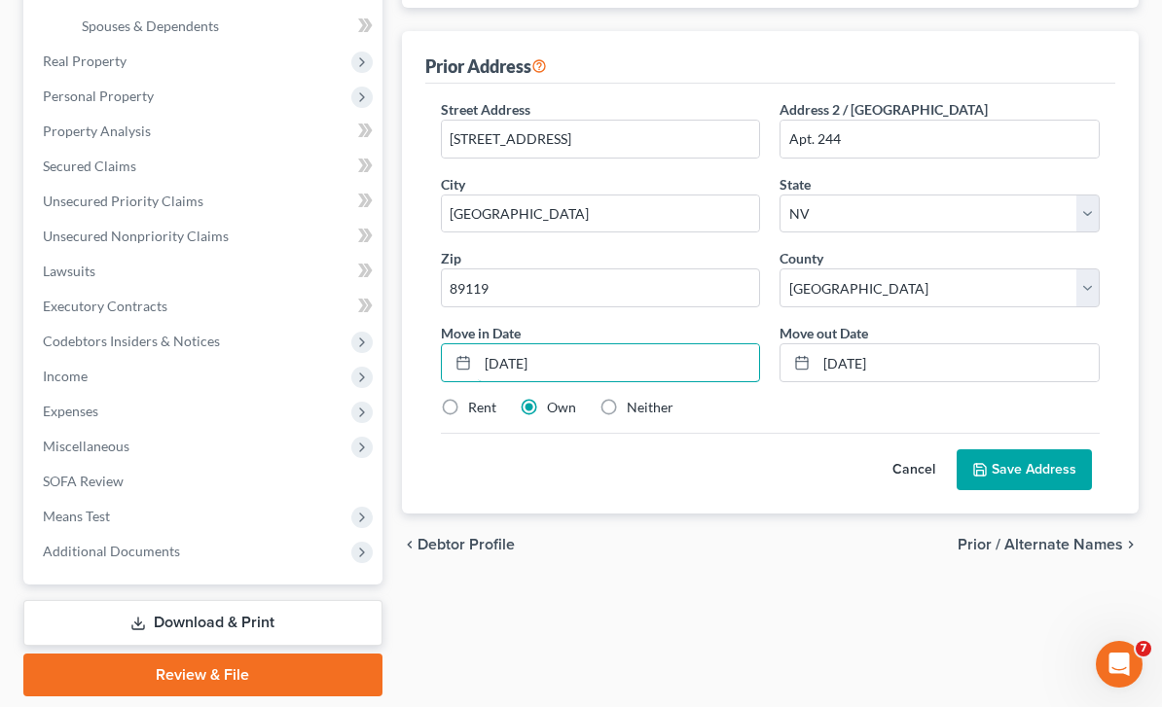
type input "07/01/2018"
click at [474, 403] on label "Rent" at bounding box center [482, 407] width 28 height 19
click at [476, 403] on input "Rent" at bounding box center [482, 404] width 13 height 13
radio input "true"
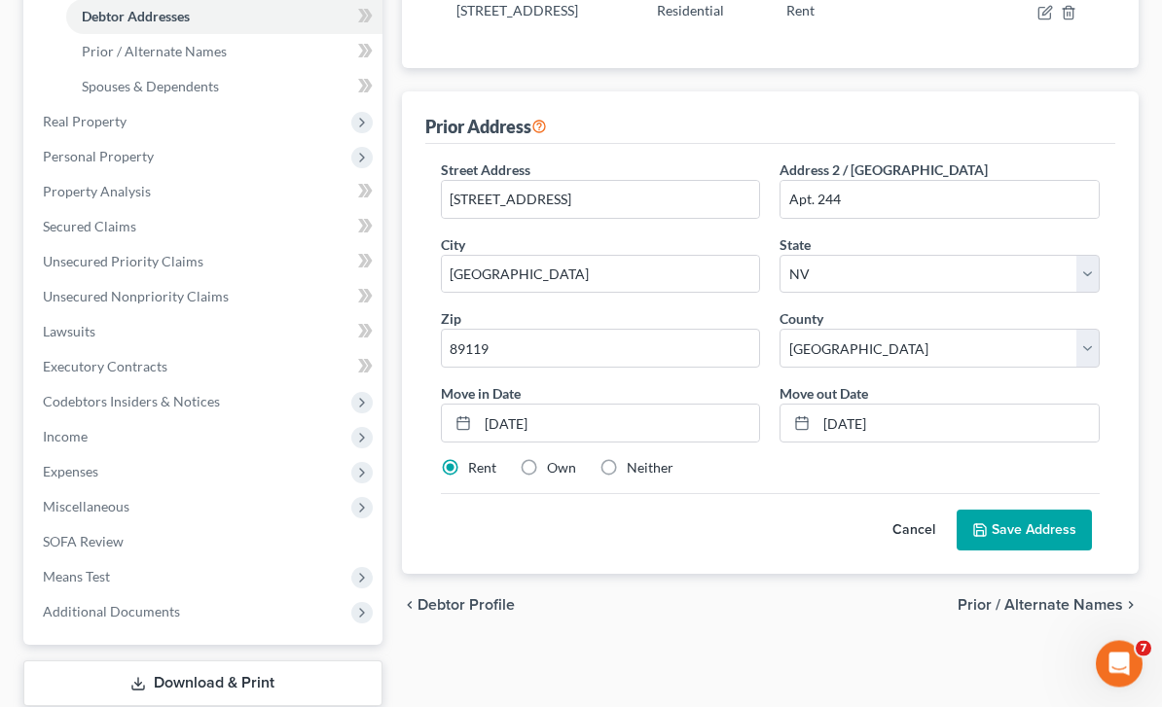
click at [1020, 528] on button "Save Address" at bounding box center [1023, 531] width 135 height 41
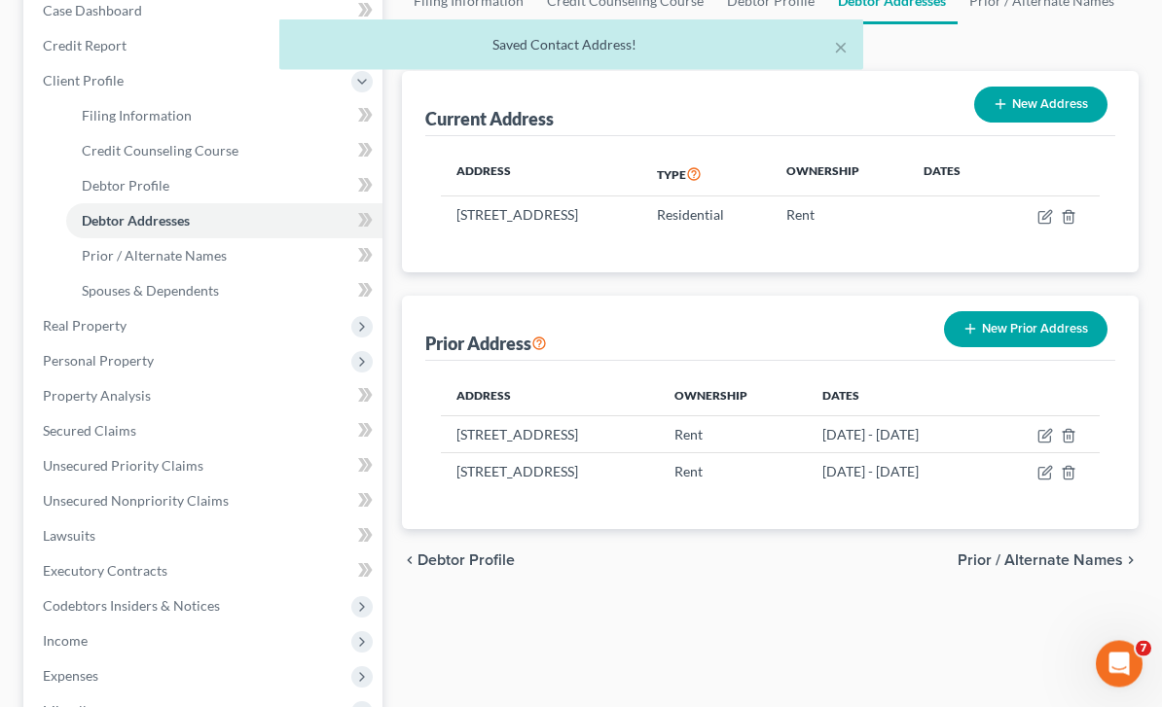
scroll to position [204, 0]
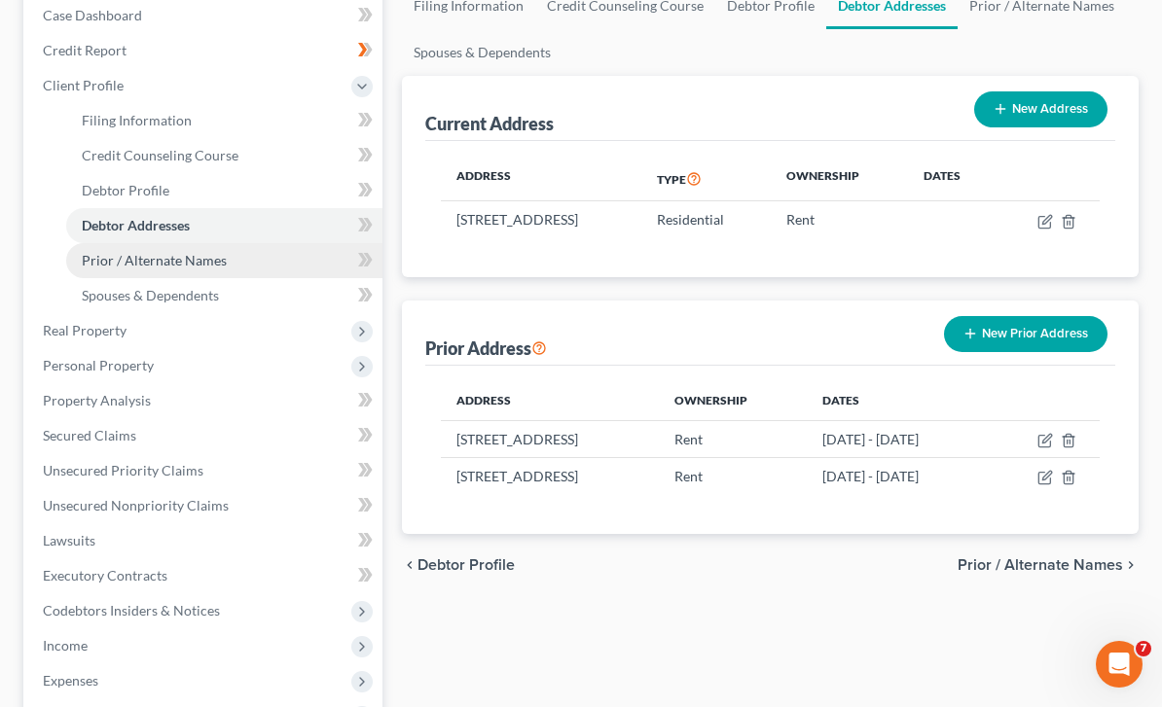
click at [242, 253] on link "Prior / Alternate Names" at bounding box center [224, 260] width 316 height 35
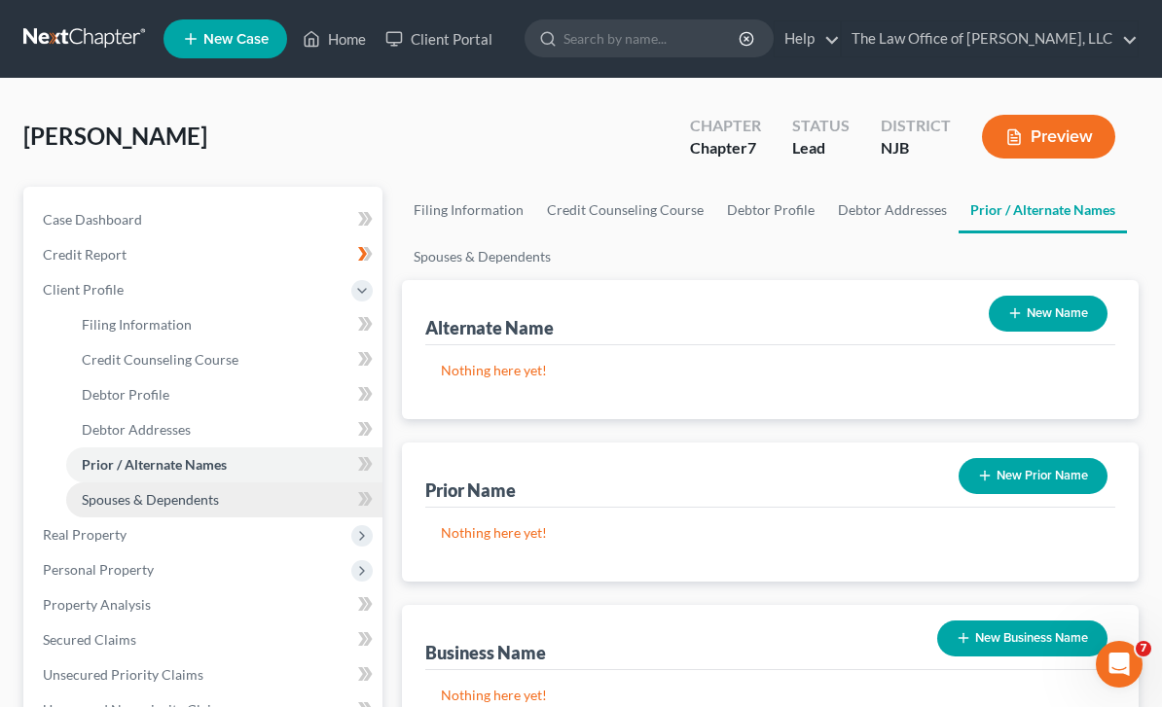
click at [327, 489] on link "Spouses & Dependents" at bounding box center [224, 500] width 316 height 35
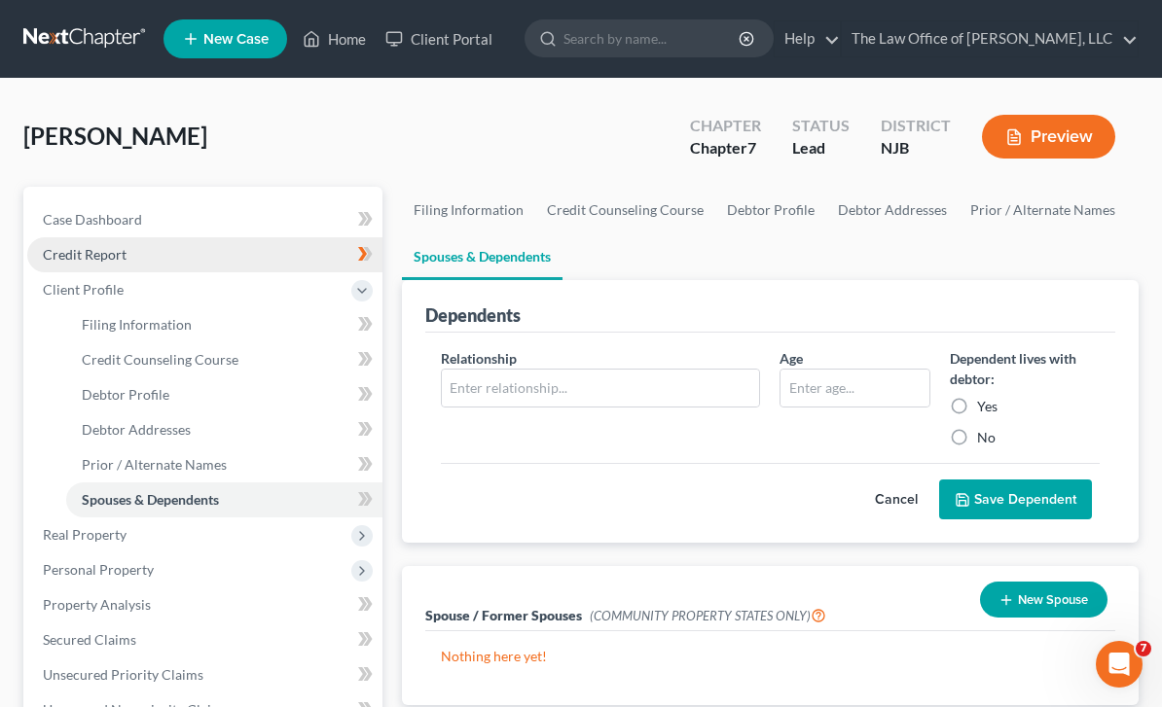
click at [333, 253] on link "Credit Report" at bounding box center [204, 254] width 355 height 35
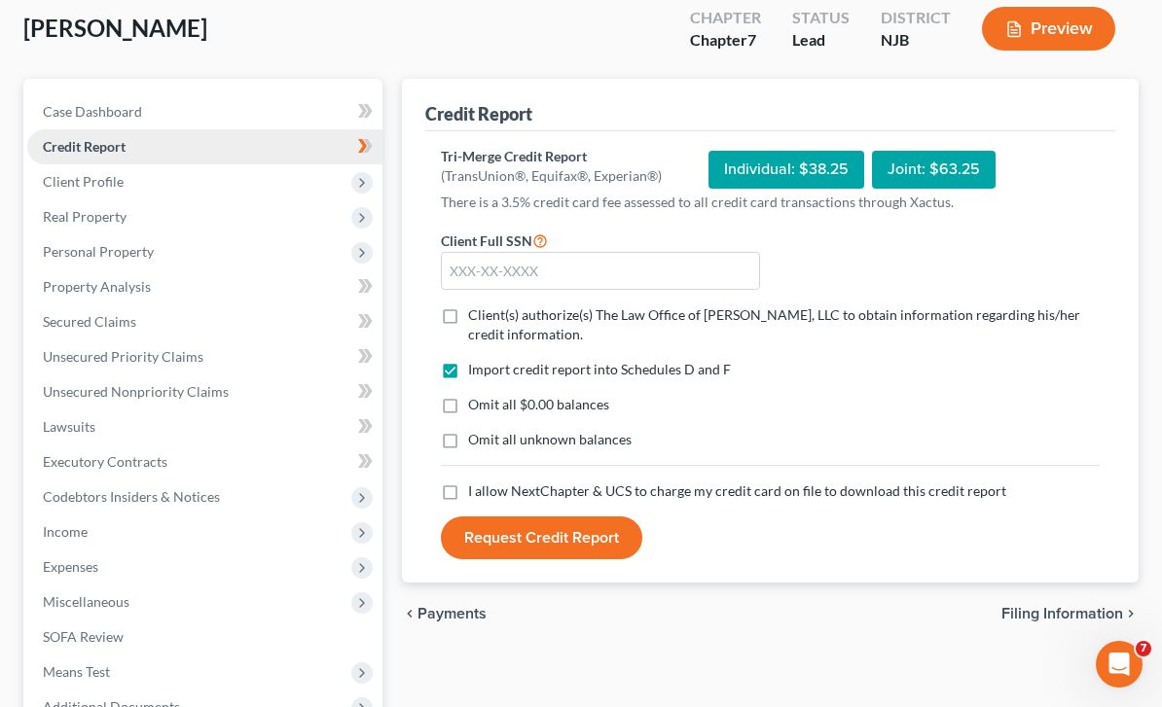
scroll to position [110, 0]
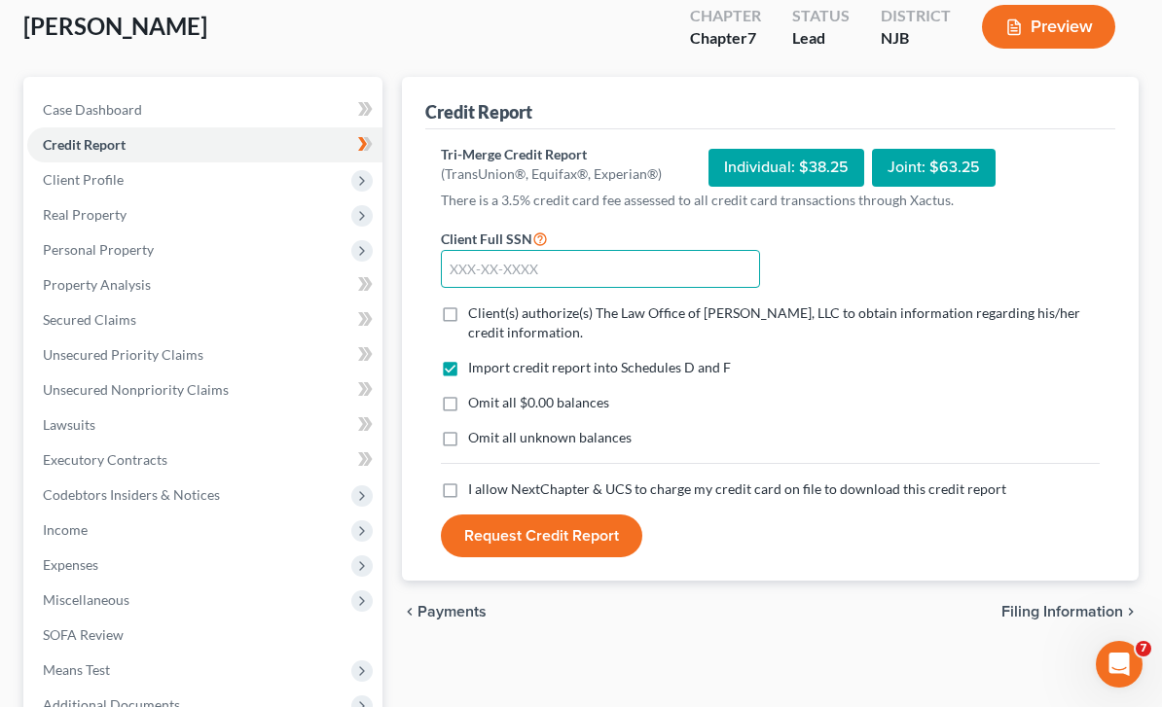
click at [656, 266] on input "text" at bounding box center [601, 269] width 320 height 39
type input "154-76-7490"
click at [468, 312] on label "Client(s) authorize(s) The Law Office of [PERSON_NAME], LLC to obtain informati…" at bounding box center [783, 323] width 631 height 39
click at [476, 312] on input "Client(s) authorize(s) The Law Office of [PERSON_NAME], LLC to obtain informati…" at bounding box center [482, 310] width 13 height 13
checkbox input "true"
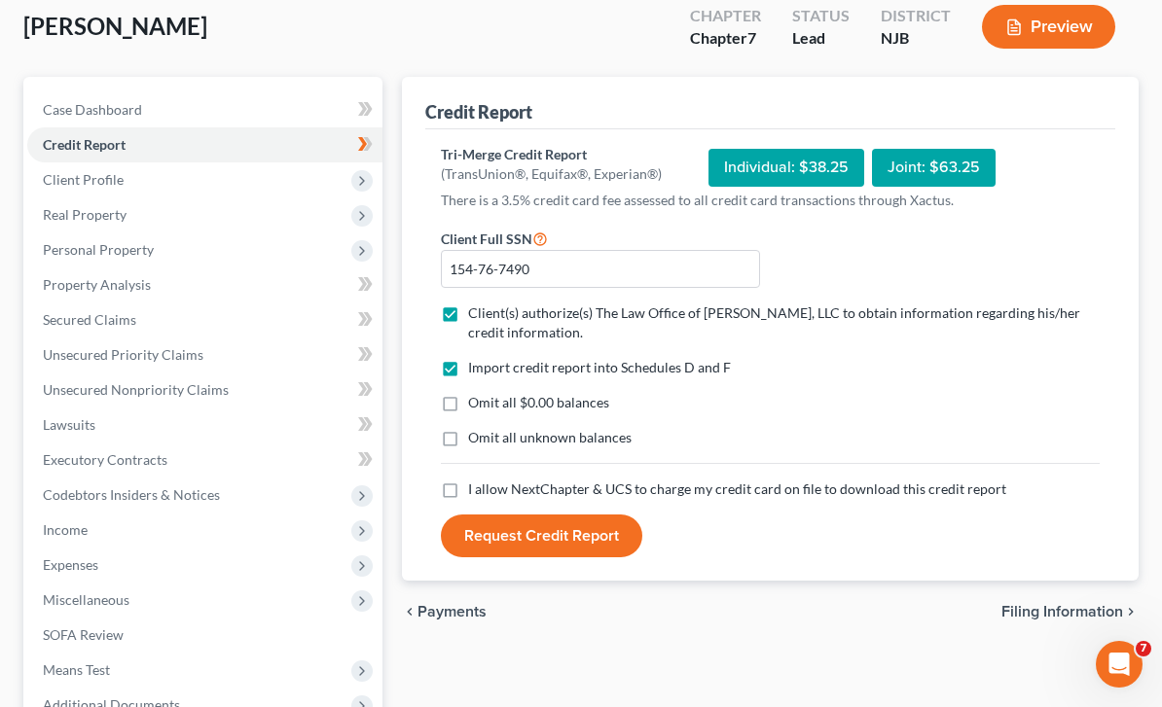
click at [468, 488] on label "I allow NextChapter & UCS to charge my credit card on file to download this cre…" at bounding box center [737, 489] width 538 height 19
click at [476, 488] on input "I allow NextChapter & UCS to charge my credit card on file to download this cre…" at bounding box center [482, 486] width 13 height 13
checkbox input "true"
click at [504, 544] on button "Request Credit Report" at bounding box center [541, 536] width 201 height 43
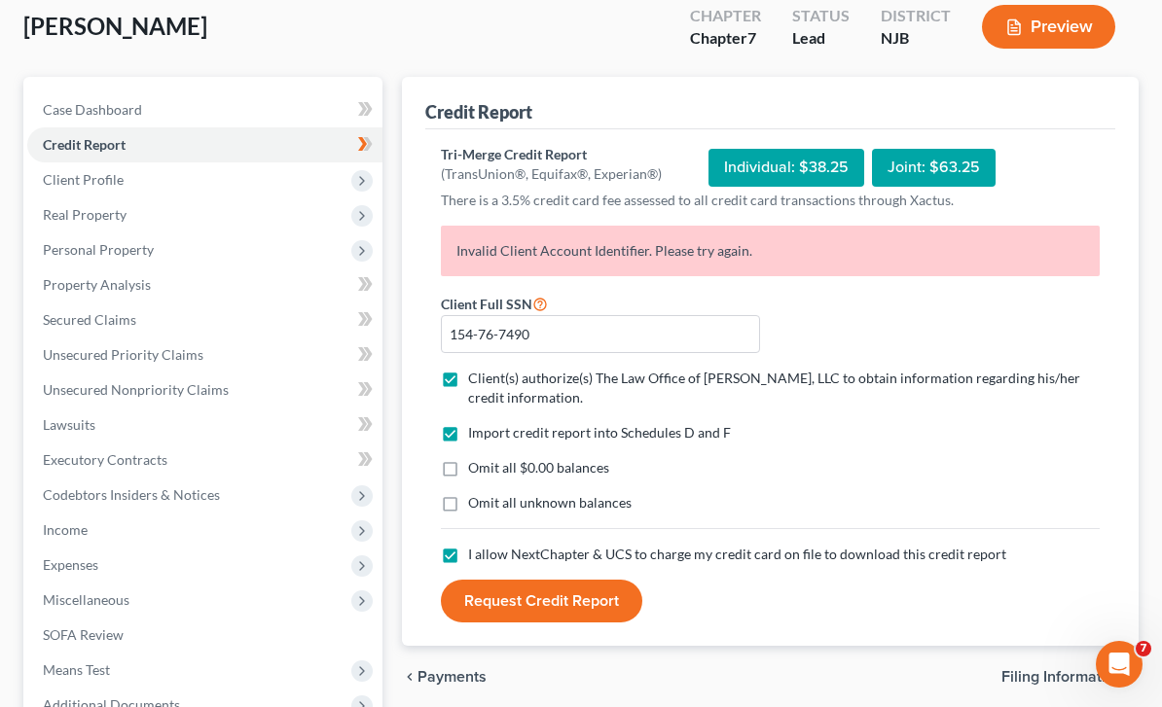
click at [786, 159] on div "Individual: $38.25" at bounding box center [786, 168] width 156 height 38
click at [547, 608] on button "Request Credit Report" at bounding box center [541, 601] width 201 height 43
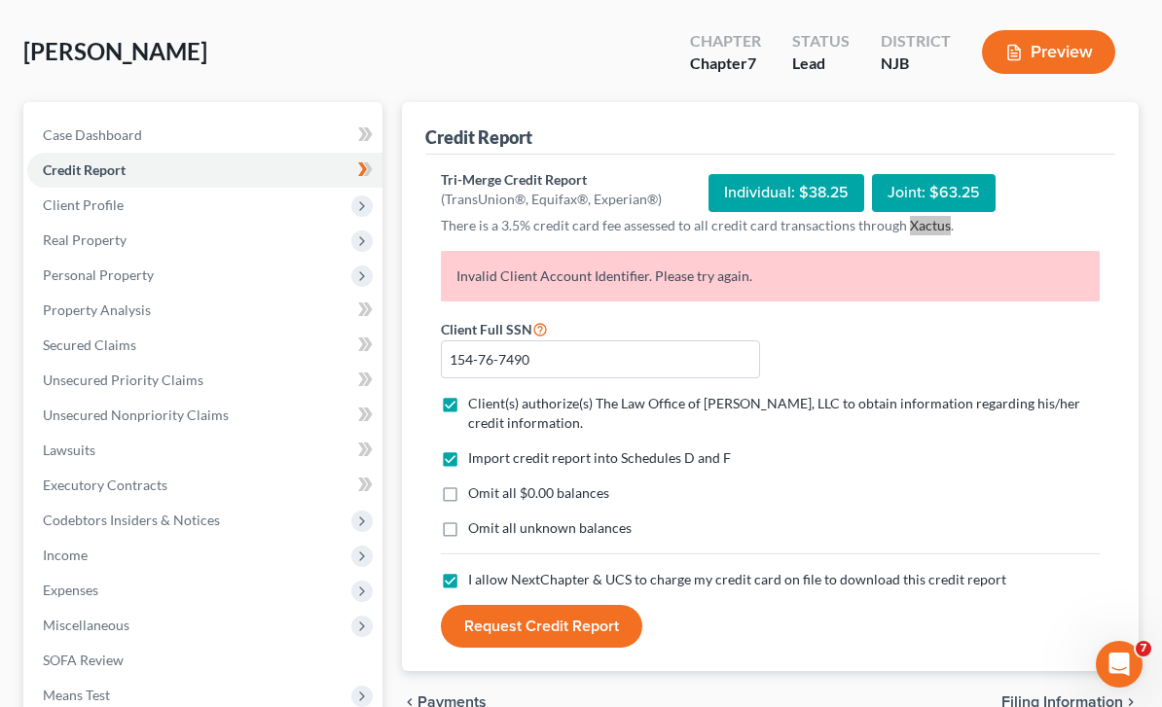
scroll to position [264, 0]
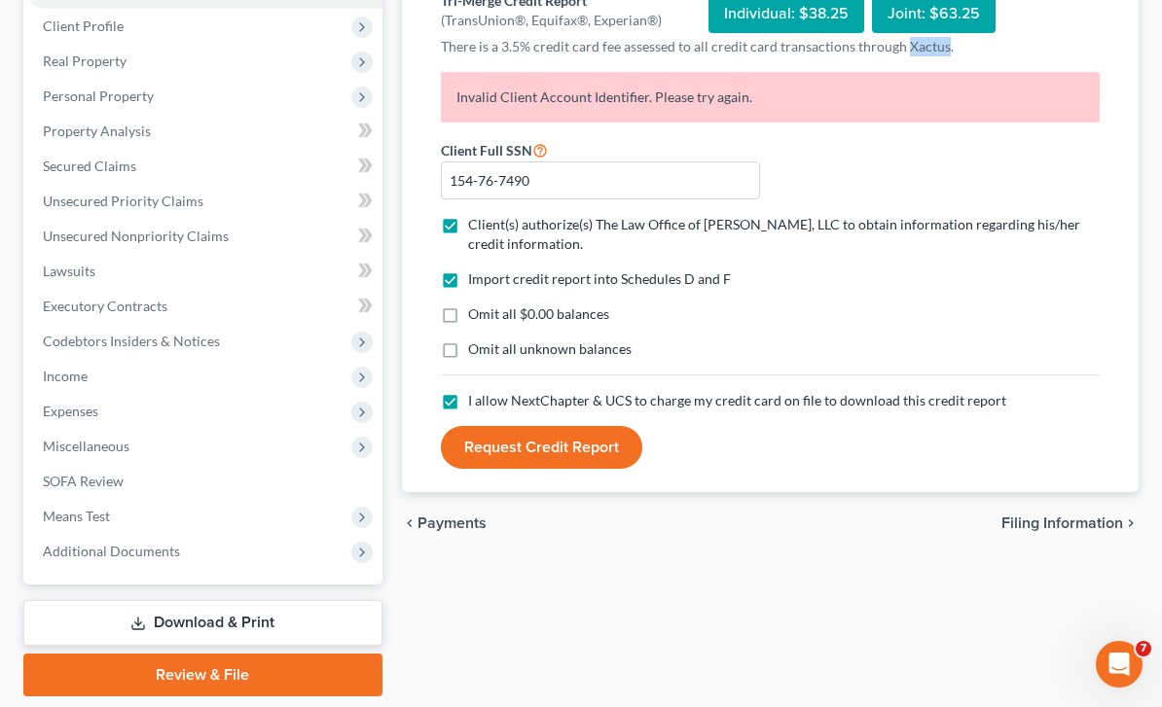
click at [593, 443] on button "Request Credit Report" at bounding box center [541, 447] width 201 height 43
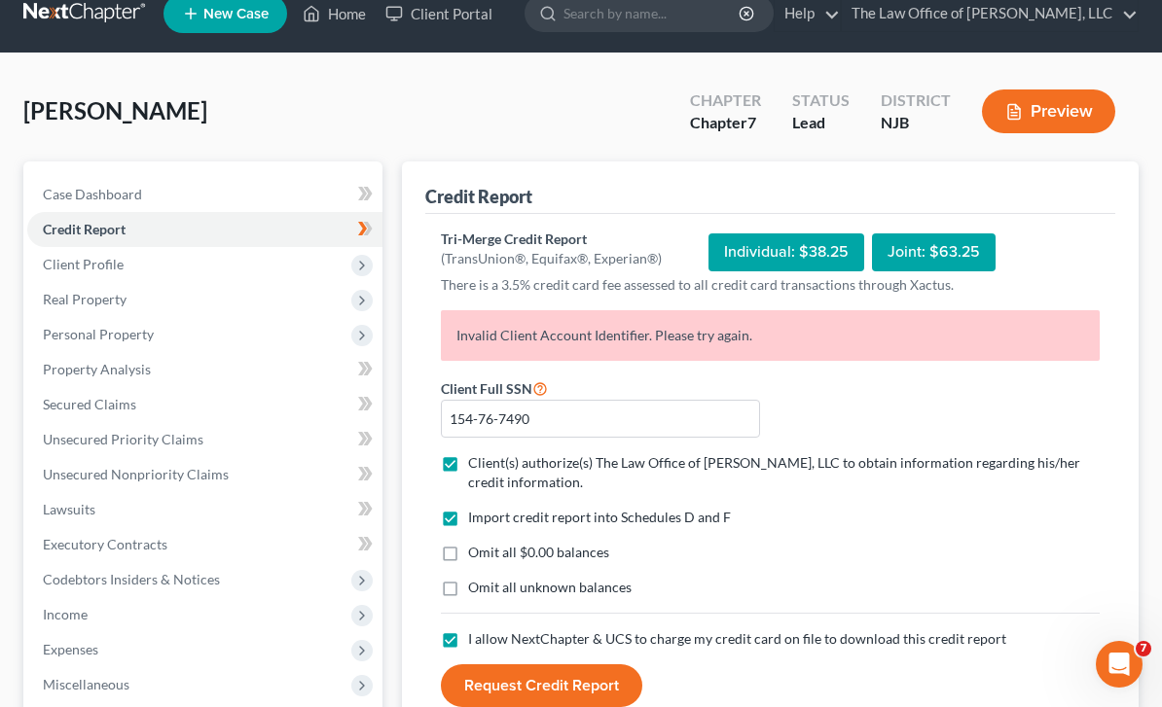
scroll to position [0, 0]
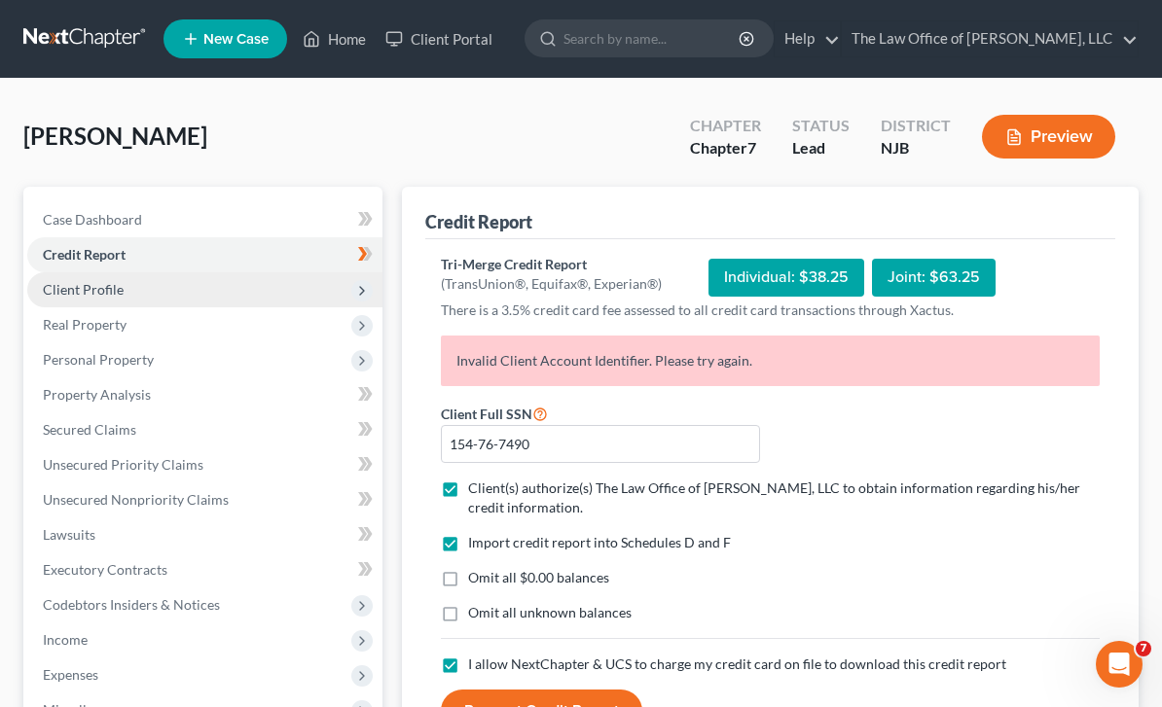
click at [306, 288] on span "Client Profile" at bounding box center [204, 289] width 355 height 35
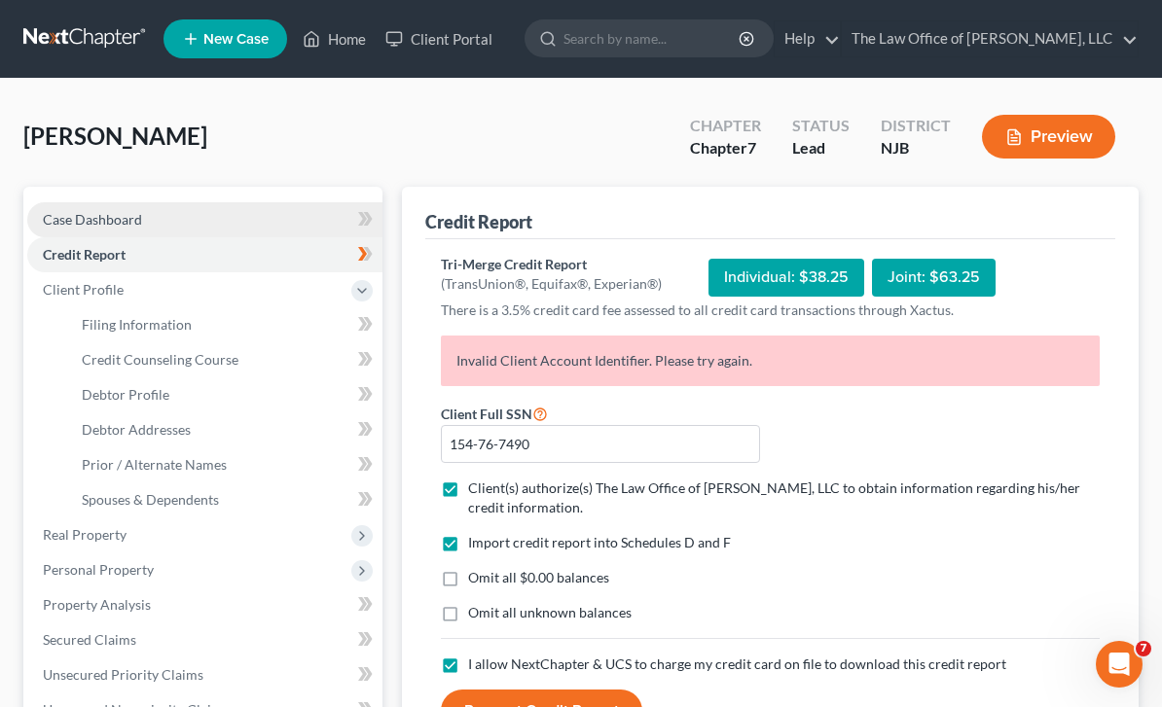
click at [162, 221] on link "Case Dashboard" at bounding box center [204, 219] width 355 height 35
select select "10"
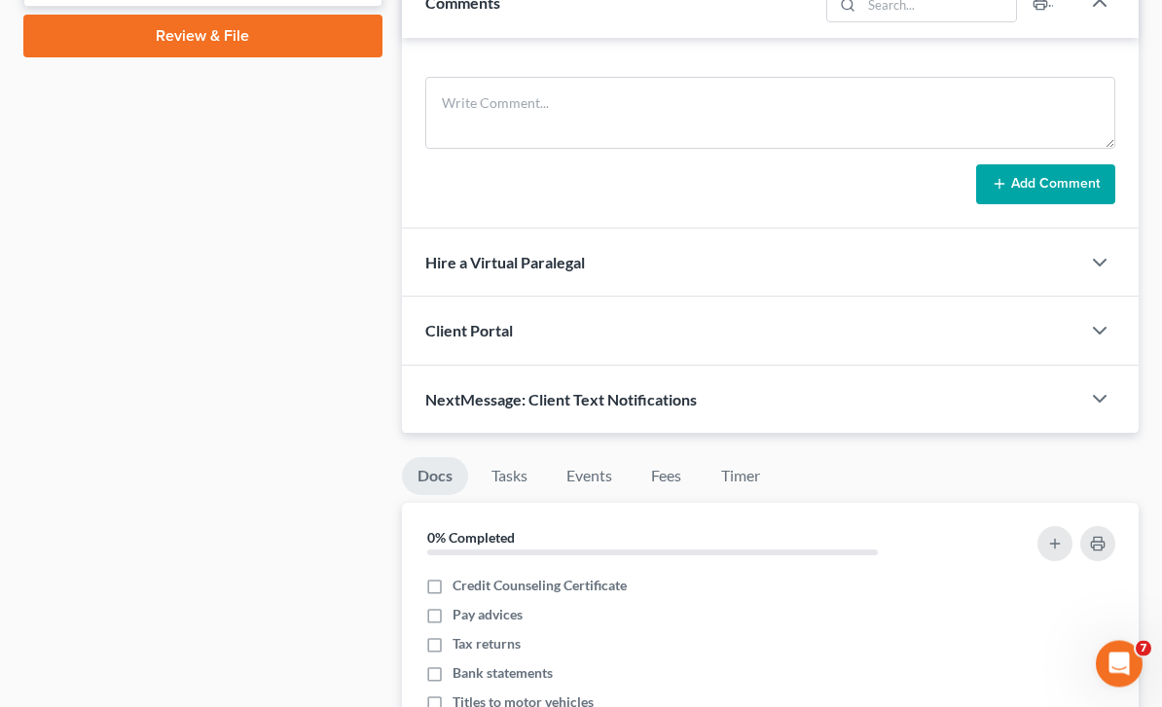
click at [753, 392] on div "NextMessage: Client Text Notifications" at bounding box center [741, 400] width 678 height 67
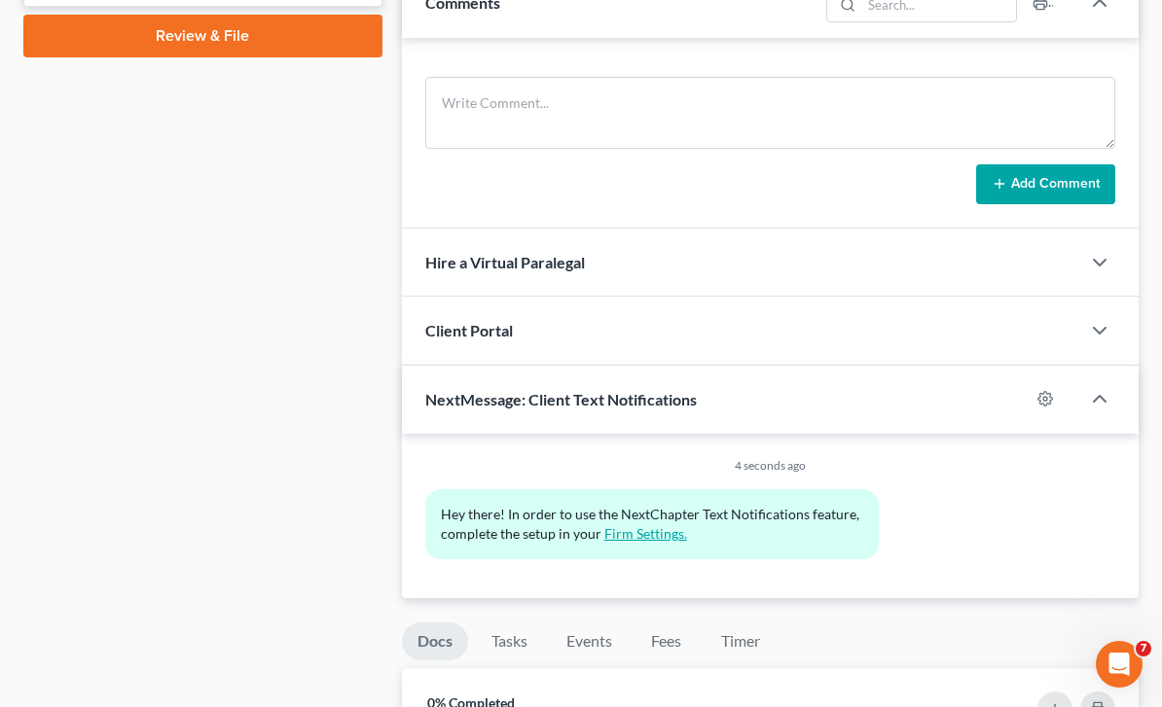
click at [640, 538] on link "Firm Settings." at bounding box center [645, 533] width 83 height 17
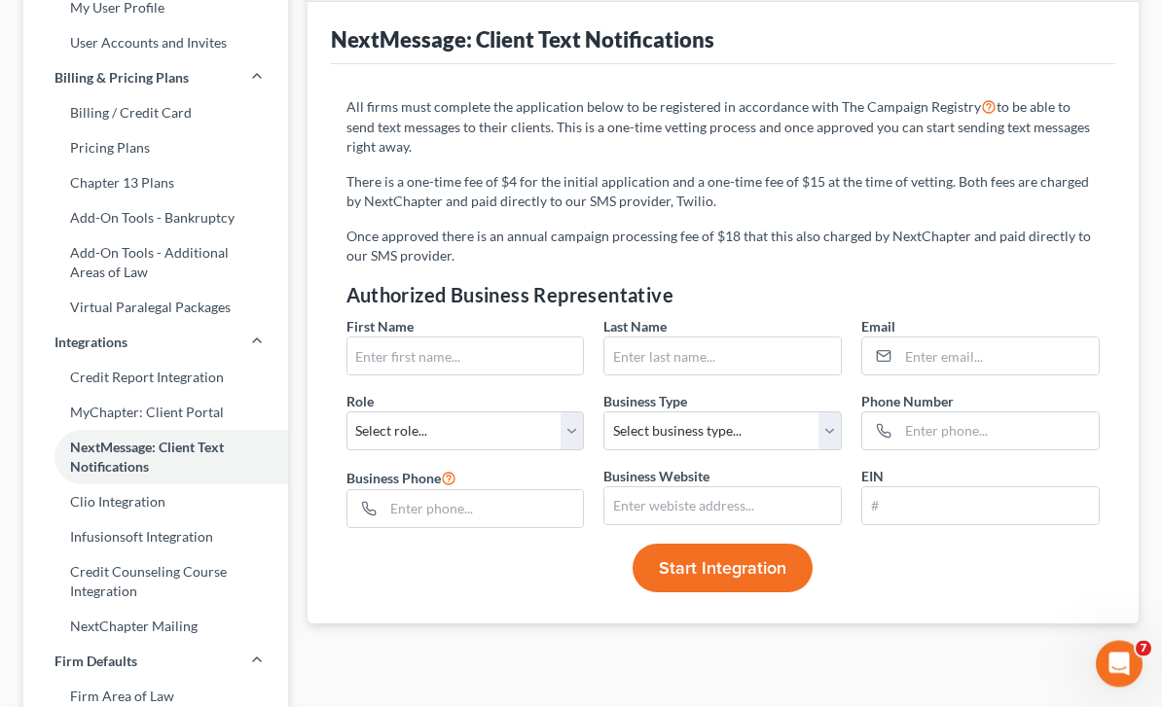
scroll to position [209, 0]
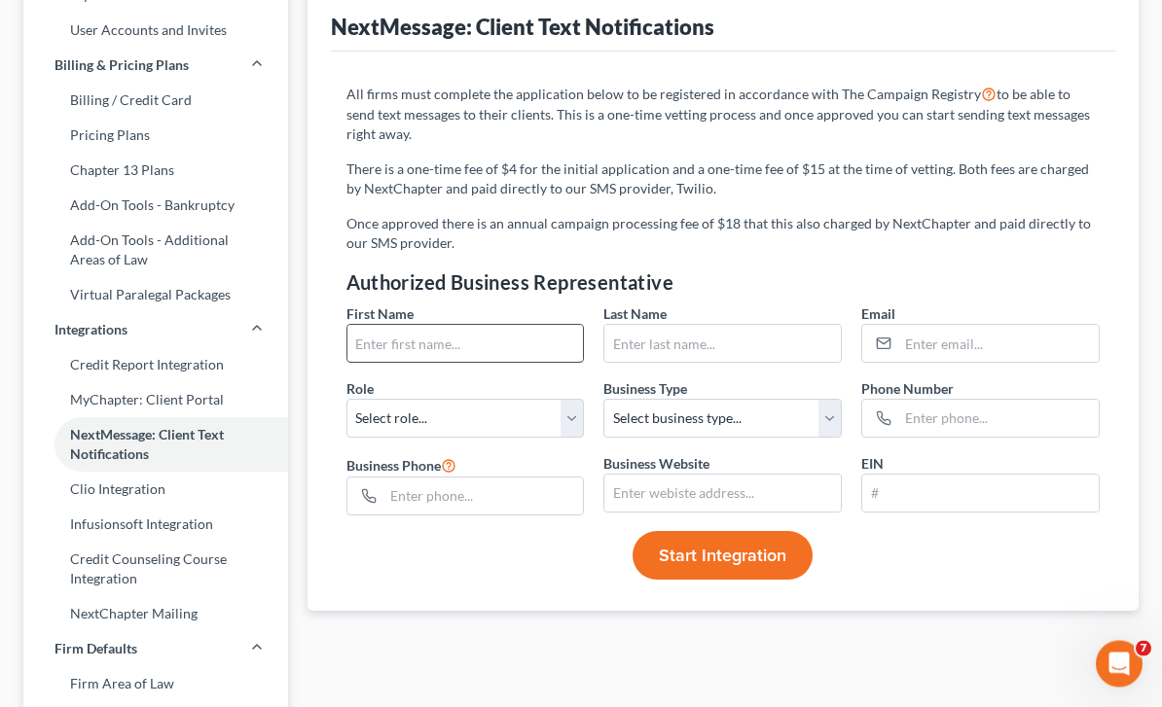
click at [519, 332] on input "text" at bounding box center [465, 344] width 236 height 37
type input "Piotr"
type input "Rapciewicz"
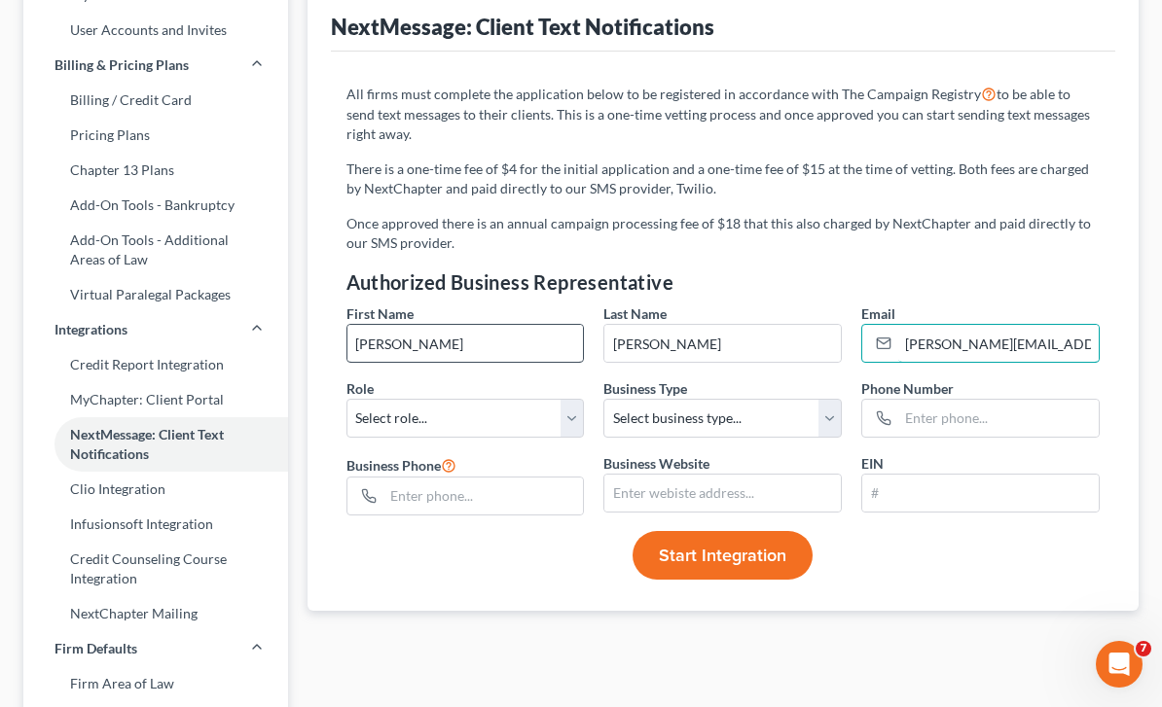
type input "[PERSON_NAME][EMAIL_ADDRESS][DOMAIN_NAME]"
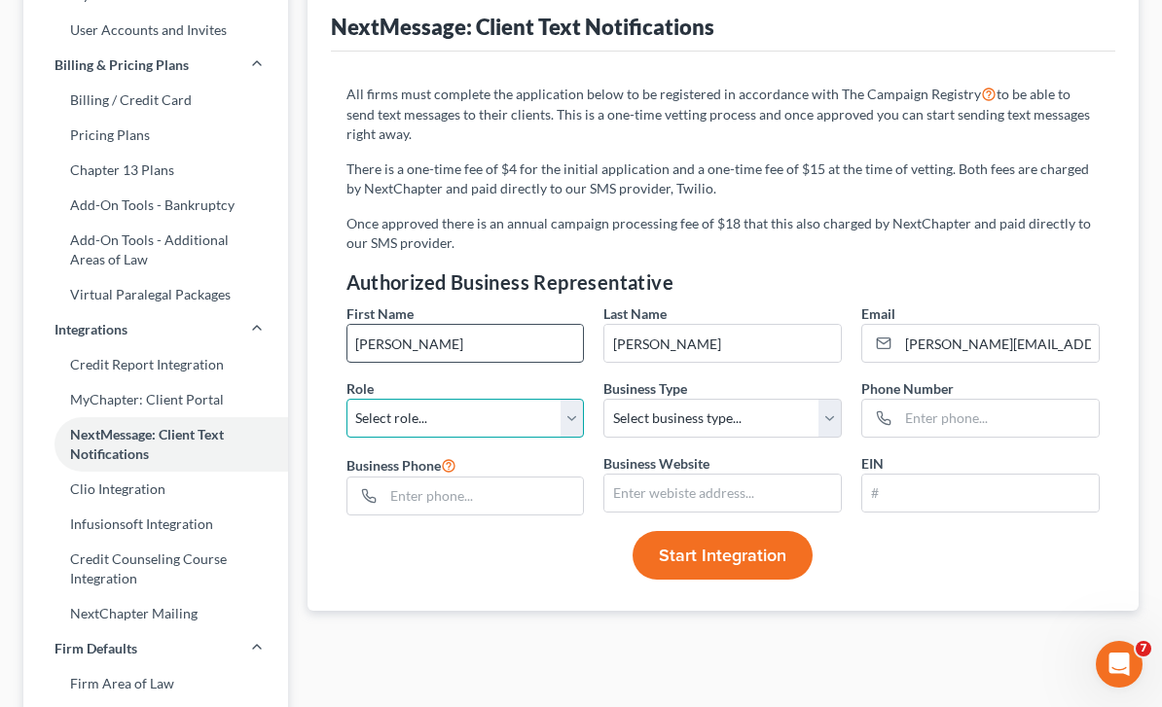
select select "3"
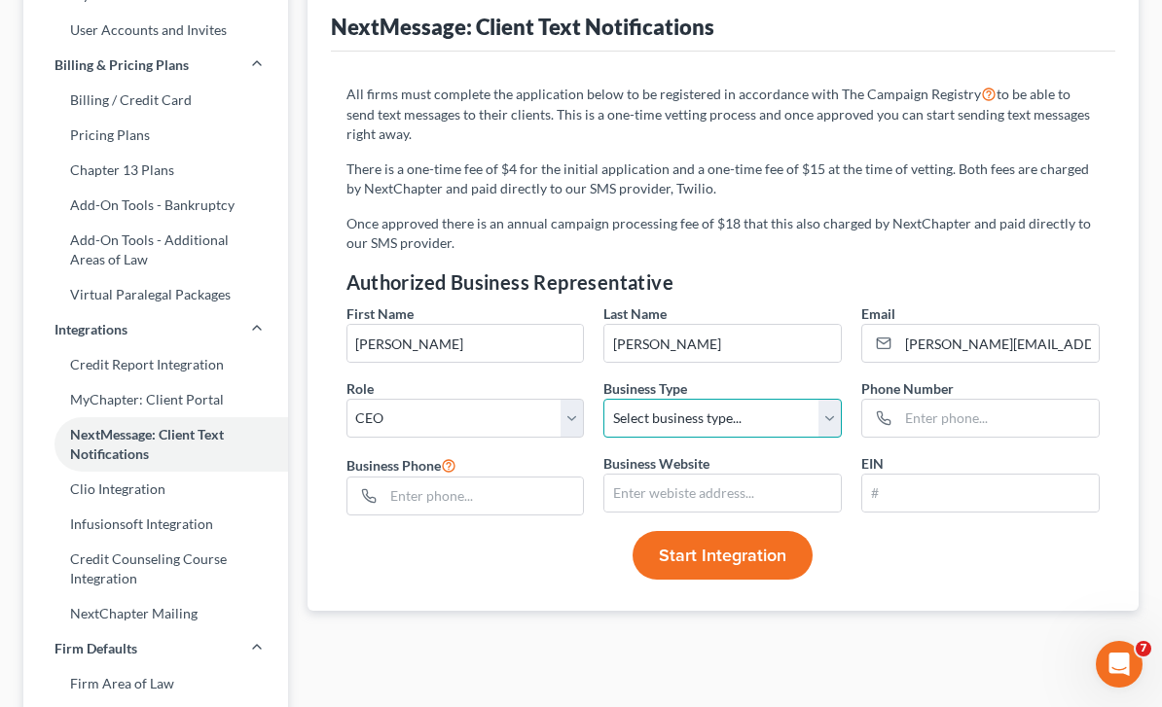
click at [629, 416] on select "Select business type... Sole Proprietorship Partnership Limited Liability Corpo…" at bounding box center [722, 418] width 238 height 39
select select "2"
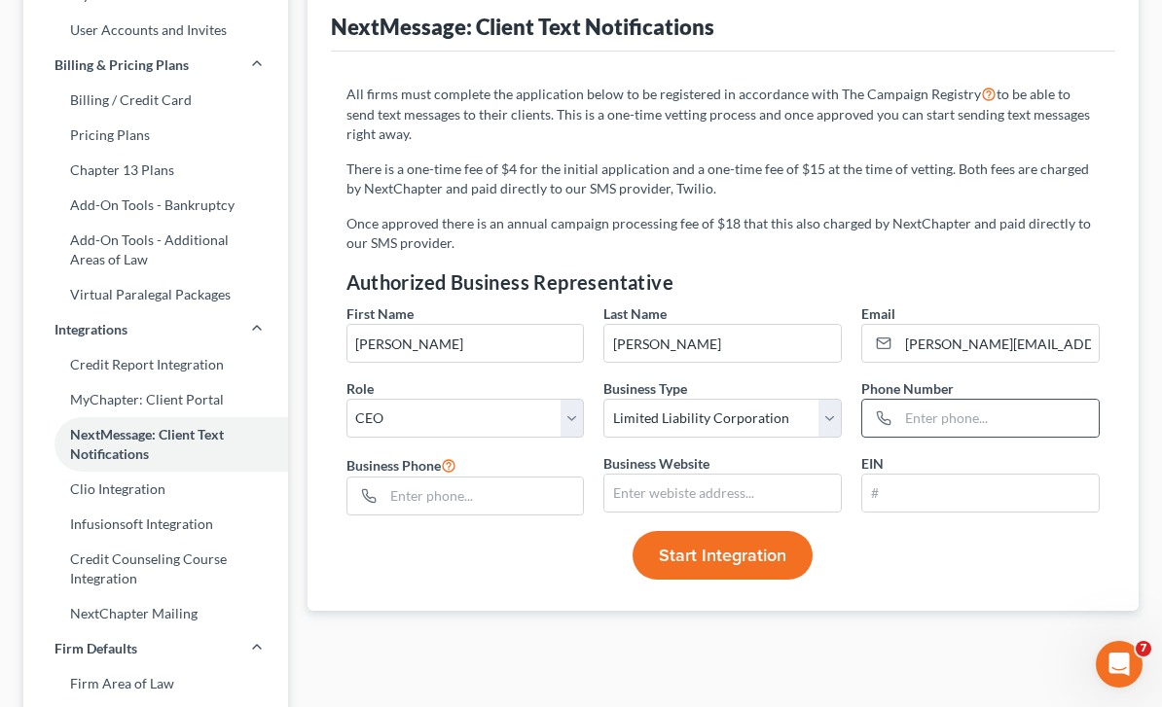
click at [894, 407] on div at bounding box center [880, 418] width 36 height 37
click at [989, 434] on input "text" at bounding box center [998, 418] width 200 height 37
type input "732-920-9000"
click at [394, 489] on input "text" at bounding box center [483, 496] width 200 height 37
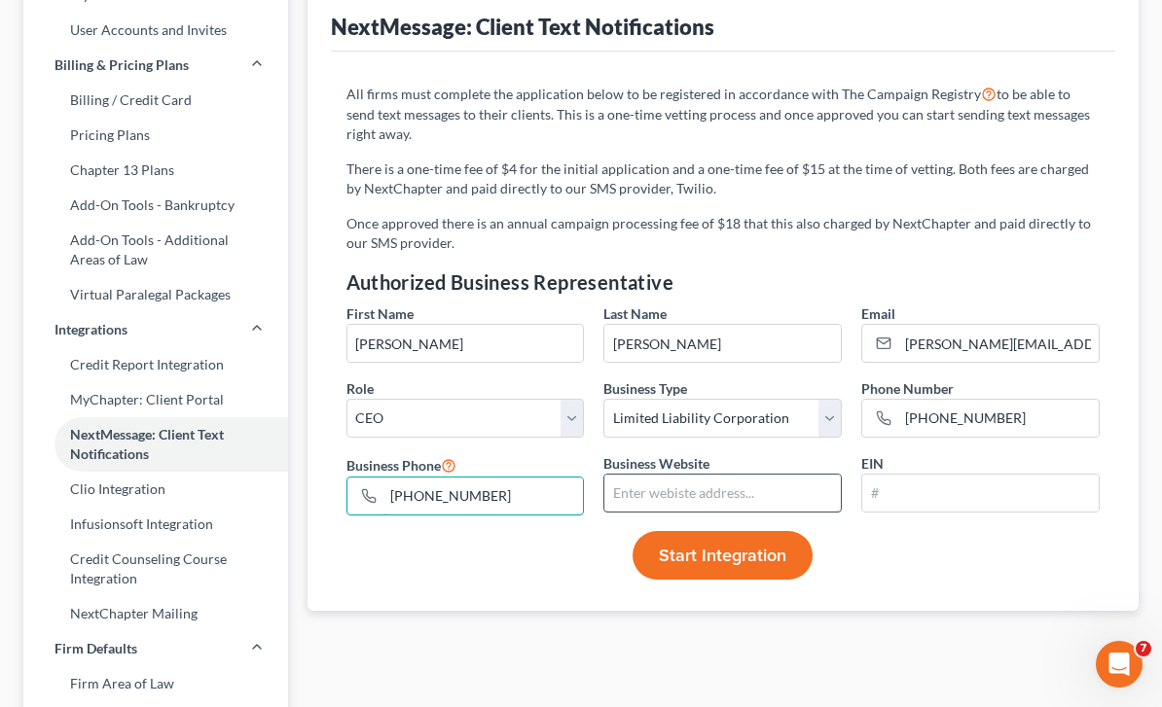
type input "732-920-9000"
click at [759, 487] on input "text" at bounding box center [722, 493] width 236 height 37
type input "www.rapciewiczlaw.com"
click at [756, 553] on span "Start Integration" at bounding box center [722, 555] width 127 height 21
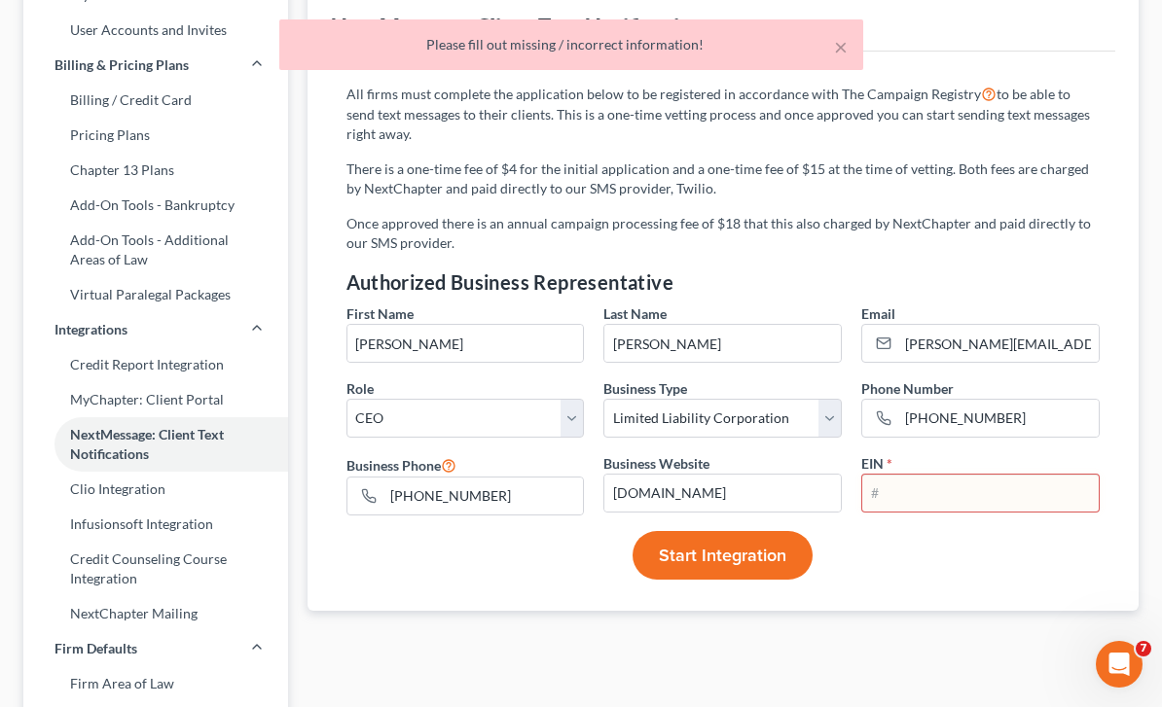
click at [966, 487] on input "text" at bounding box center [980, 493] width 236 height 37
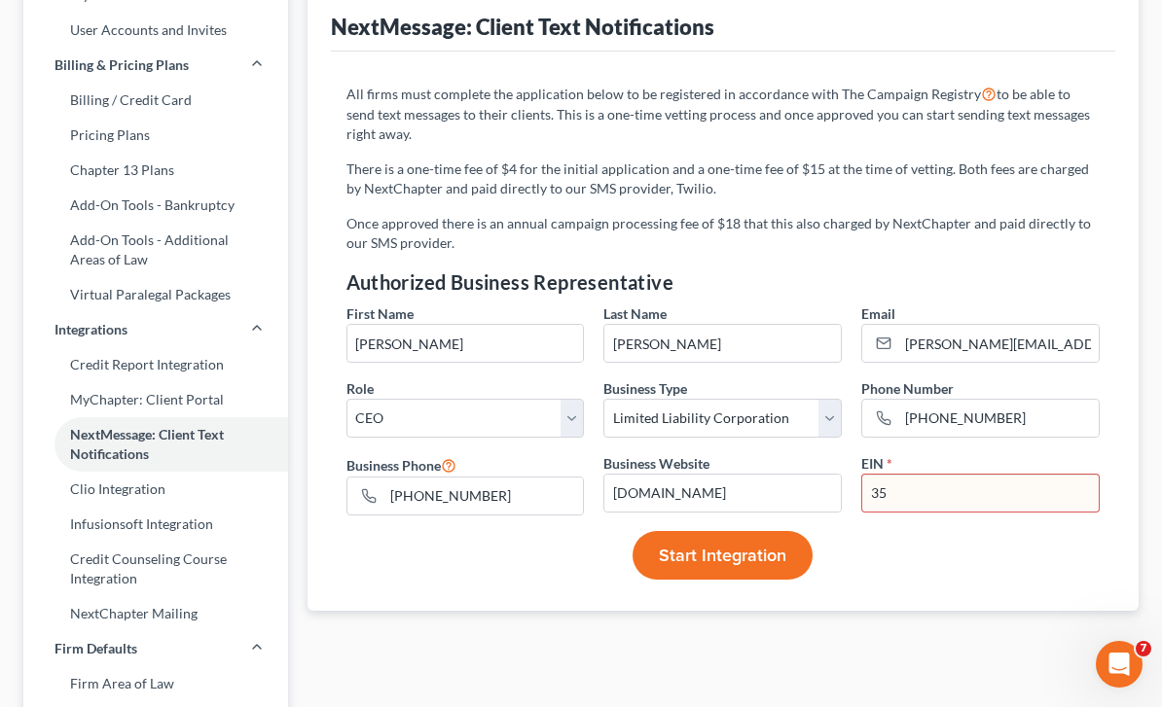
type input "3"
type input "45-5405822"
click at [749, 545] on span "Start Integration" at bounding box center [722, 555] width 127 height 21
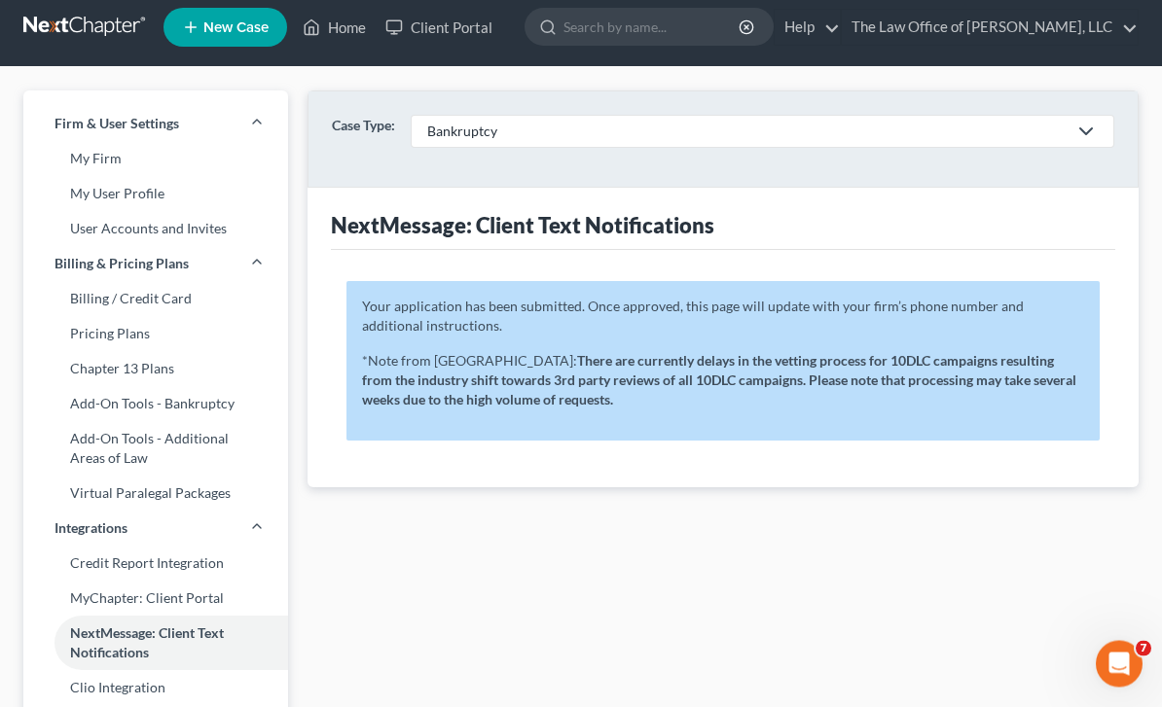
scroll to position [0, 0]
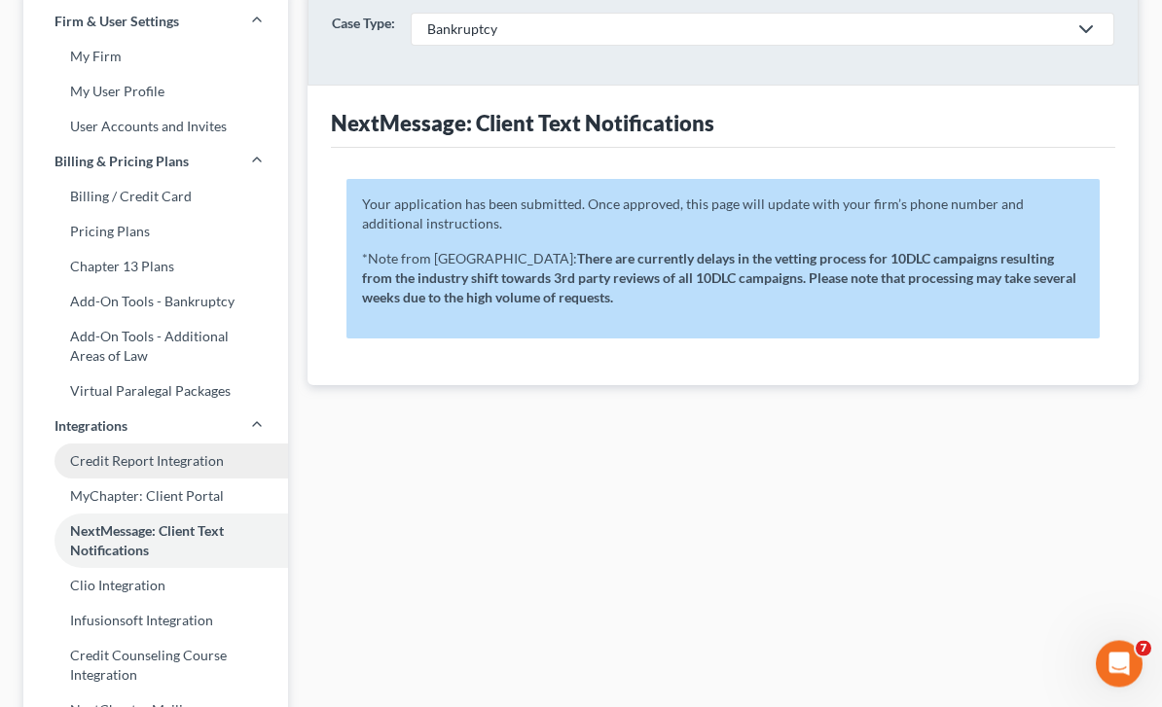
click at [218, 464] on link "Credit Report Integration" at bounding box center [155, 462] width 265 height 35
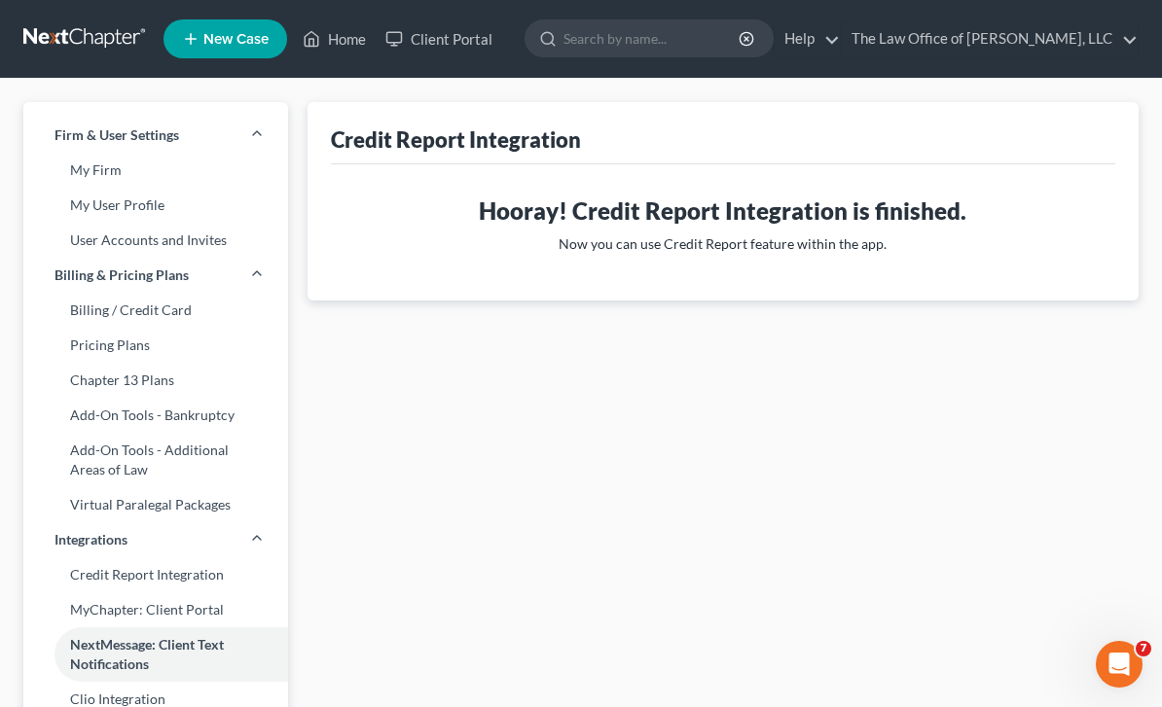
click at [87, 40] on link at bounding box center [85, 38] width 125 height 35
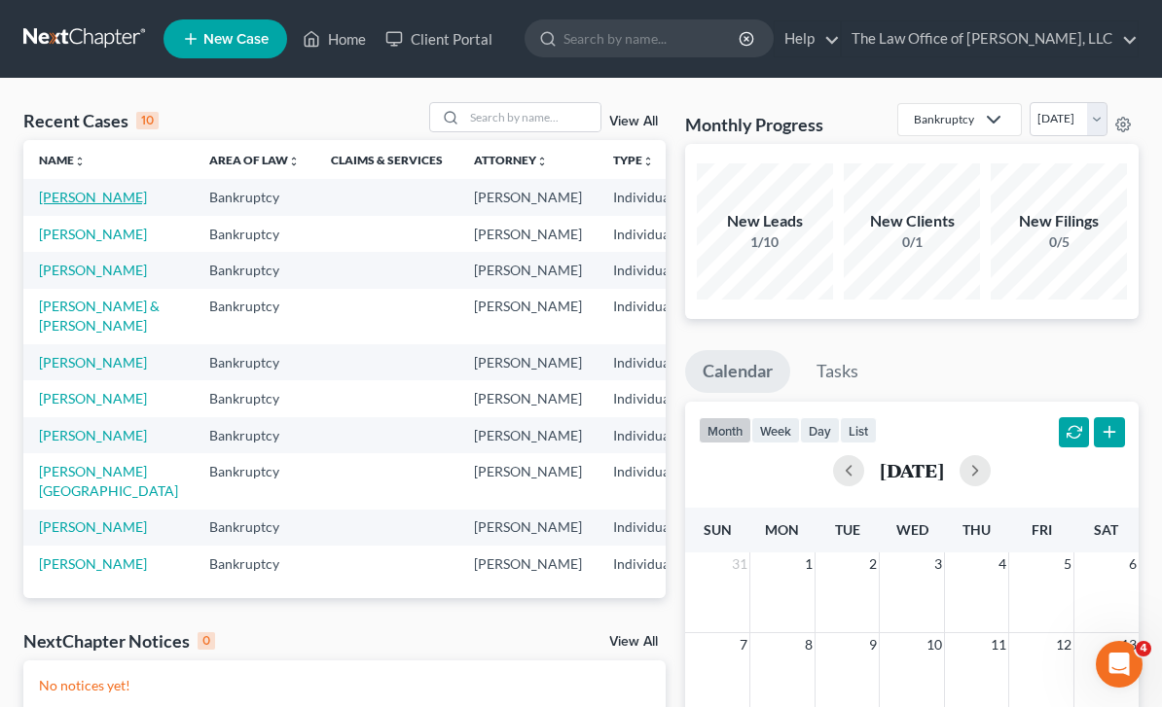
click at [76, 201] on link "[PERSON_NAME]" at bounding box center [93, 197] width 108 height 17
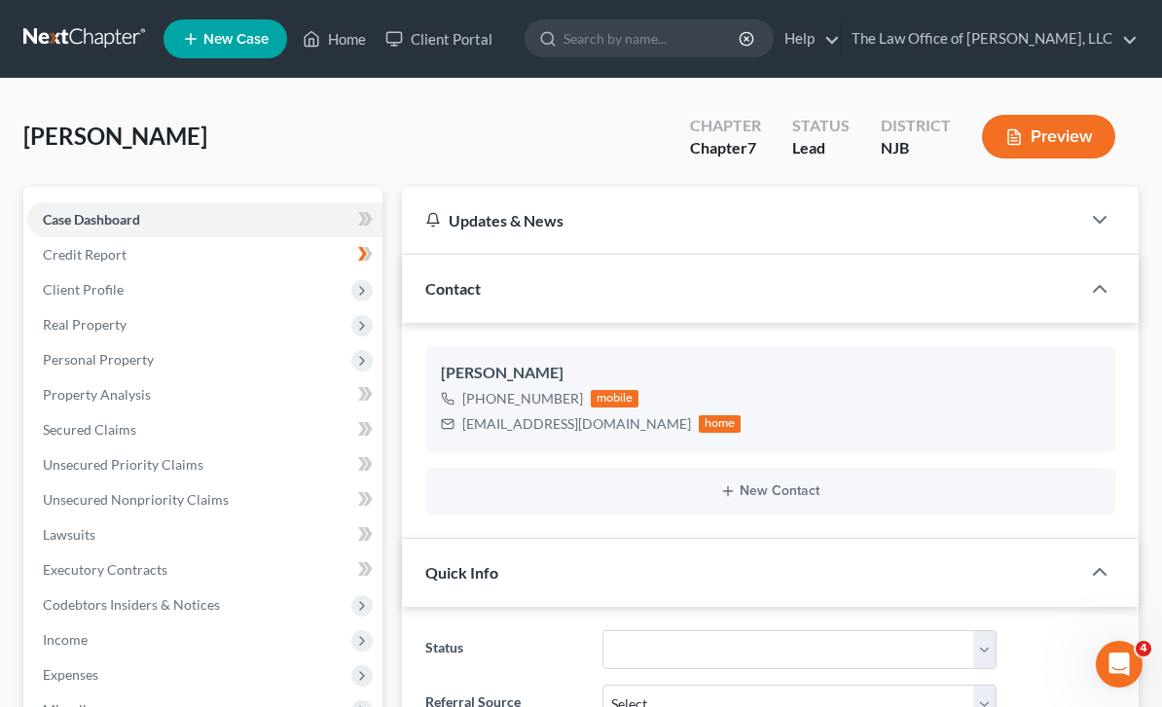
click at [545, 282] on div "Contact" at bounding box center [741, 288] width 678 height 67
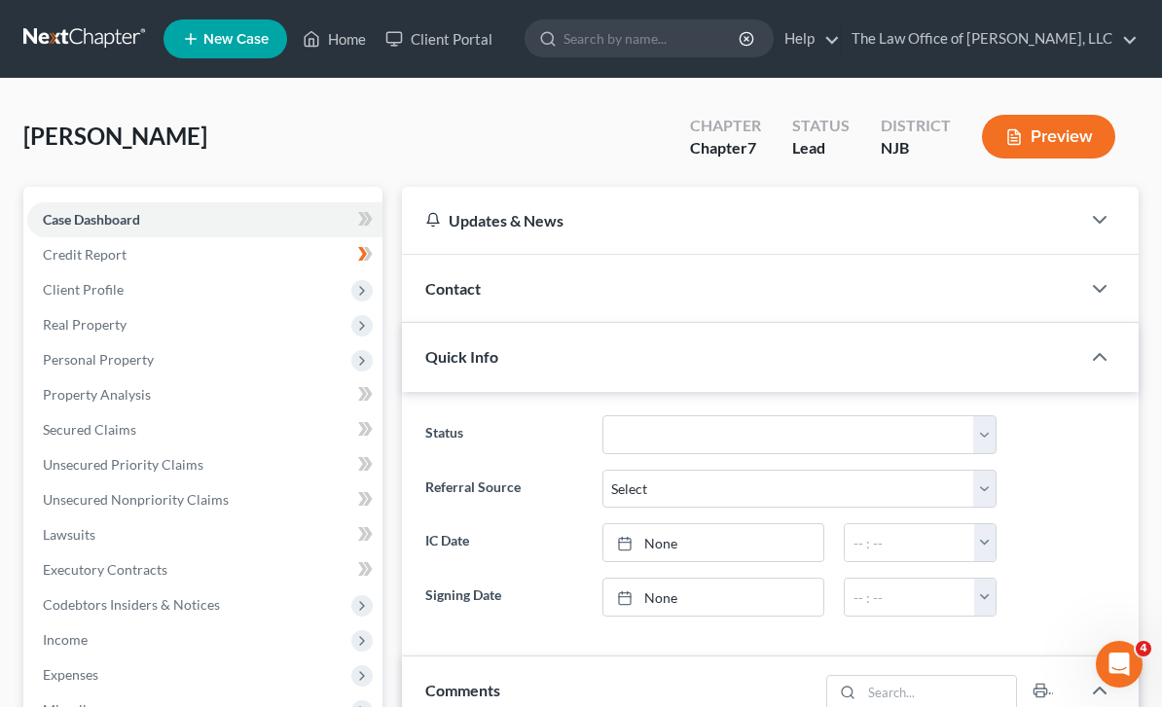
click at [529, 275] on div "Contact" at bounding box center [741, 288] width 678 height 67
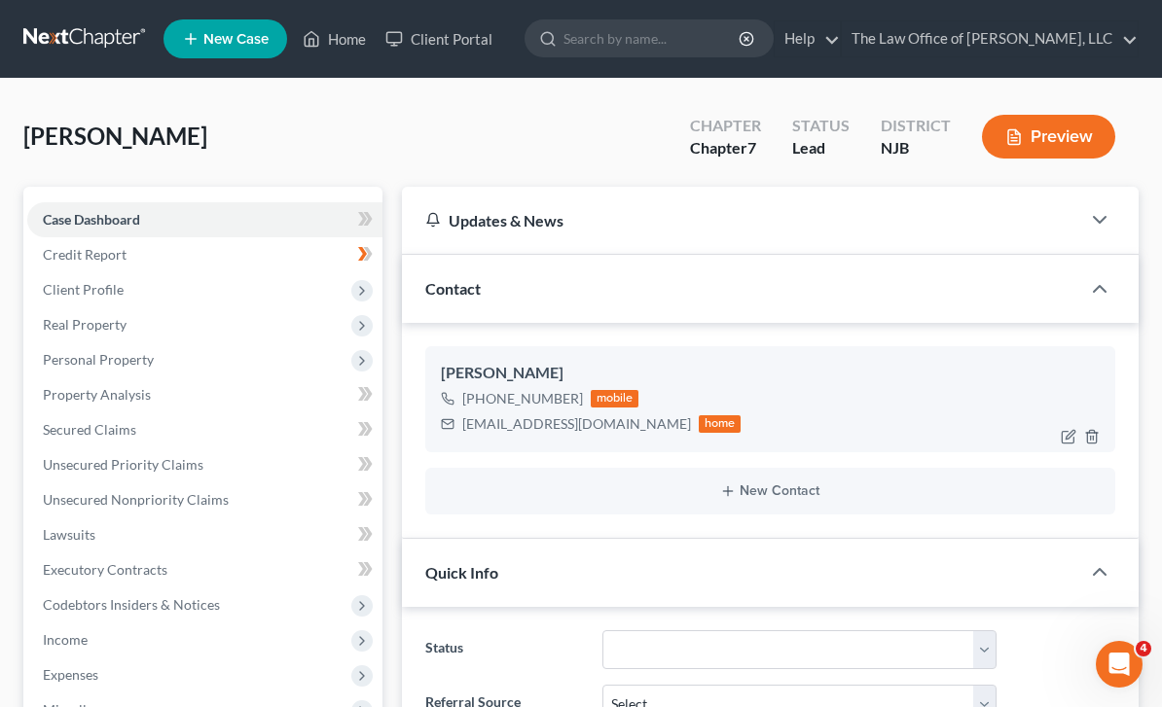
click at [1050, 433] on div "+1 (609) 290-2650 mobile classicrockalwayz@gmail.com home" at bounding box center [770, 411] width 659 height 51
click at [1071, 434] on icon "button" at bounding box center [1069, 434] width 9 height 9
select select "0"
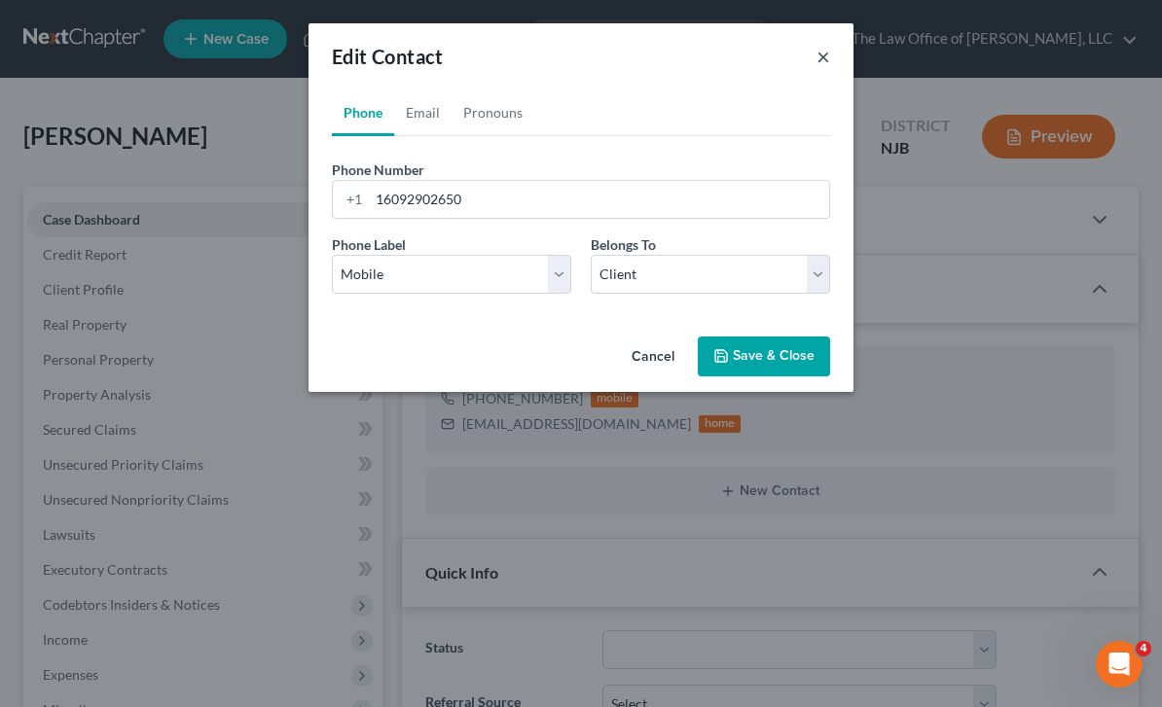
click at [817, 53] on button "×" at bounding box center [823, 56] width 14 height 23
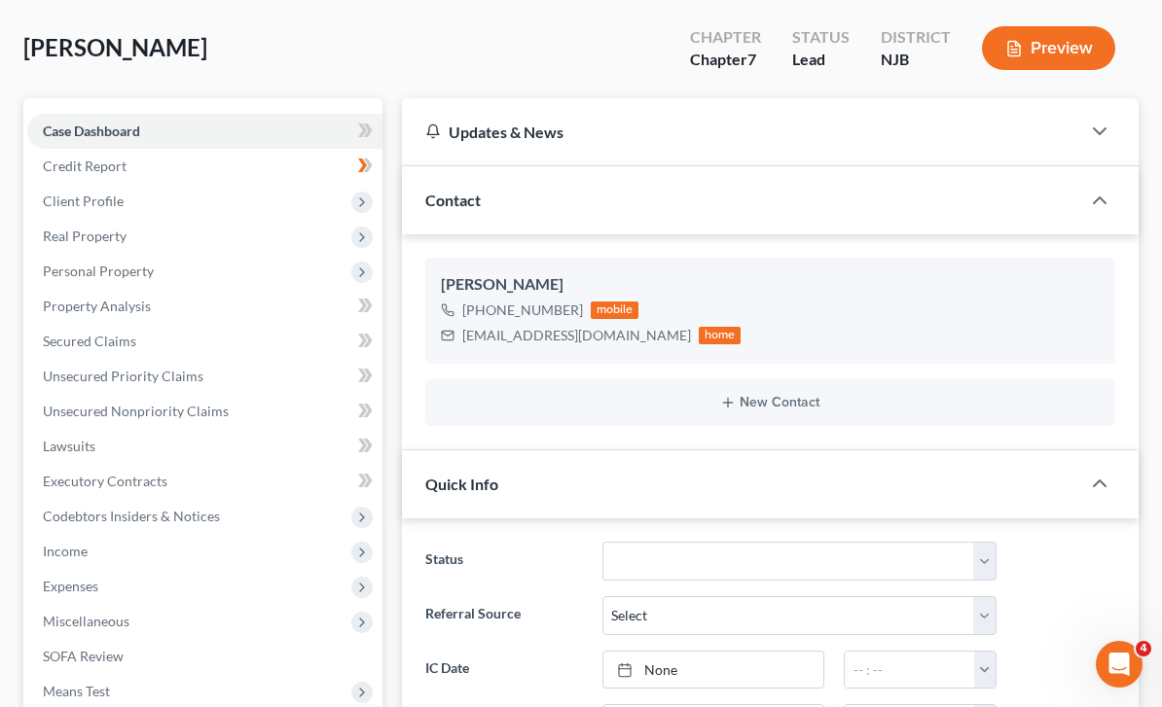
scroll to position [88, 0]
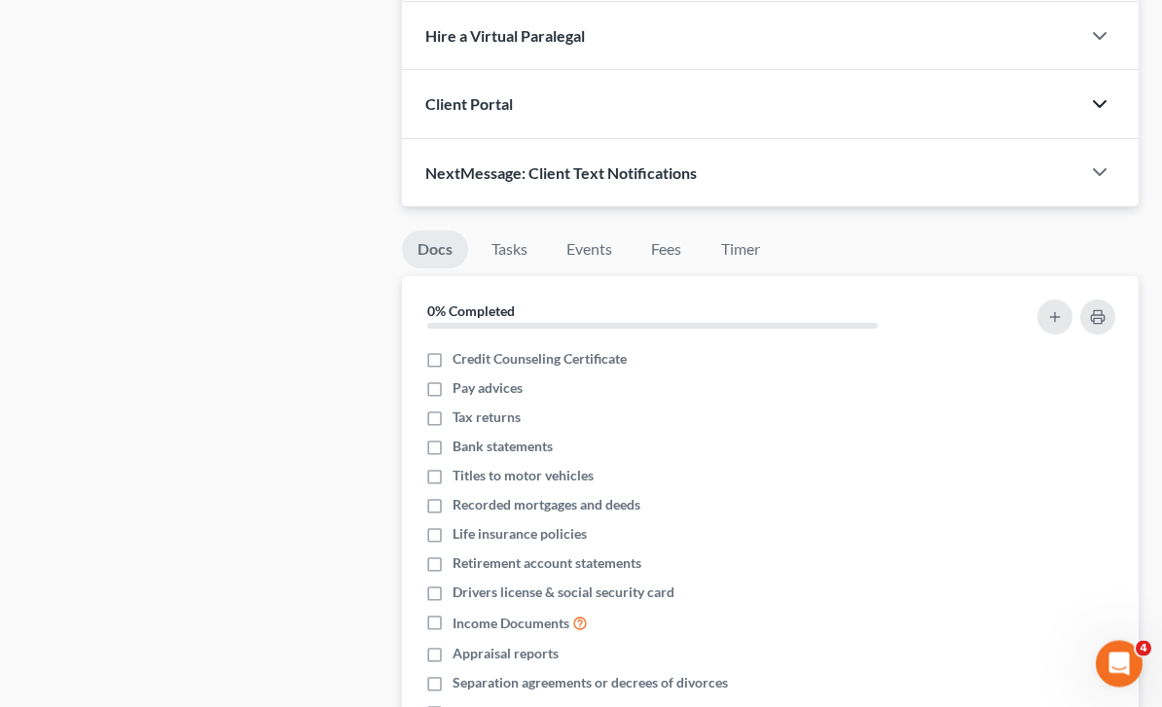
click at [1103, 93] on icon "button" at bounding box center [1099, 104] width 23 height 23
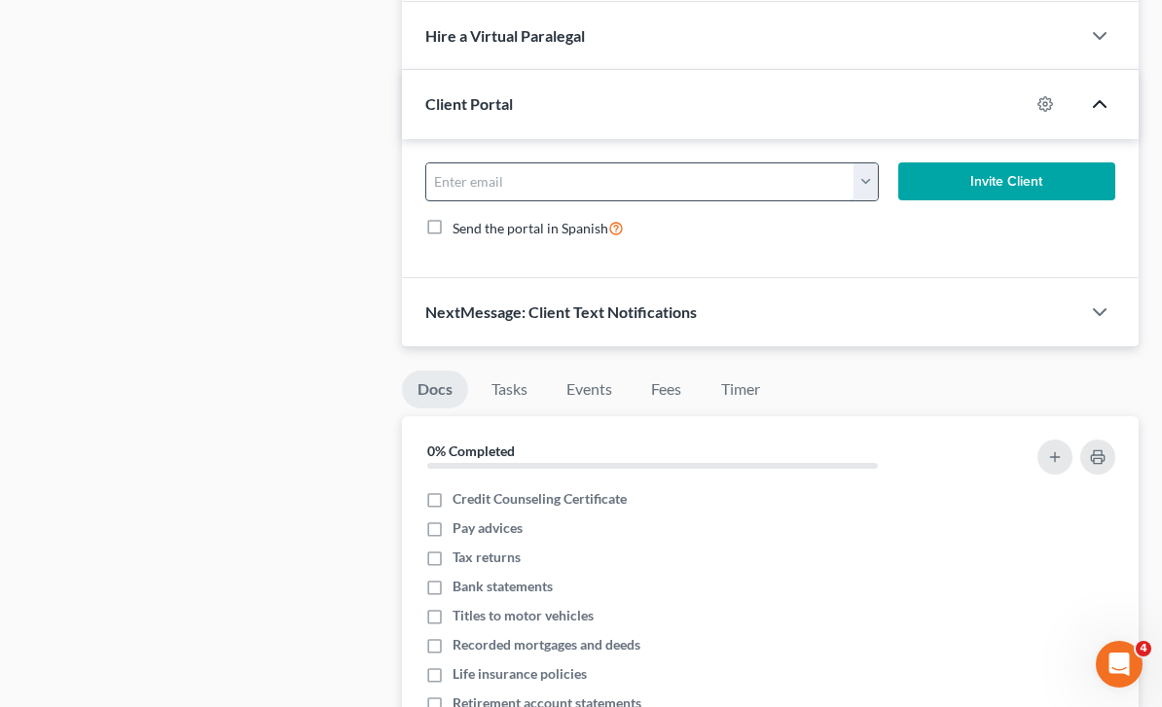
click at [753, 175] on input "email" at bounding box center [640, 181] width 429 height 37
type input "[EMAIL_ADDRESS][DOMAIN_NAME]"
click at [1027, 183] on button "Invite Client" at bounding box center [1006, 182] width 217 height 39
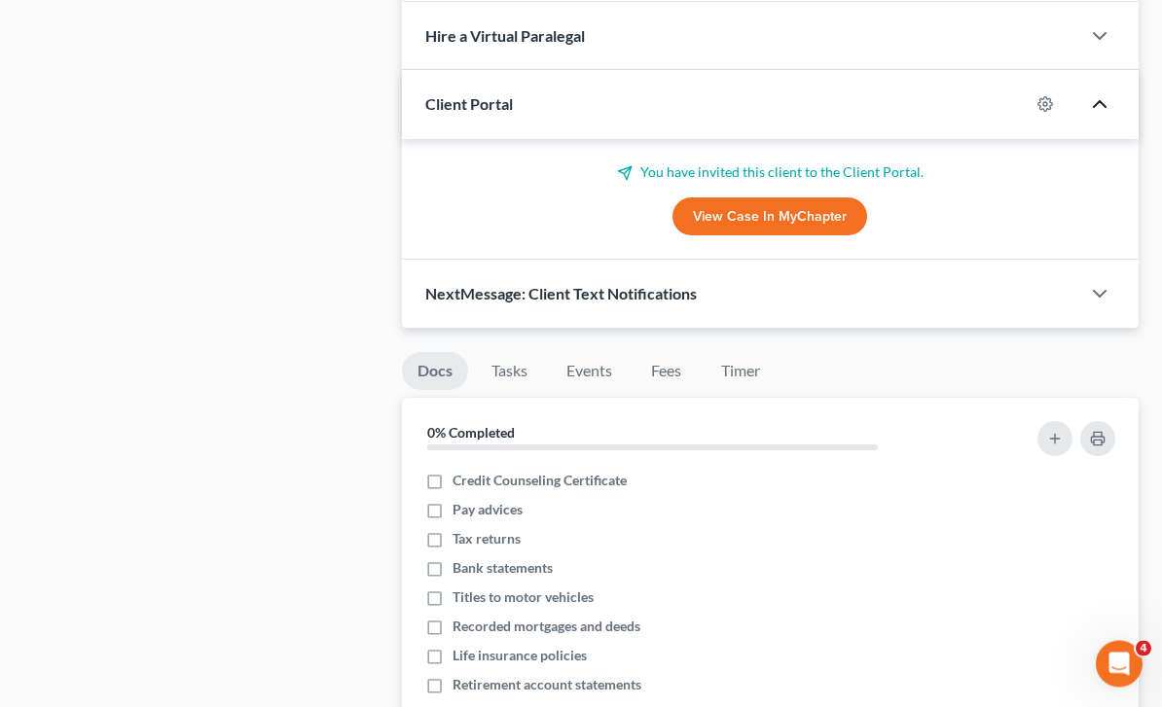
click at [1076, 298] on div "NextMessage: Client Text Notifications" at bounding box center [741, 294] width 678 height 67
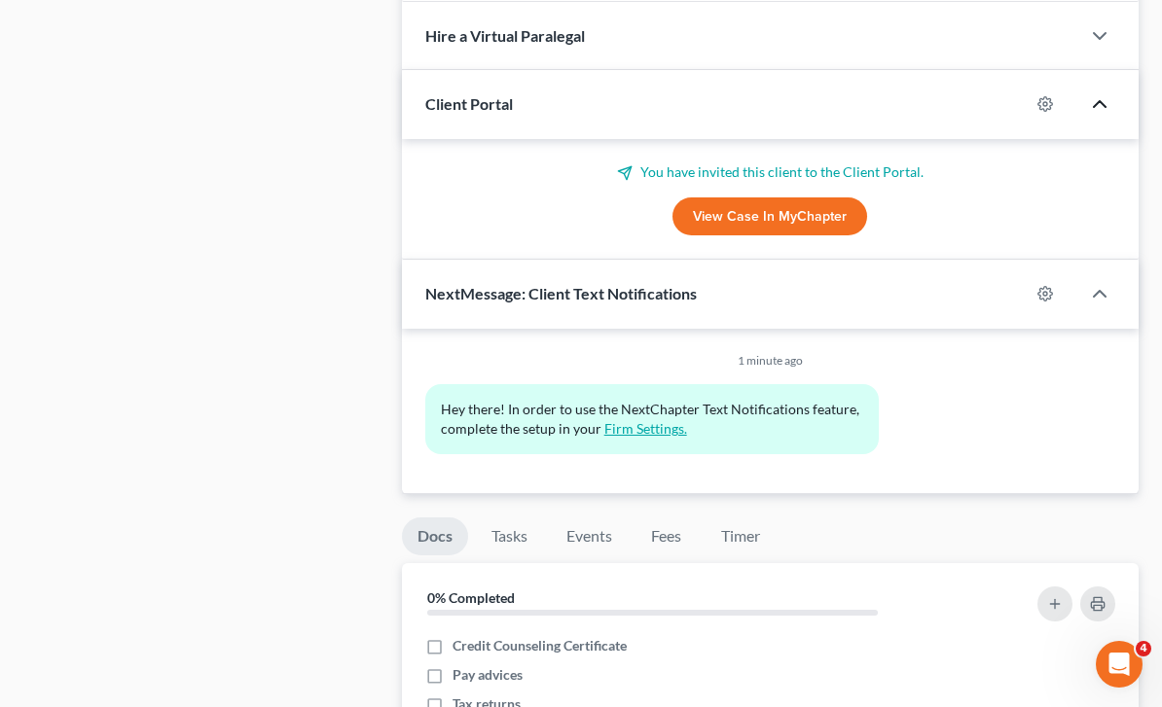
click at [652, 420] on link "Firm Settings." at bounding box center [645, 428] width 83 height 17
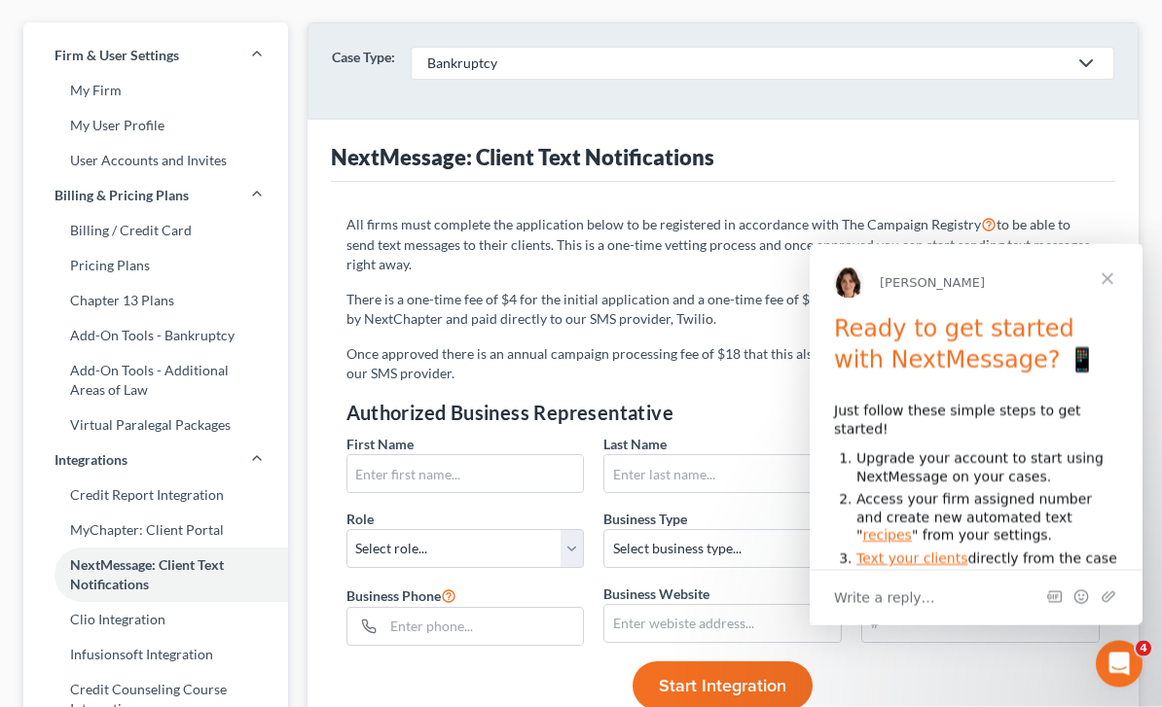
scroll to position [82, 0]
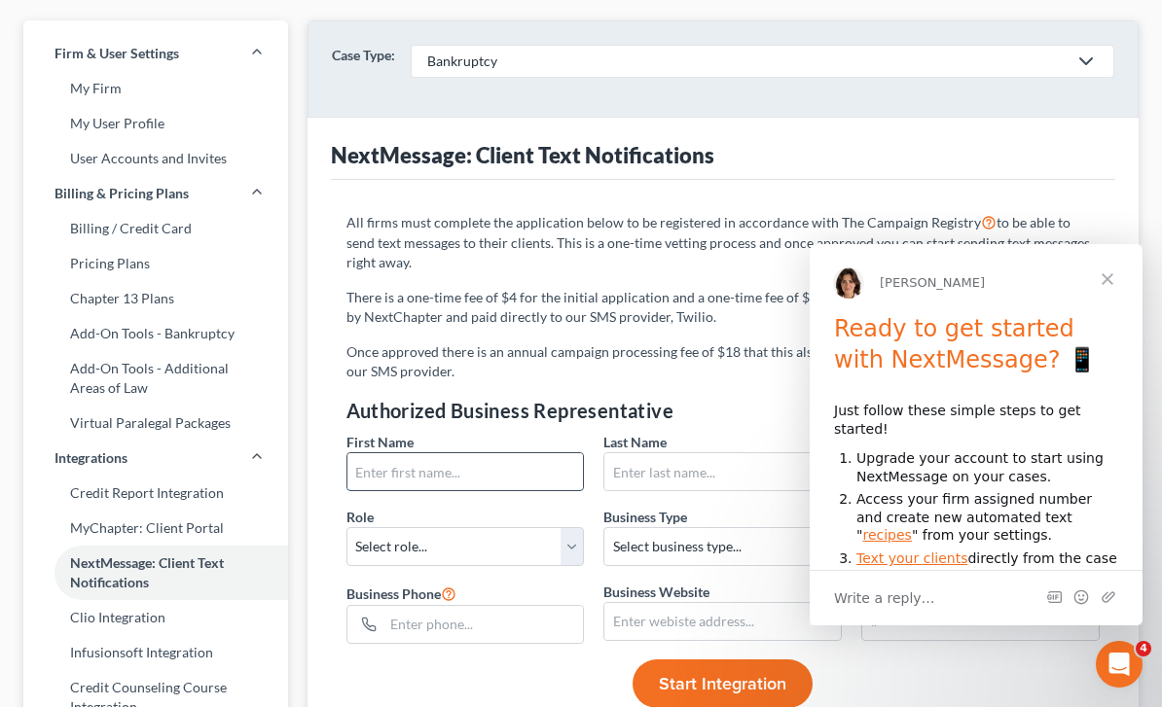
click at [510, 475] on input "text" at bounding box center [465, 471] width 236 height 37
type input "Piotr"
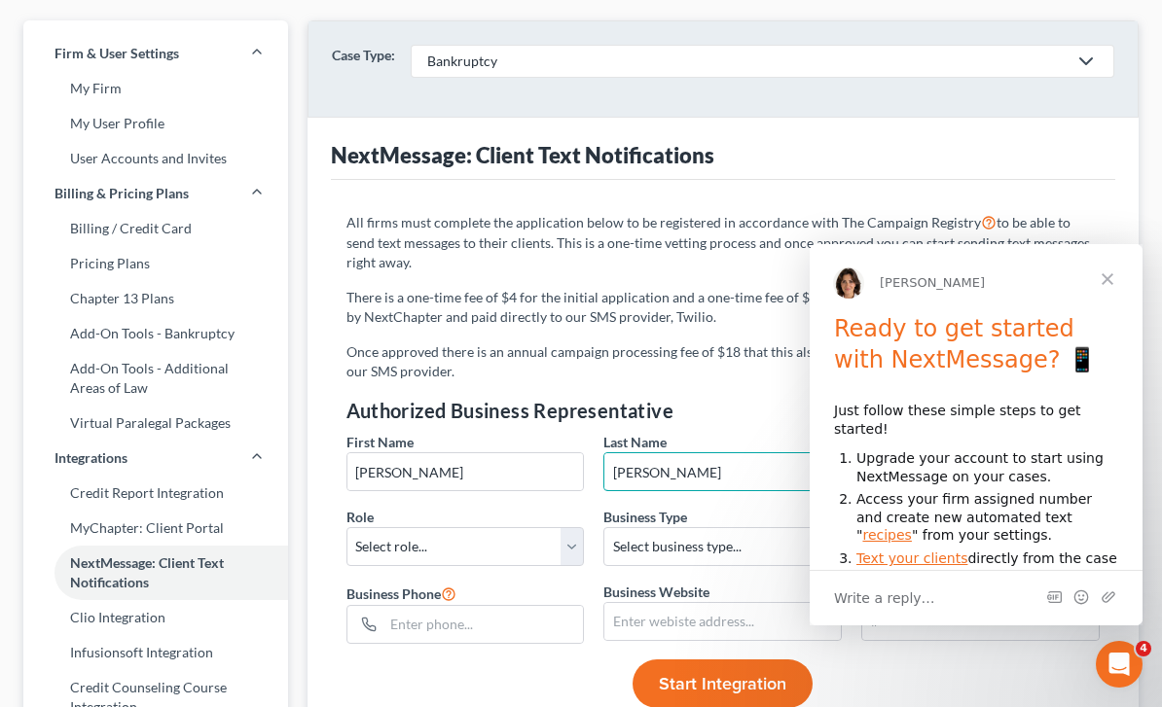
type input "Rapciewicz"
click at [1102, 273] on span "Close" at bounding box center [1107, 279] width 70 height 70
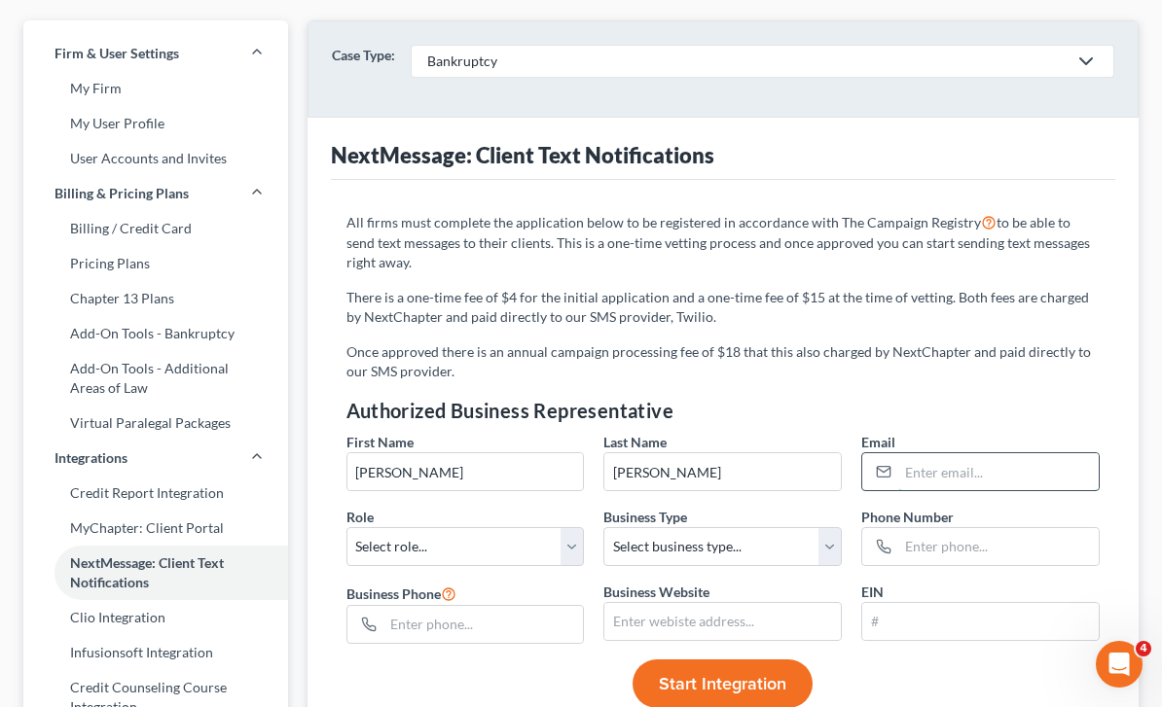
click at [958, 457] on input "email" at bounding box center [998, 471] width 200 height 37
type input "[PERSON_NAME][EMAIL_ADDRESS][DOMAIN_NAME]"
click at [551, 543] on select "Select role... Director GM VP CEO CFO General Counsel Other" at bounding box center [465, 546] width 238 height 39
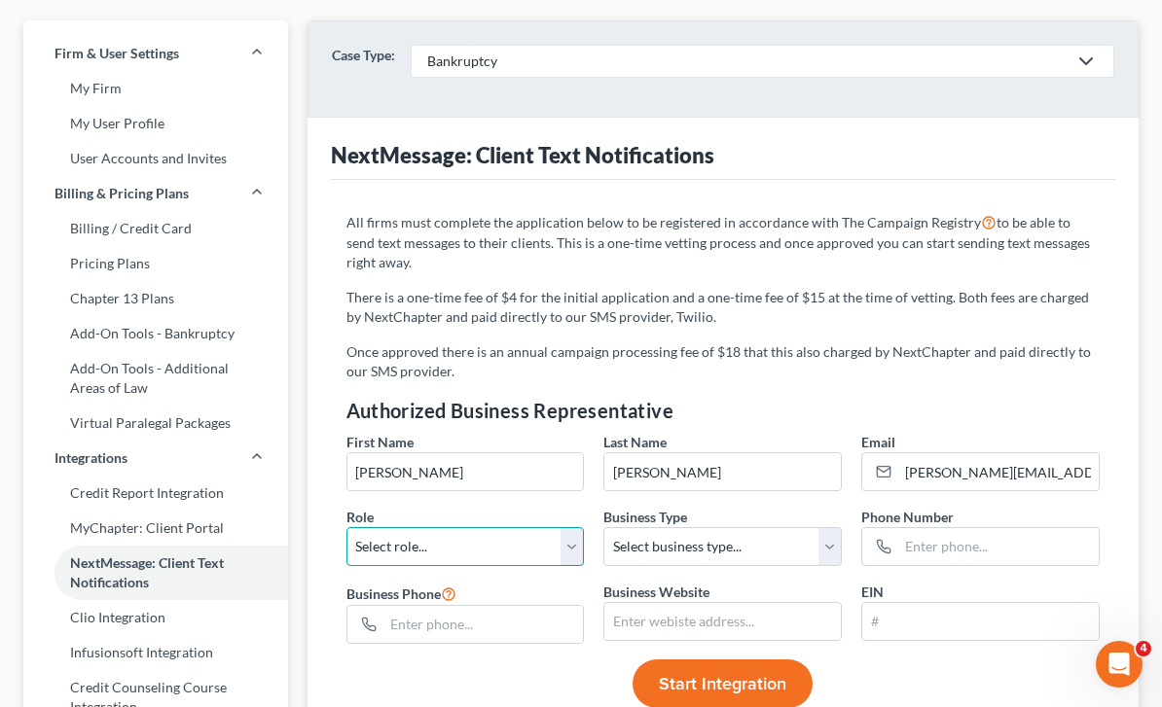
select select "3"
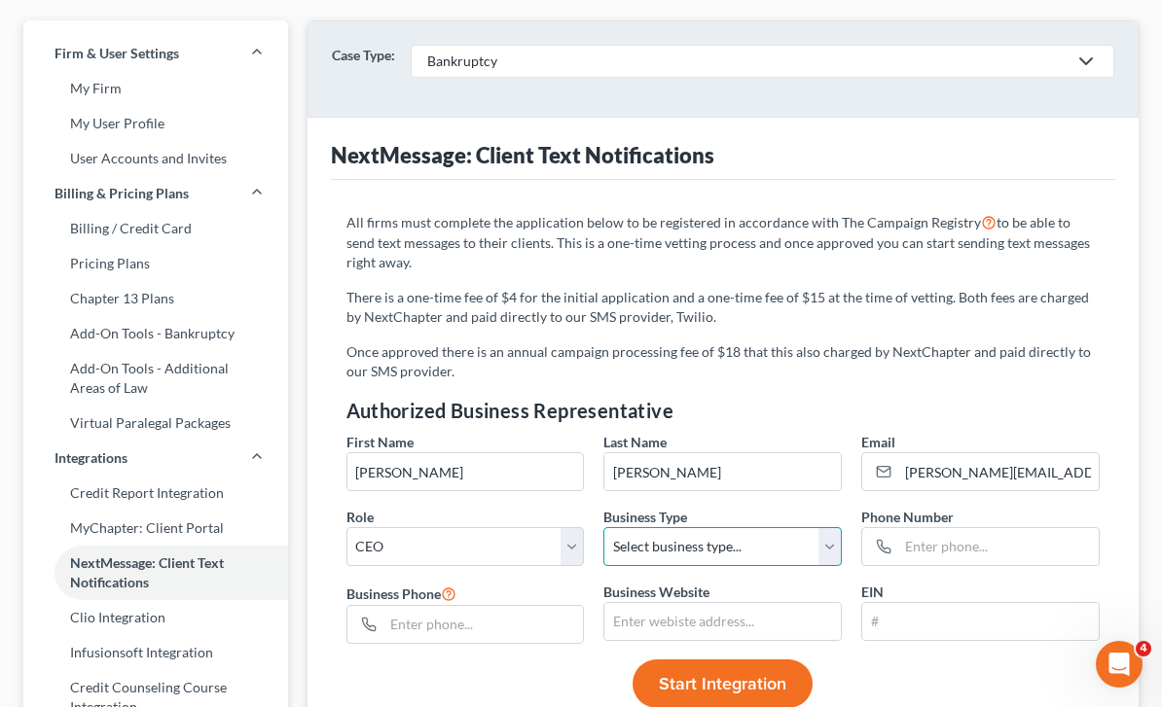
click at [663, 556] on select "Select business type... Sole Proprietorship Partnership Limited Liability Corpo…" at bounding box center [722, 546] width 238 height 39
select select "2"
click at [743, 558] on select "Select business type... Sole Proprietorship Partnership Limited Liability Corpo…" at bounding box center [722, 546] width 238 height 39
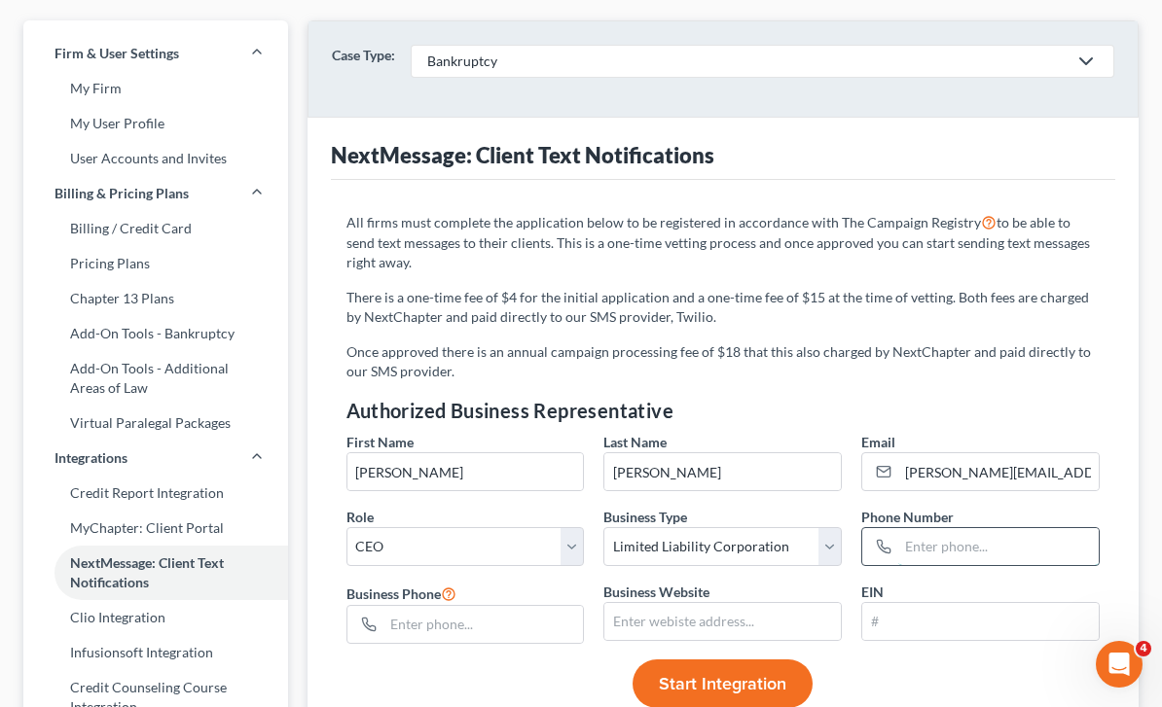
click at [944, 536] on input "text" at bounding box center [998, 546] width 200 height 37
type input "732-920-9000"
click at [484, 628] on input "text" at bounding box center [483, 624] width 200 height 37
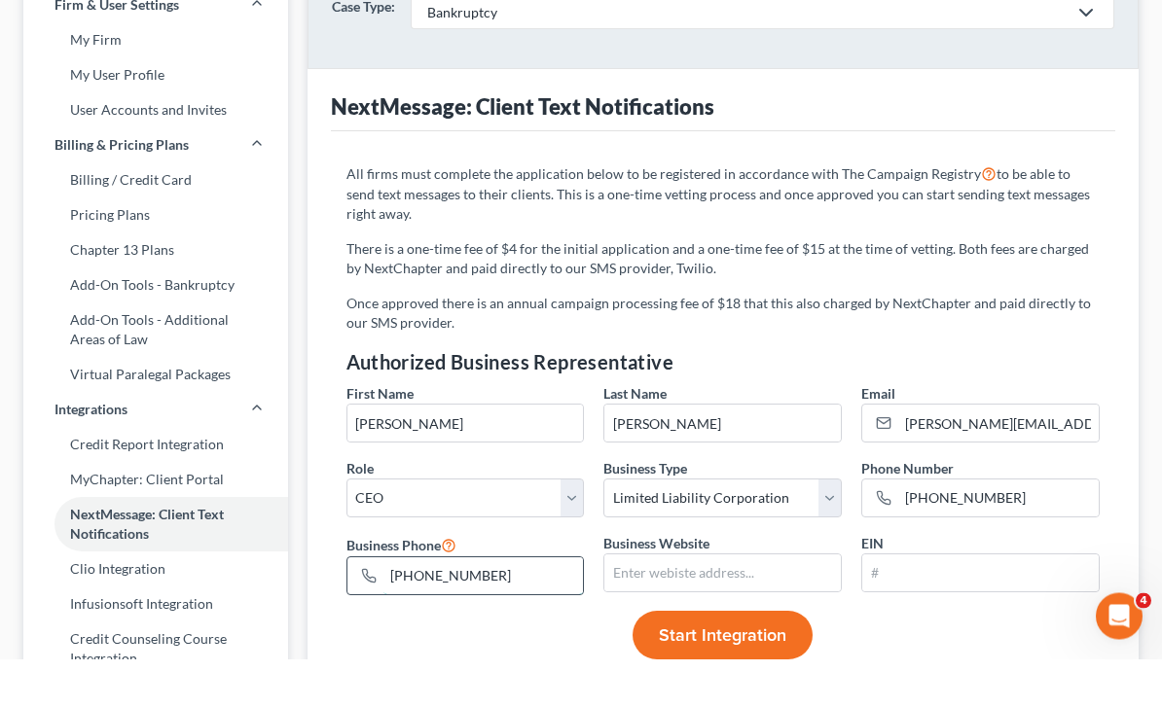
scroll to position [157, 0]
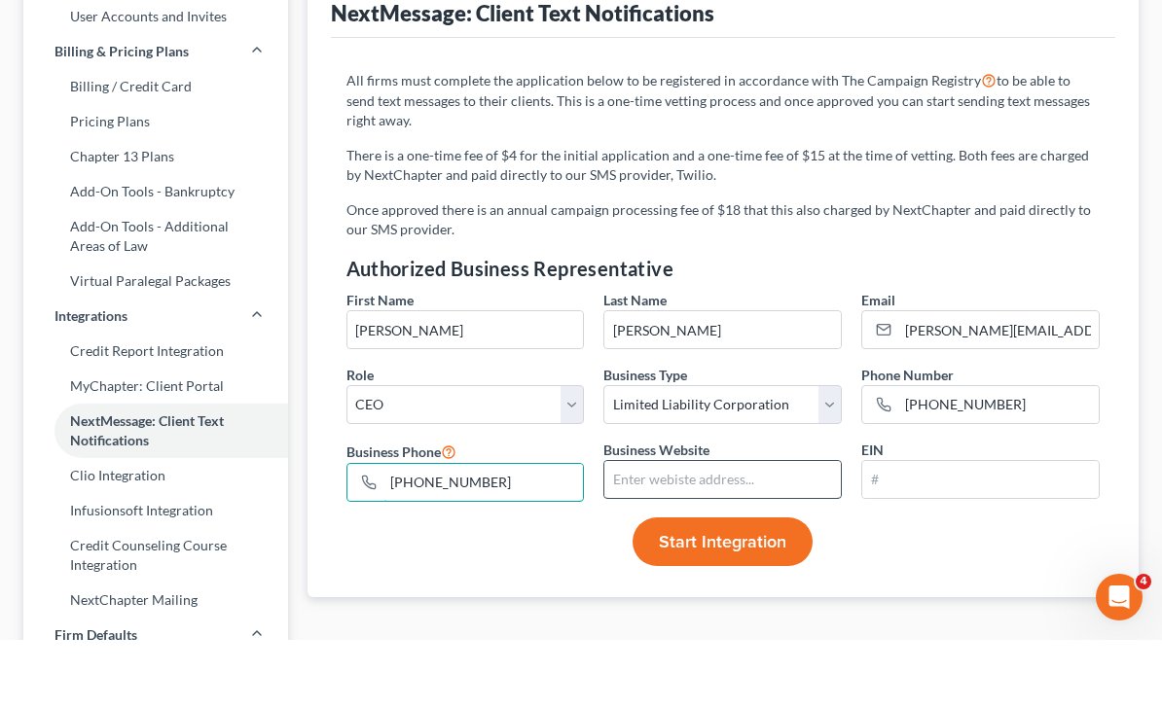
type input "732-920-9000"
click at [754, 528] on input "text" at bounding box center [722, 546] width 236 height 37
type input "www.rapciewiczlaw.com"
click at [923, 528] on input "text" at bounding box center [980, 546] width 236 height 37
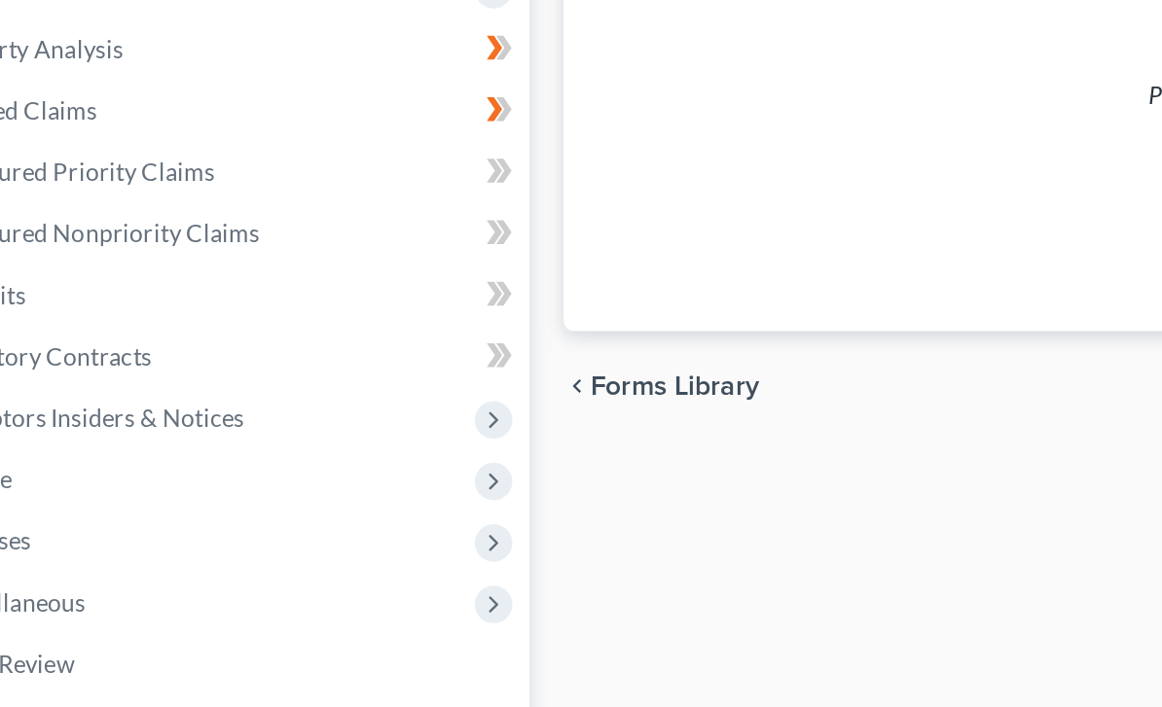
select select "1"
select select "19"
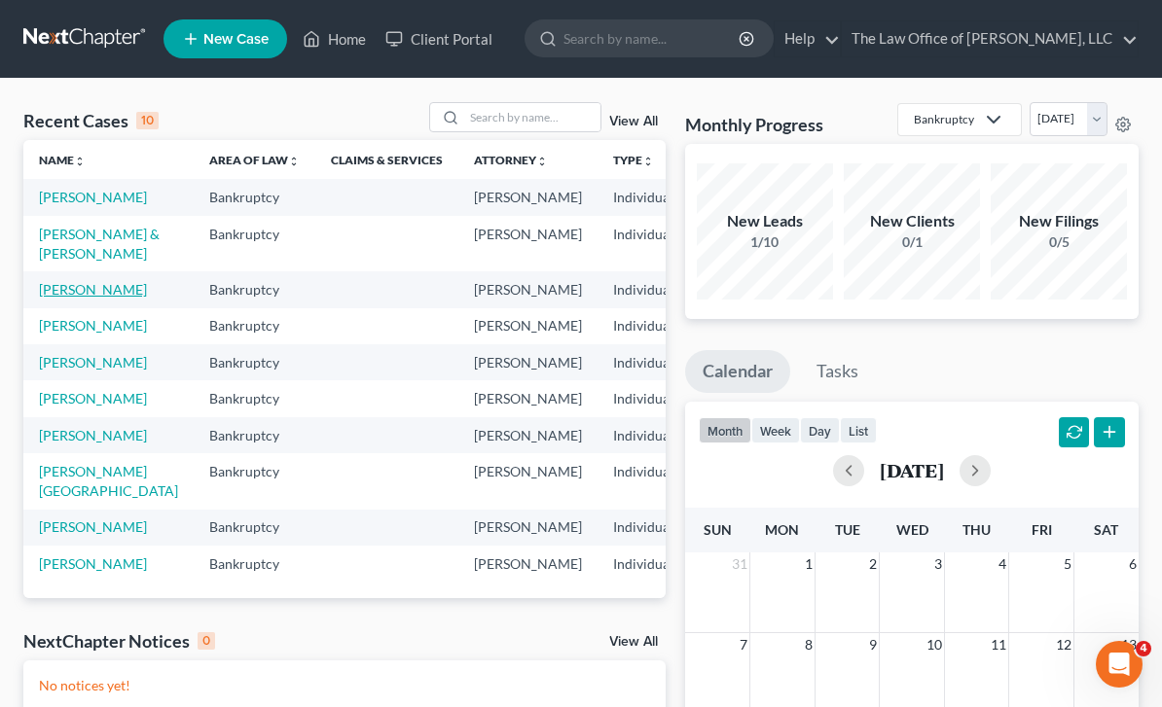
click at [101, 298] on link "[PERSON_NAME]" at bounding box center [93, 289] width 108 height 17
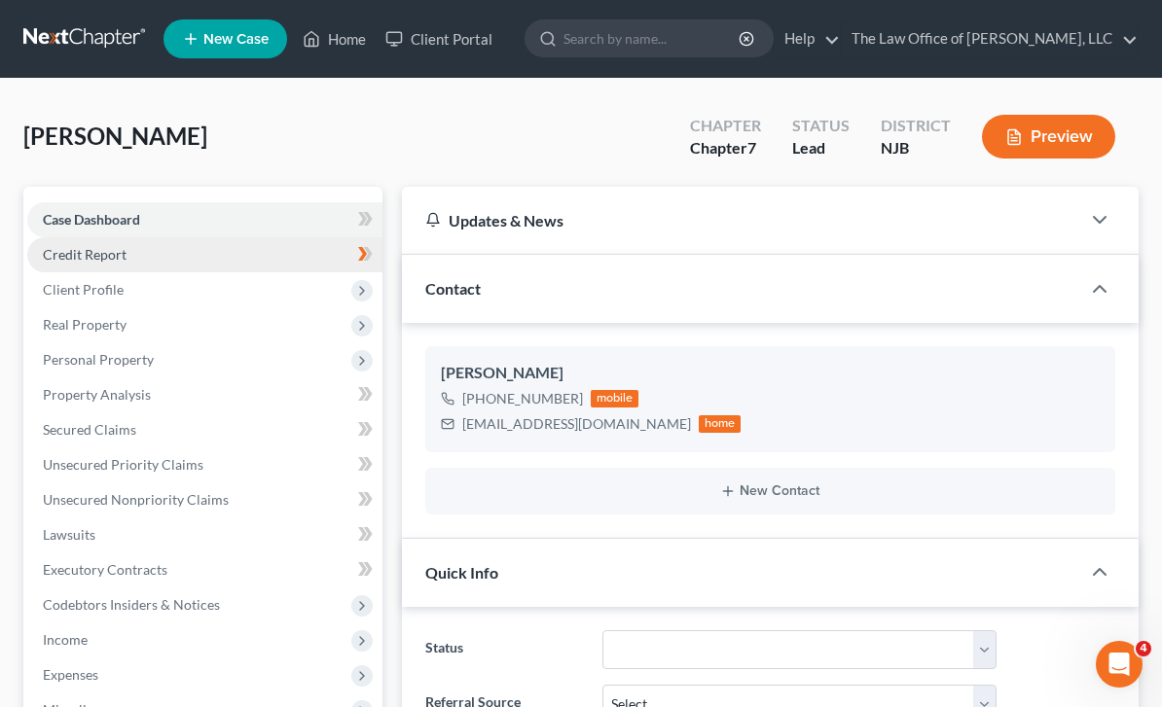
click at [274, 248] on link "Credit Report" at bounding box center [204, 254] width 355 height 35
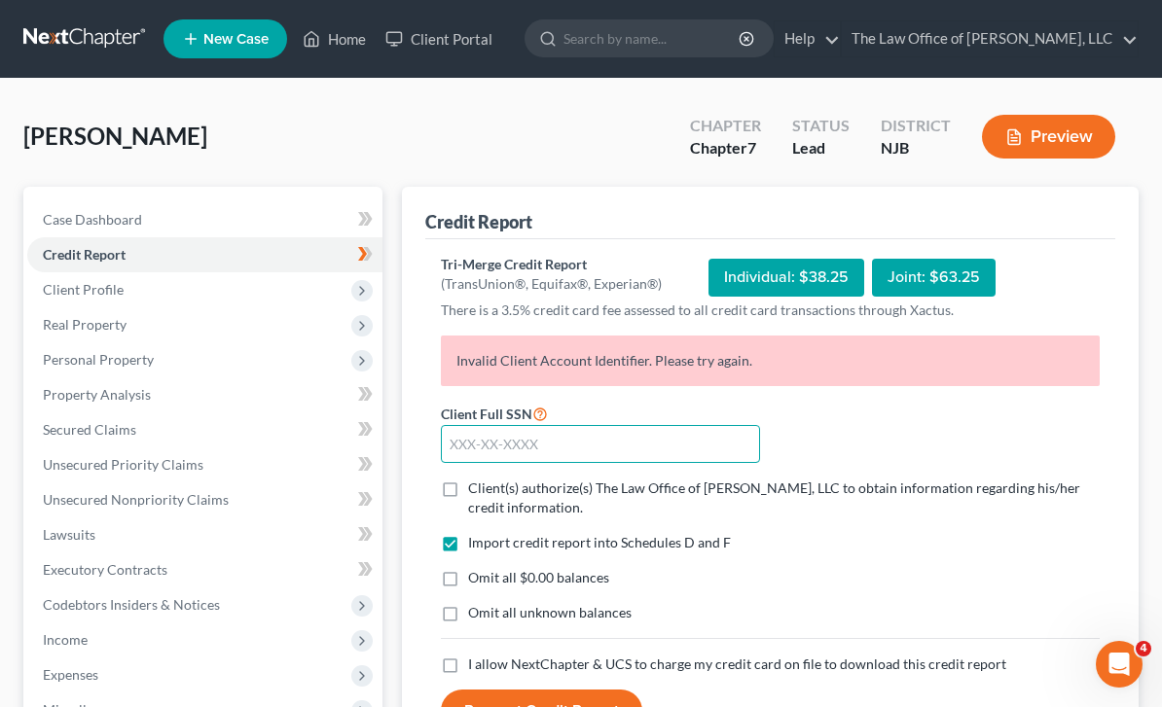
click at [633, 425] on input "text" at bounding box center [601, 444] width 320 height 39
click at [731, 499] on label "Client(s) authorize(s) The Law Office of [PERSON_NAME], LLC to obtain informati…" at bounding box center [783, 498] width 631 height 39
click at [488, 491] on input "Client(s) authorize(s) The Law Office of [PERSON_NAME], LLC to obtain informati…" at bounding box center [482, 485] width 13 height 13
checkbox input "true"
click at [637, 437] on input "text" at bounding box center [601, 444] width 320 height 39
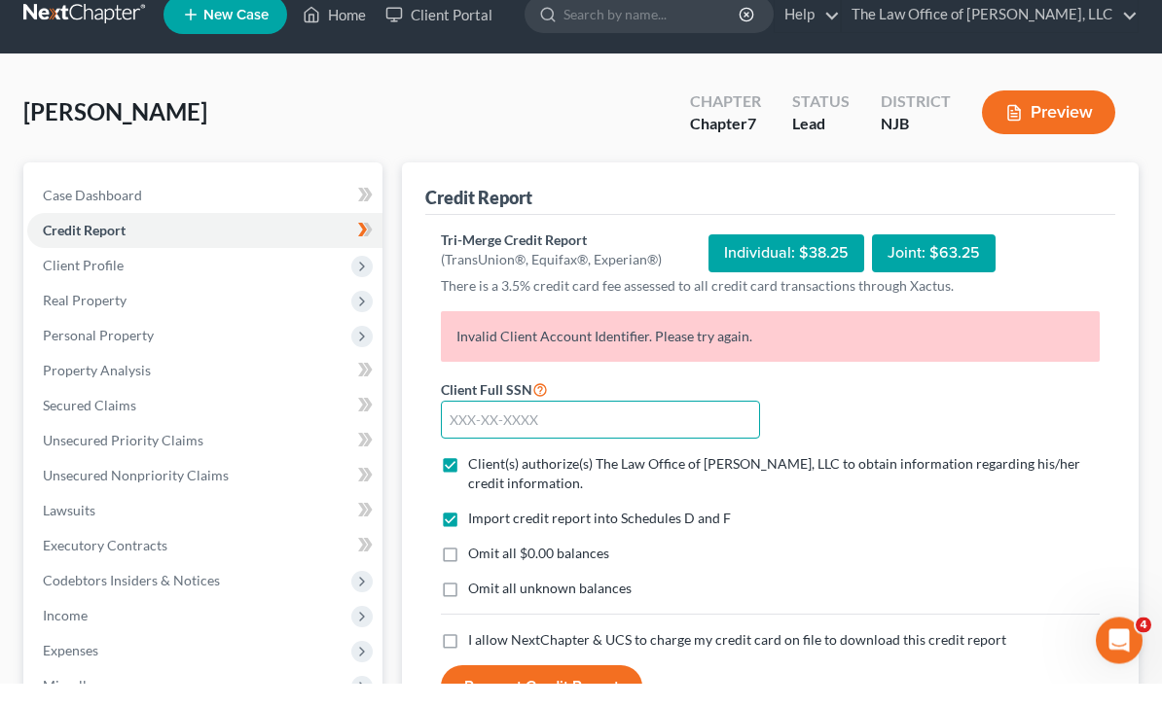
scroll to position [7, 0]
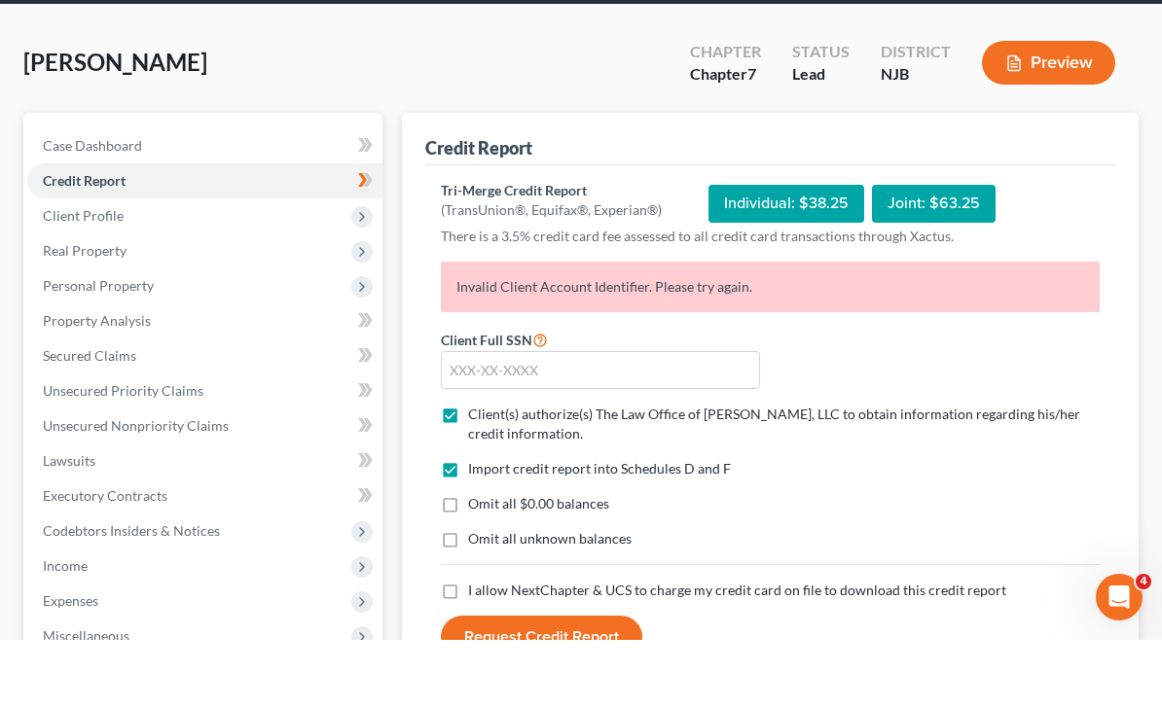
click at [751, 649] on span "I allow NextChapter & UCS to charge my credit card on file to download this cre…" at bounding box center [737, 657] width 538 height 17
click at [488, 648] on input "I allow NextChapter & UCS to charge my credit card on file to download this cre…" at bounding box center [482, 654] width 13 height 13
checkbox input "true"
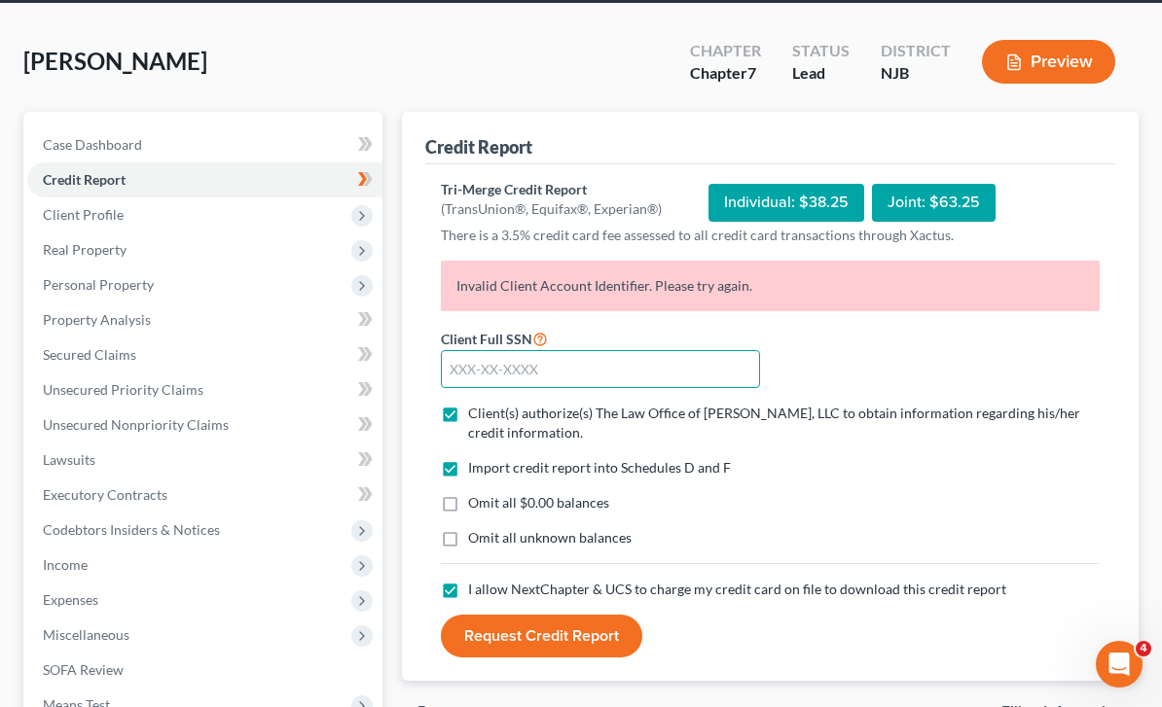
click at [693, 378] on input "text" at bounding box center [601, 369] width 320 height 39
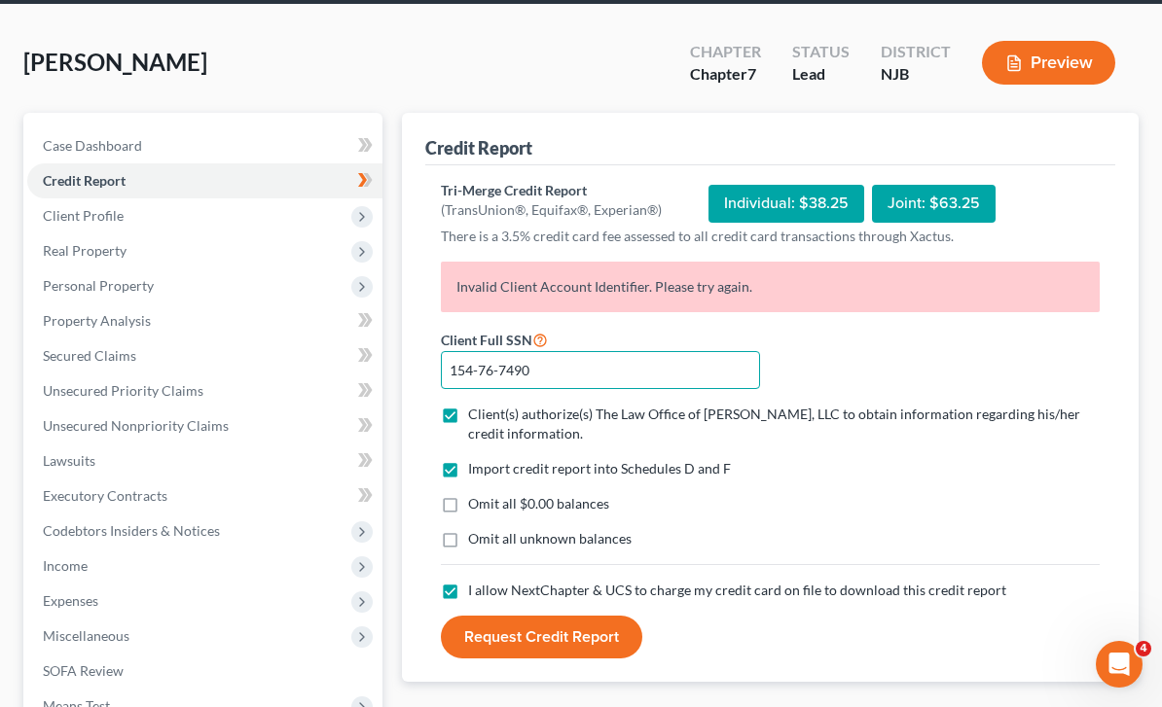
type input "154-76-7490"
click at [578, 639] on button "Request Credit Report" at bounding box center [541, 637] width 201 height 43
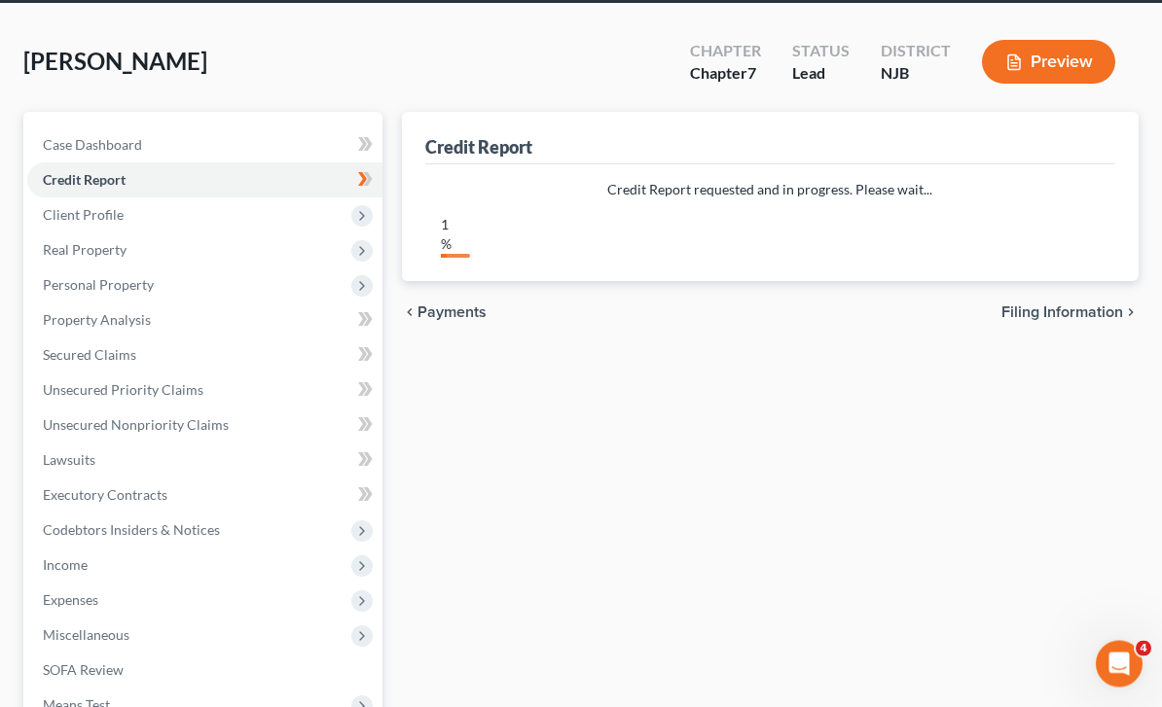
scroll to position [75, 0]
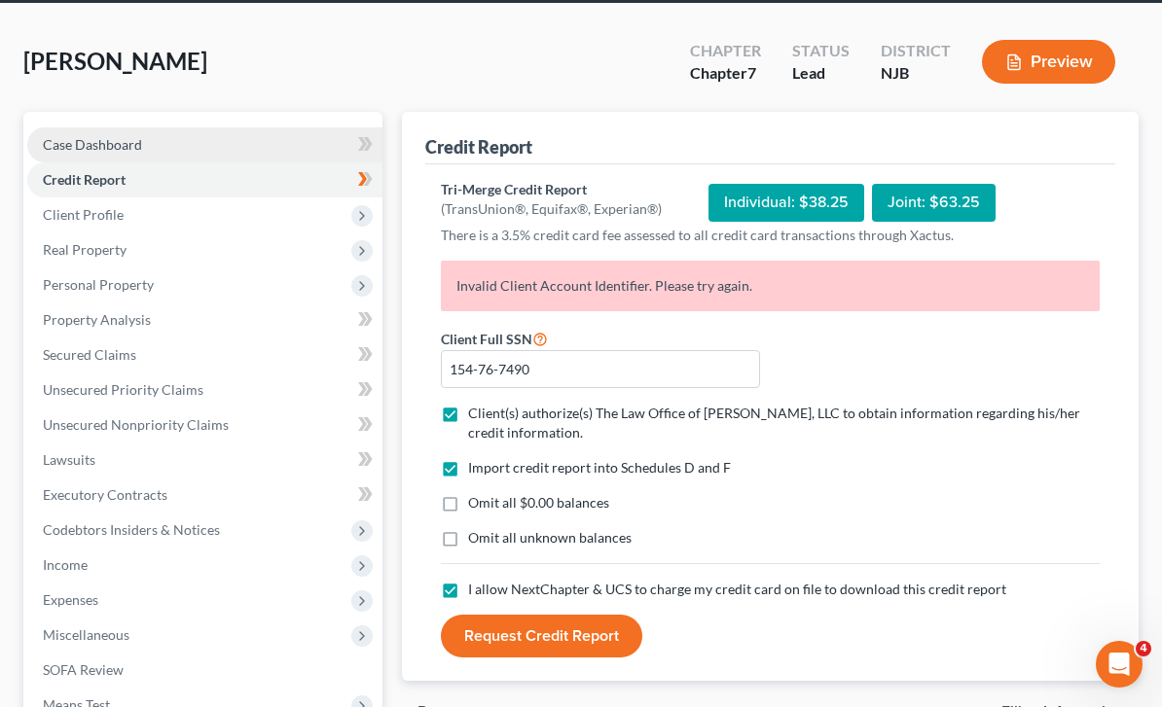
click at [225, 145] on link "Case Dashboard" at bounding box center [204, 144] width 355 height 35
select select "10"
